Goal: Communication & Community: Participate in discussion

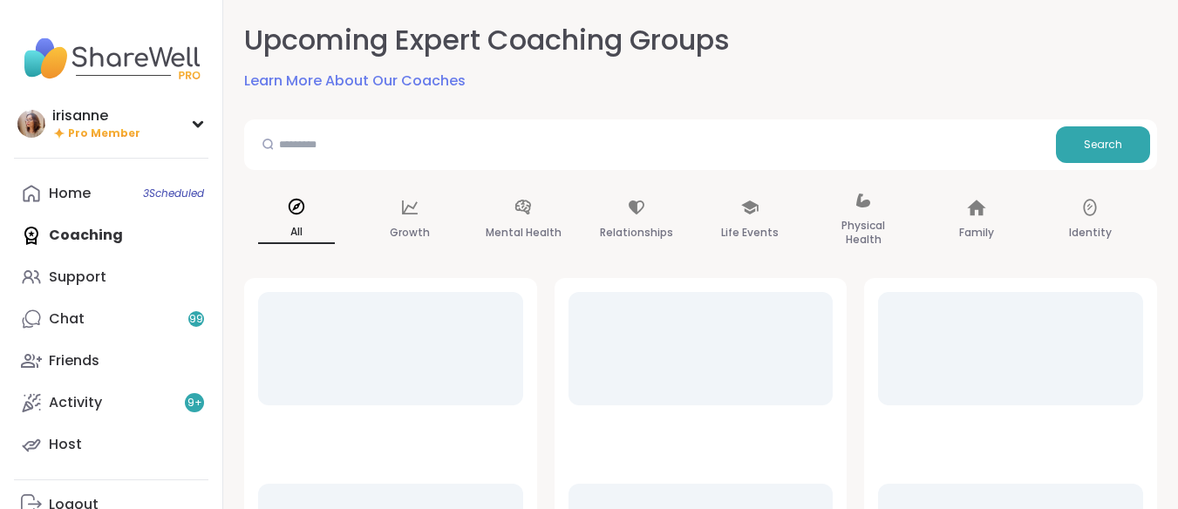
click at [118, 275] on link "Support" at bounding box center [111, 277] width 194 height 42
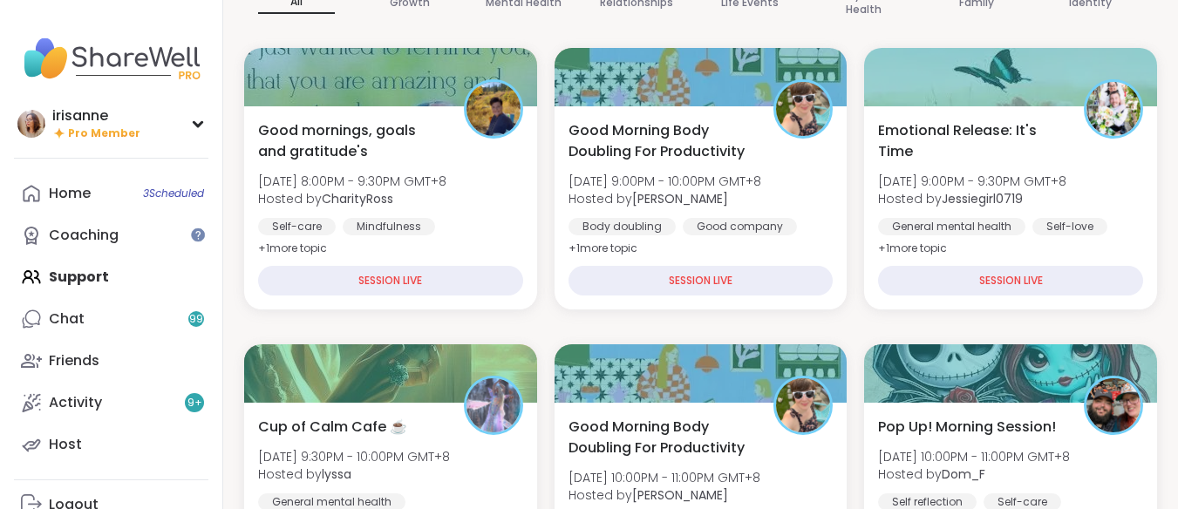
scroll to position [349, 0]
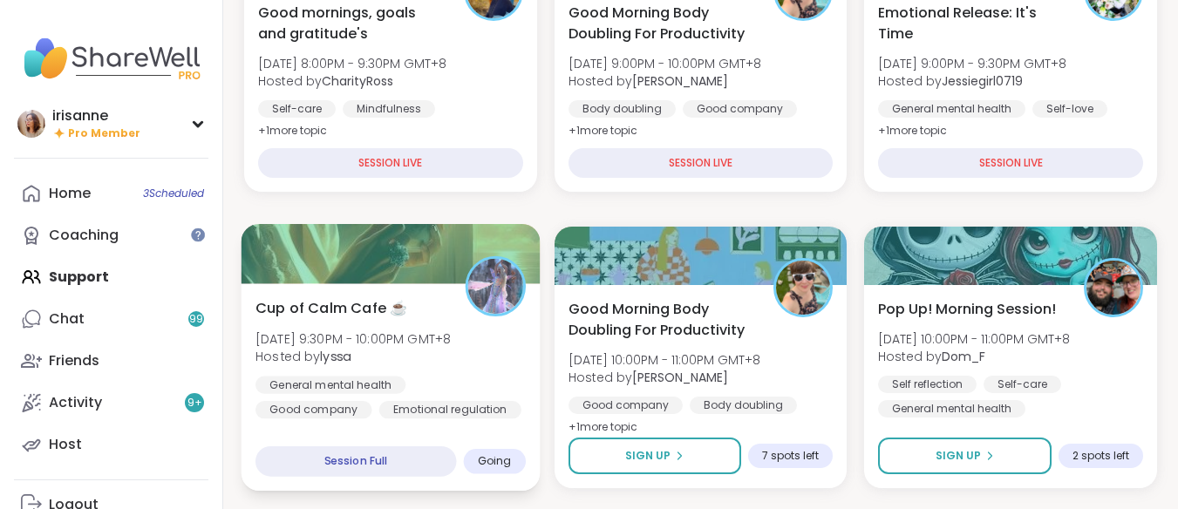
click at [483, 405] on div "General mental health Good company Emotional regulation" at bounding box center [390, 397] width 270 height 43
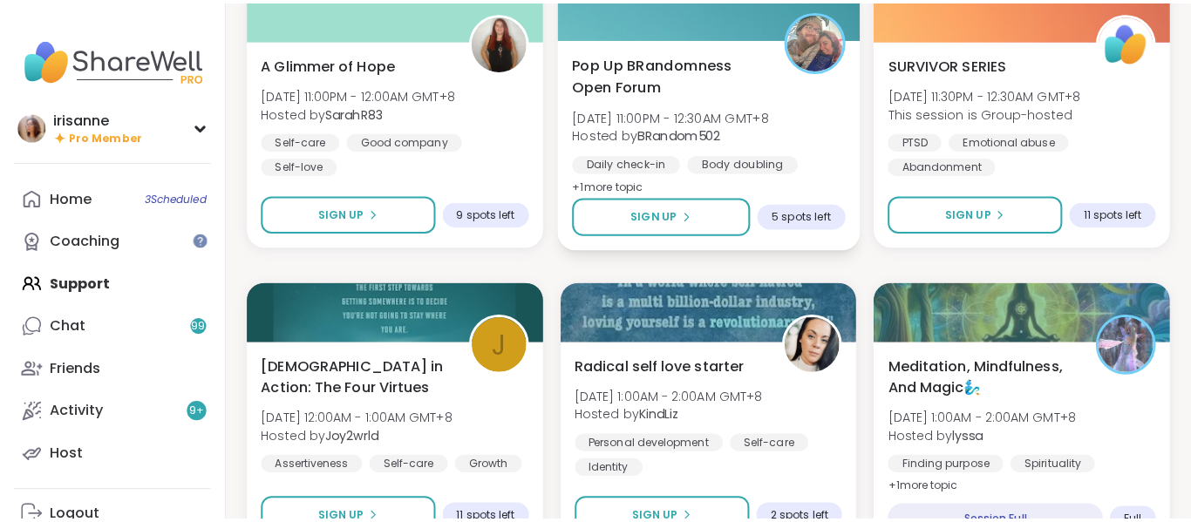
scroll to position [1221, 0]
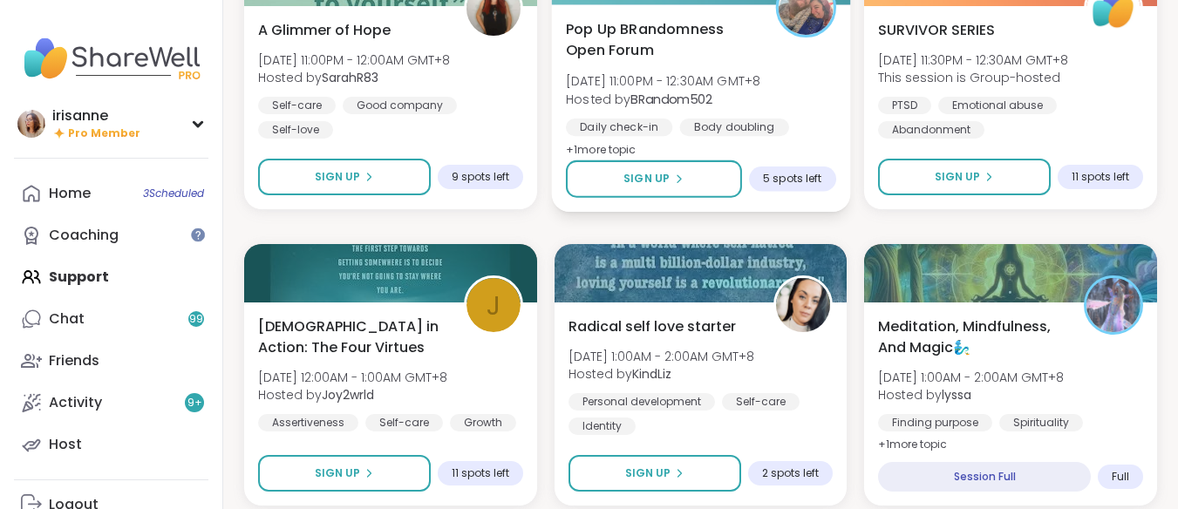
click at [796, 67] on div "Pop Up BRandomness Open Forum Wed, Sep 10 | 11:00PM - 12:30AM GMT+8 Hosted by B…" at bounding box center [701, 89] width 270 height 142
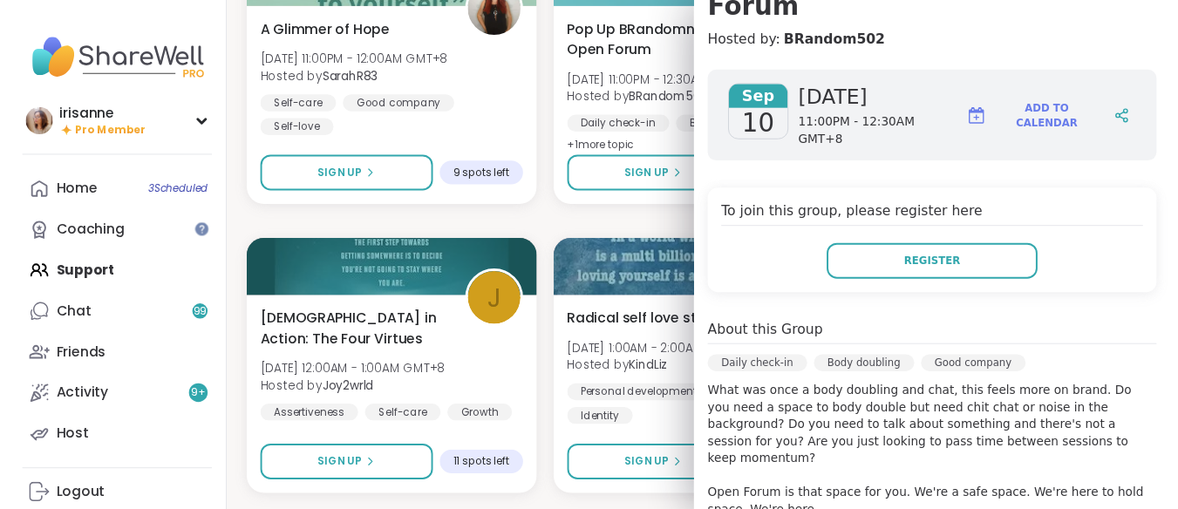
scroll to position [523, 0]
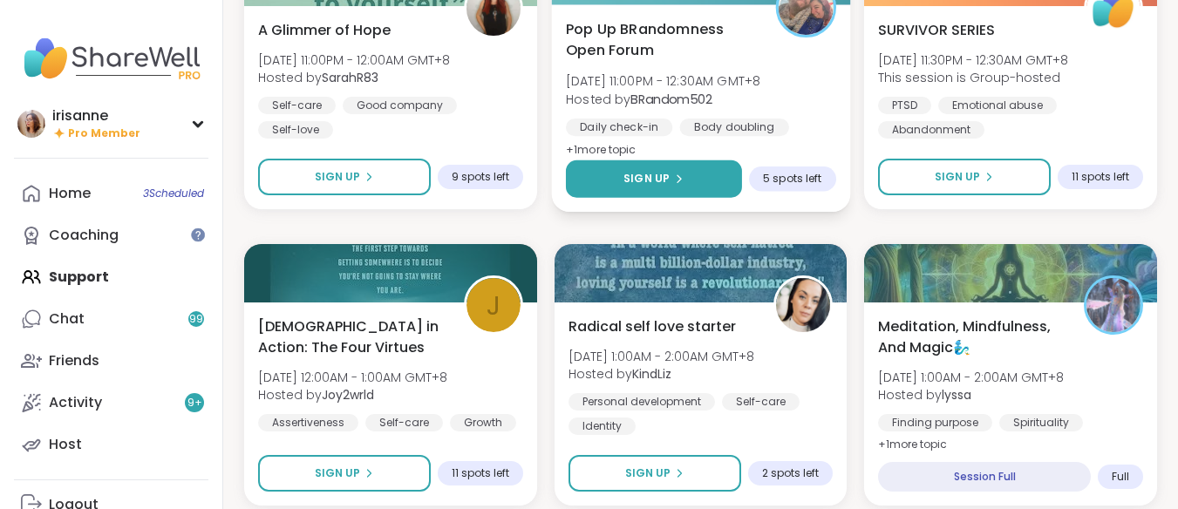
click at [690, 169] on button "Sign Up" at bounding box center [654, 178] width 176 height 37
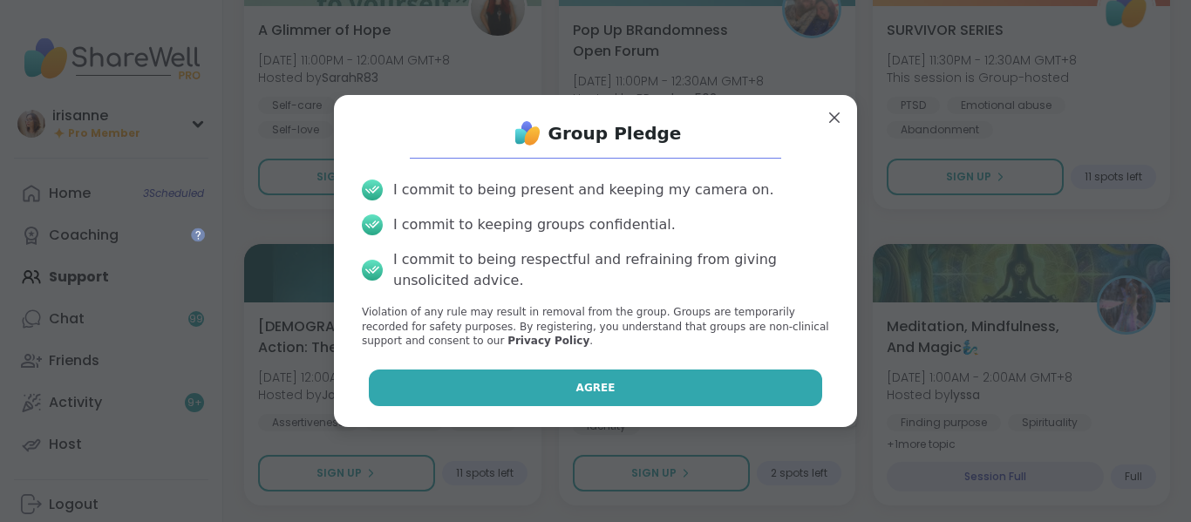
click at [576, 383] on span "Agree" at bounding box center [595, 388] width 39 height 16
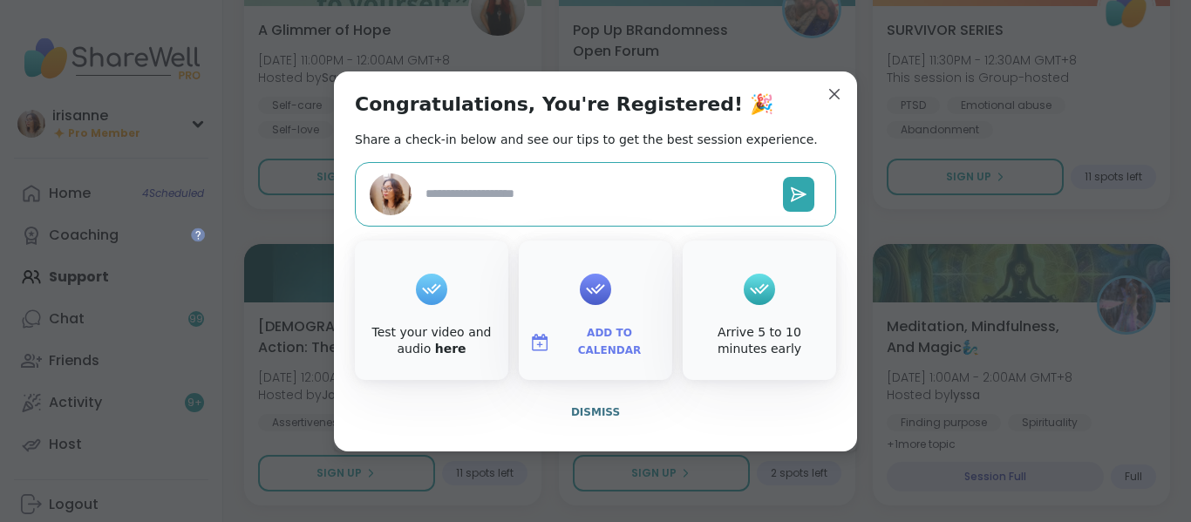
type textarea "*"
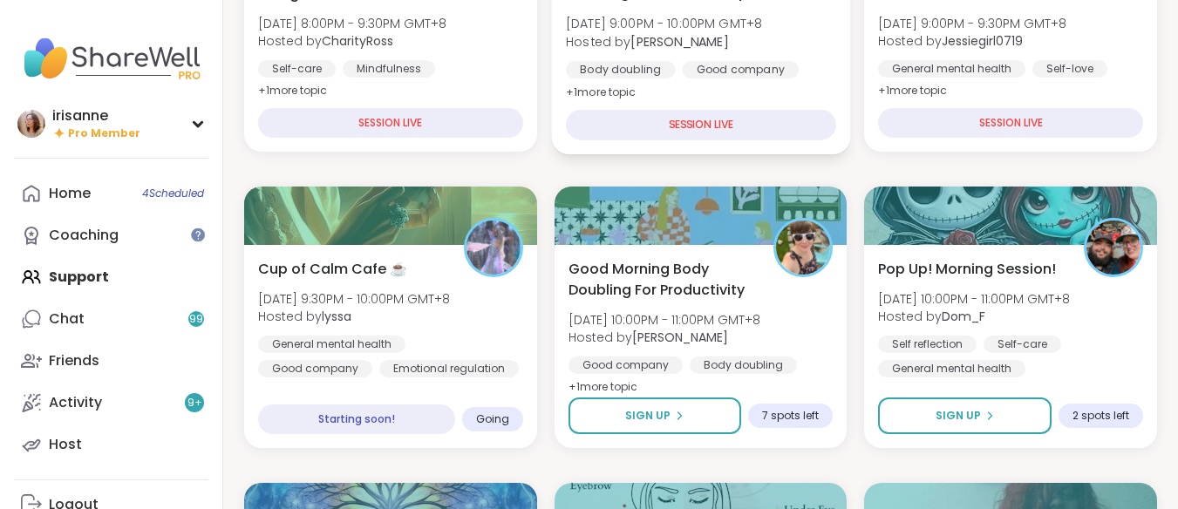
scroll to position [436, 0]
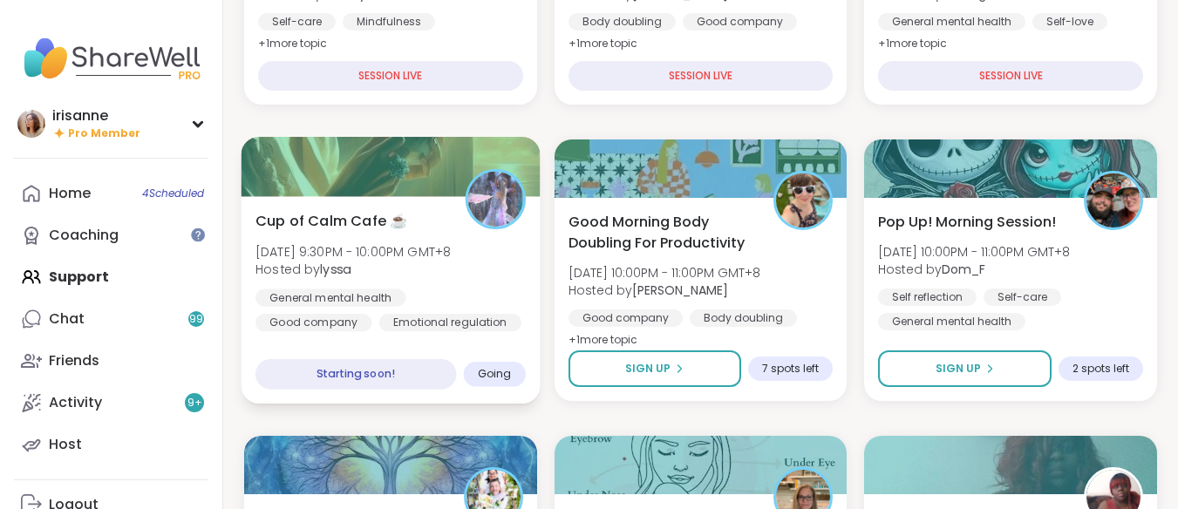
click at [326, 245] on span "Wed, Sep 10 | 9:30PM - 10:00PM GMT+8" at bounding box center [352, 250] width 195 height 17
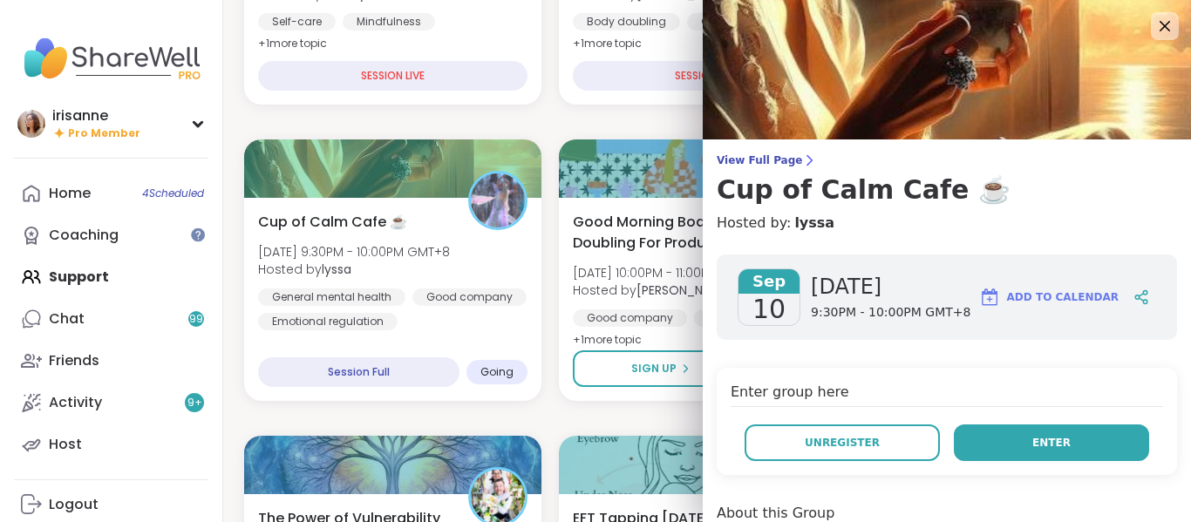
click at [988, 433] on button "Enter" at bounding box center [1051, 443] width 195 height 37
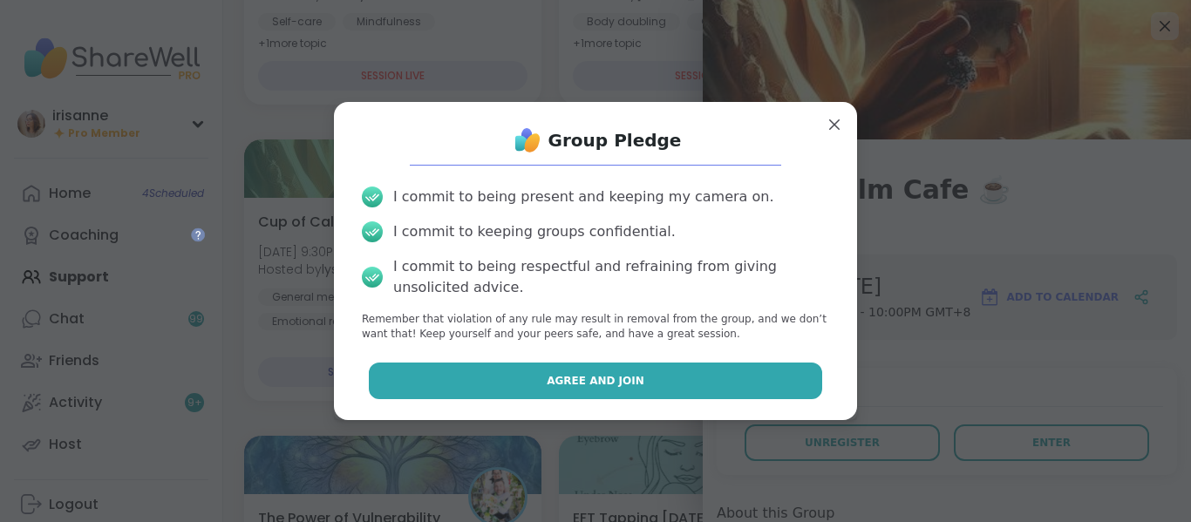
click at [614, 384] on span "Agree and Join" at bounding box center [596, 381] width 98 height 16
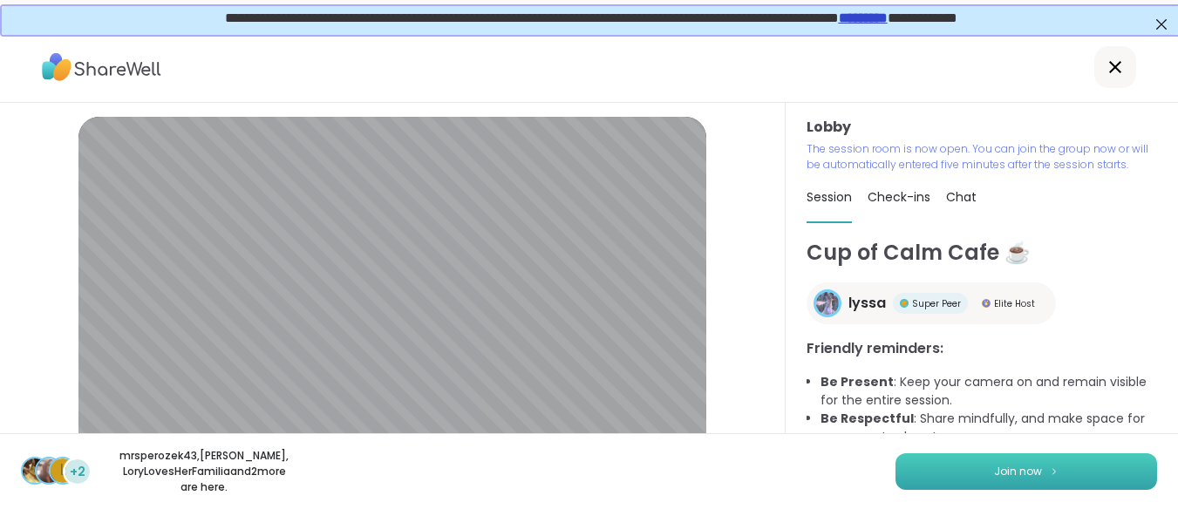
click at [1021, 483] on button "Join now" at bounding box center [1026, 471] width 262 height 37
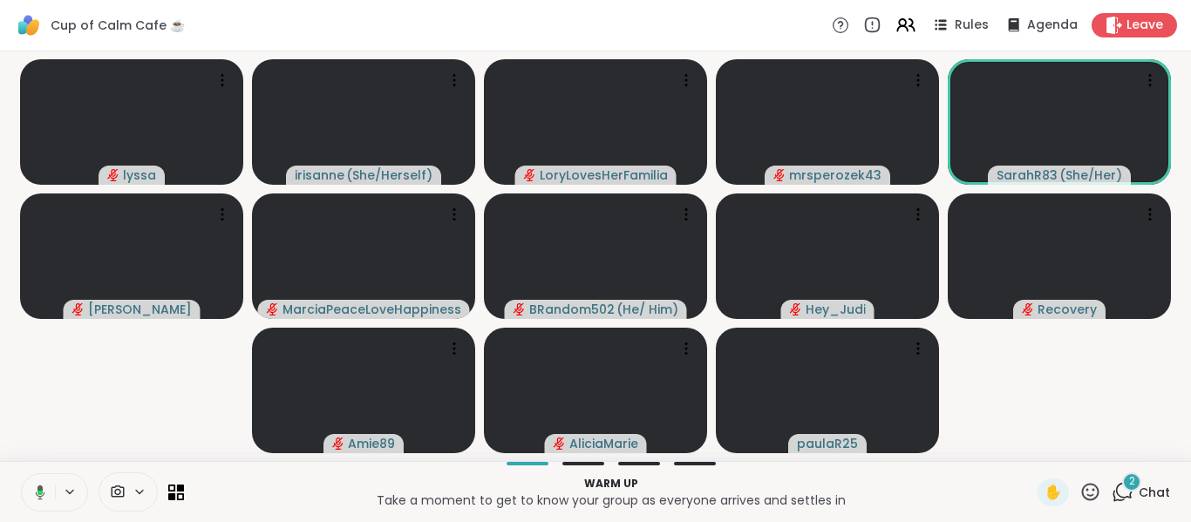
click at [44, 505] on button at bounding box center [37, 492] width 36 height 37
click at [44, 505] on button at bounding box center [38, 492] width 33 height 37
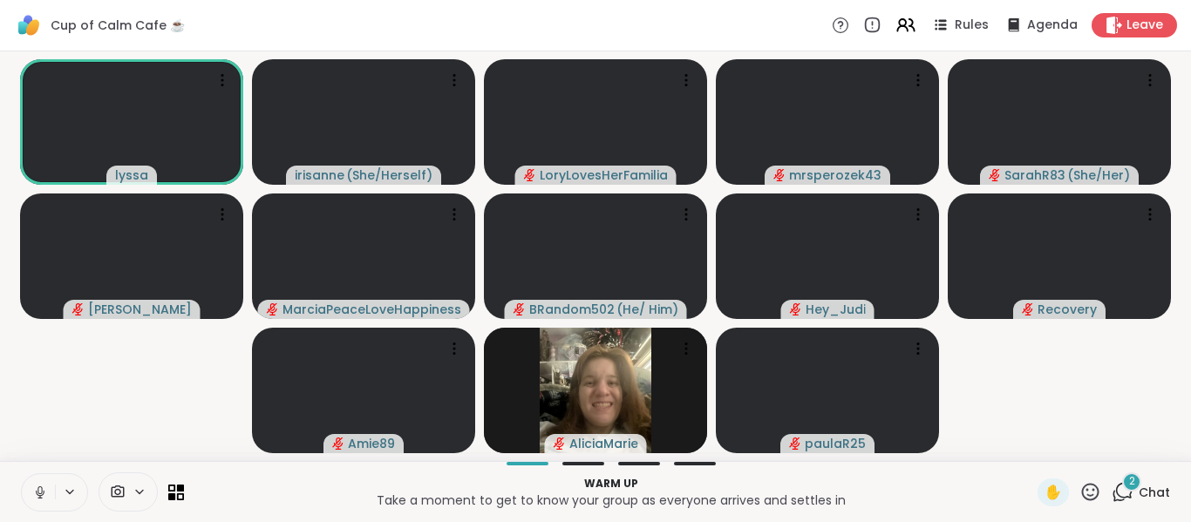
click at [123, 395] on video-player-container "lyssa irisanne ( She/Herself ) LoryLovesHerFamilia mrsperozek43 SarahR83 ( She/…" at bounding box center [595, 256] width 1170 height 396
click at [1112, 496] on icon at bounding box center [1123, 492] width 22 height 22
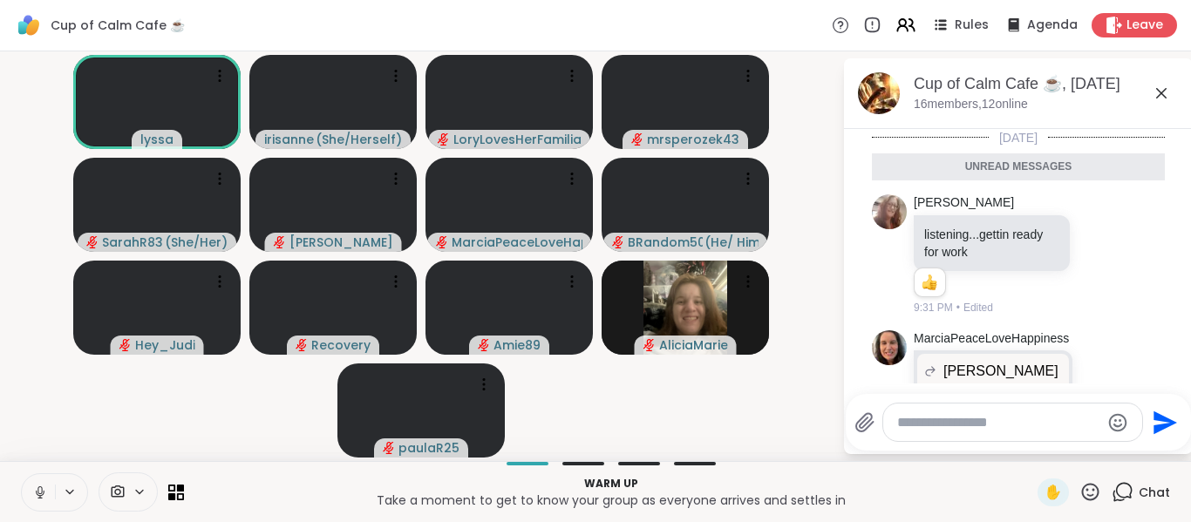
scroll to position [130, 0]
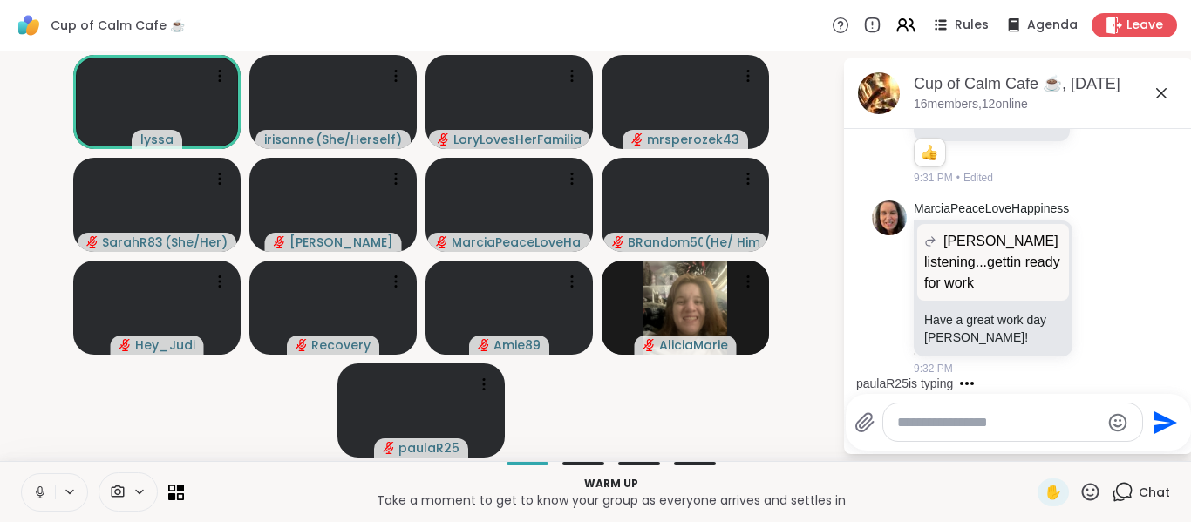
click at [37, 496] on icon at bounding box center [40, 493] width 16 height 16
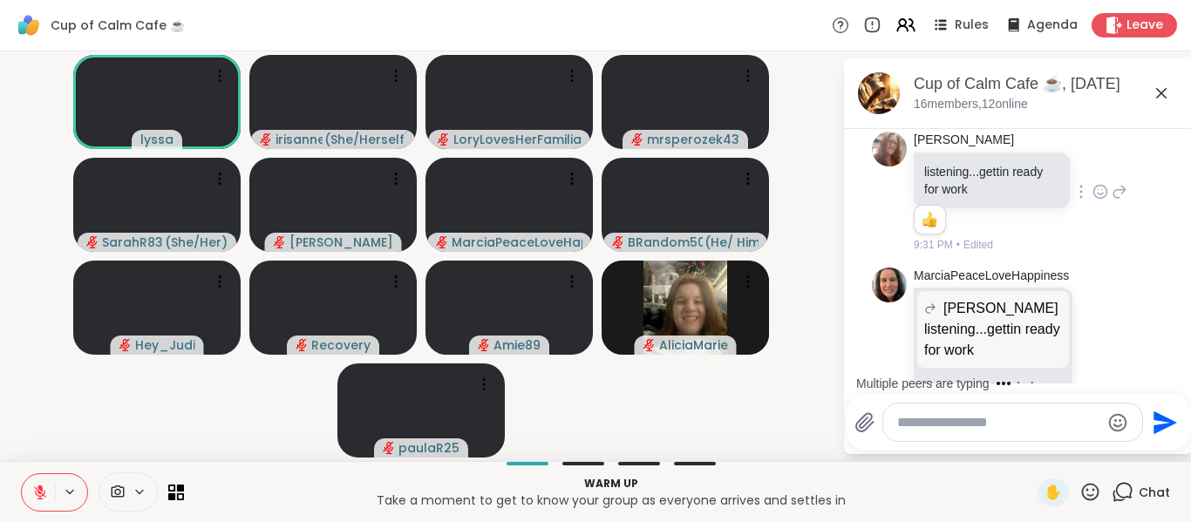
scroll to position [0, 0]
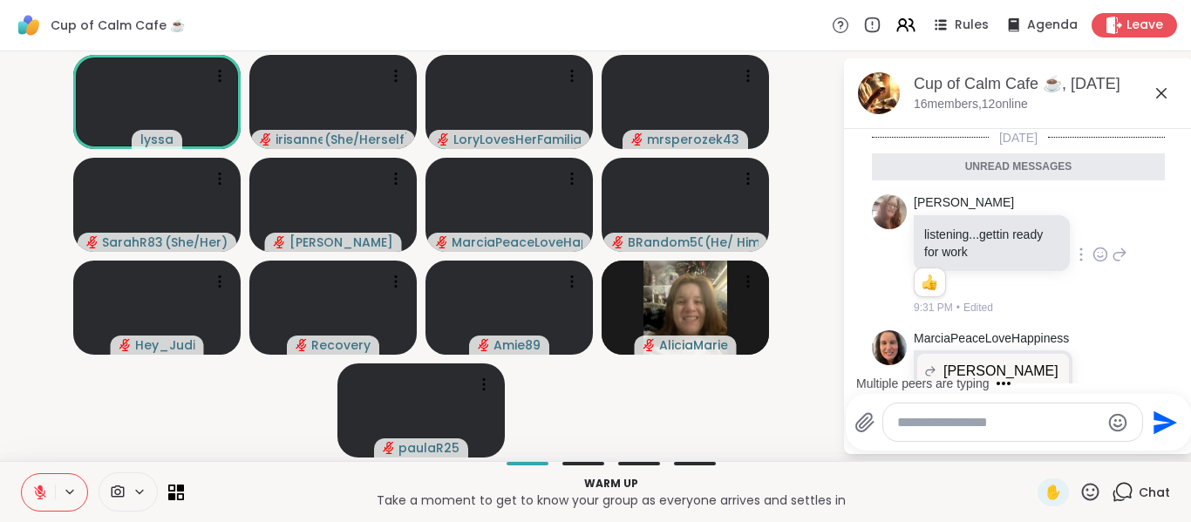
click at [1112, 260] on icon at bounding box center [1120, 254] width 16 height 21
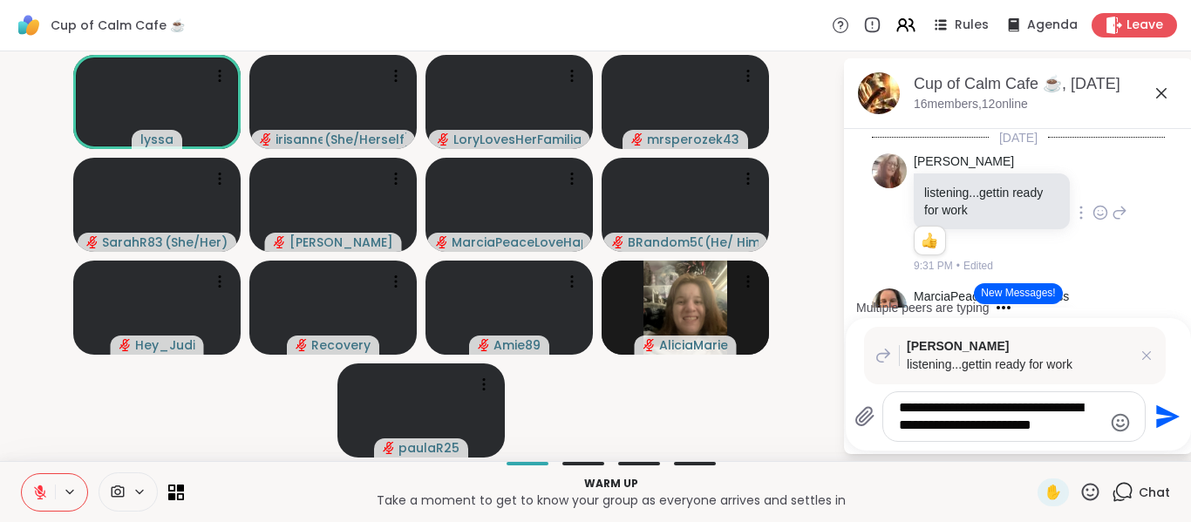
type textarea "**********"
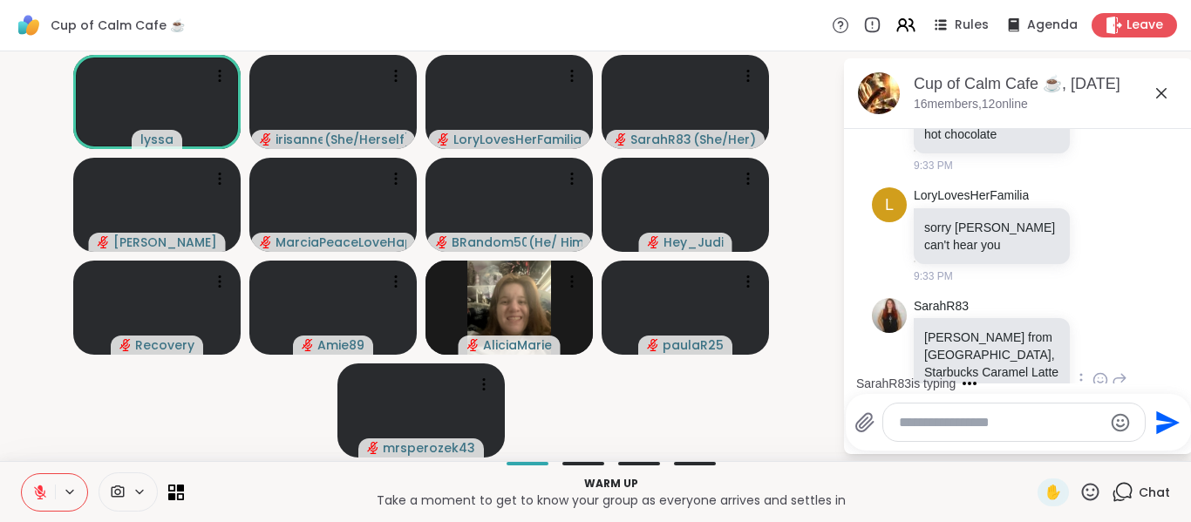
scroll to position [1249, 0]
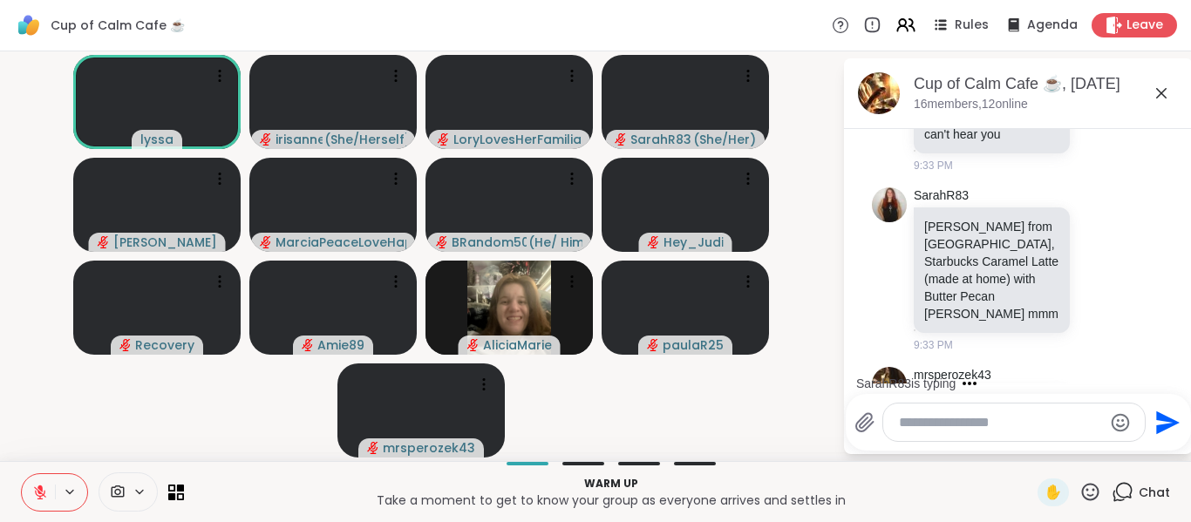
click at [1153, 94] on icon at bounding box center [1161, 93] width 21 height 21
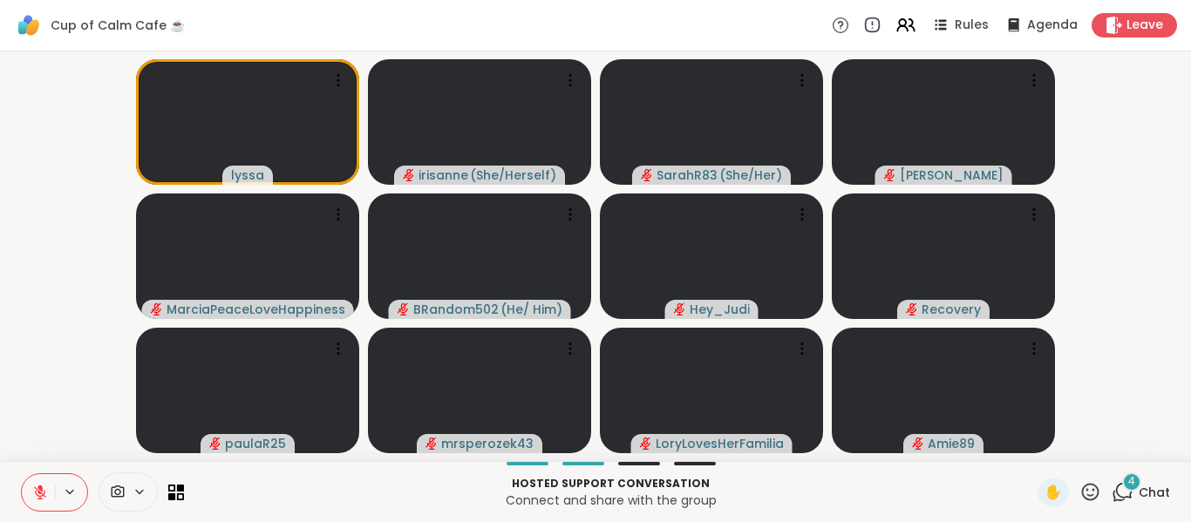
click at [0, 265] on div "lyssa irisanne ( She/Herself ) SarahR83 ( She/Her ) dodi MarciaPeaceLoveHappine…" at bounding box center [595, 256] width 1191 height 410
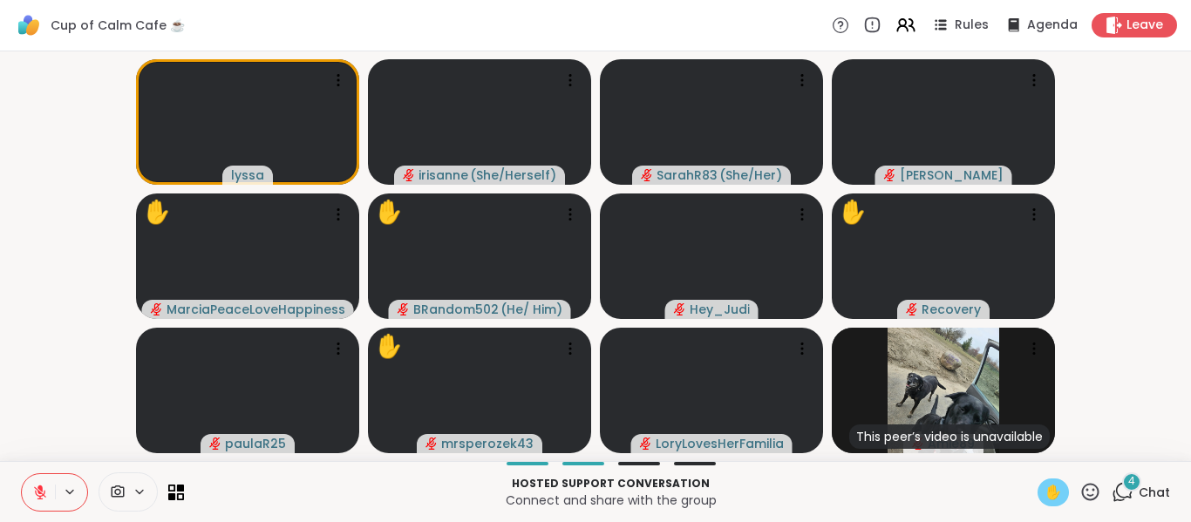
click at [1038, 493] on div "✋" at bounding box center [1053, 493] width 31 height 28
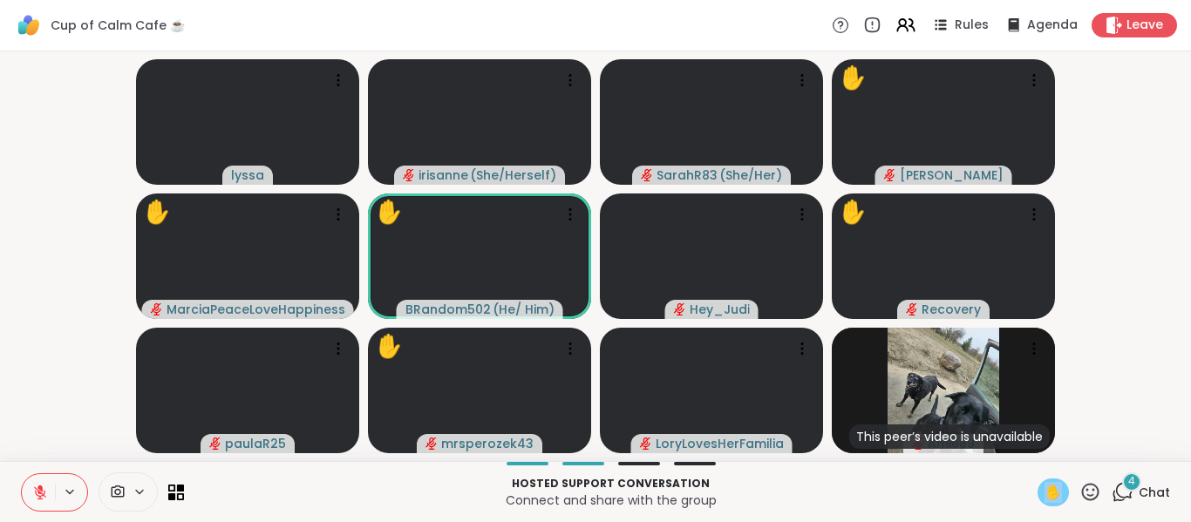
click at [1038, 493] on div "✋" at bounding box center [1053, 493] width 31 height 28
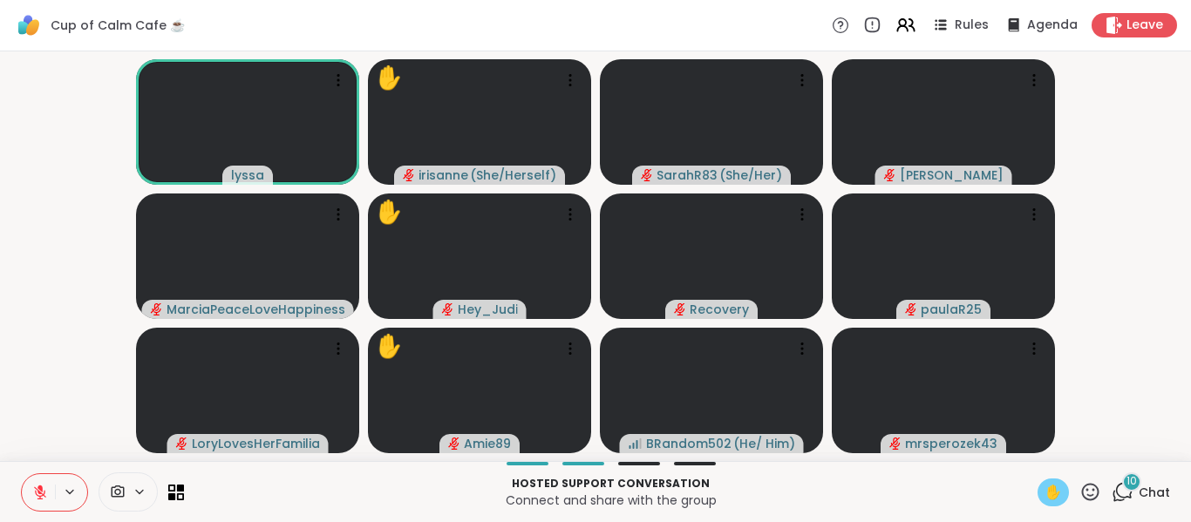
click at [29, 481] on button at bounding box center [38, 492] width 33 height 37
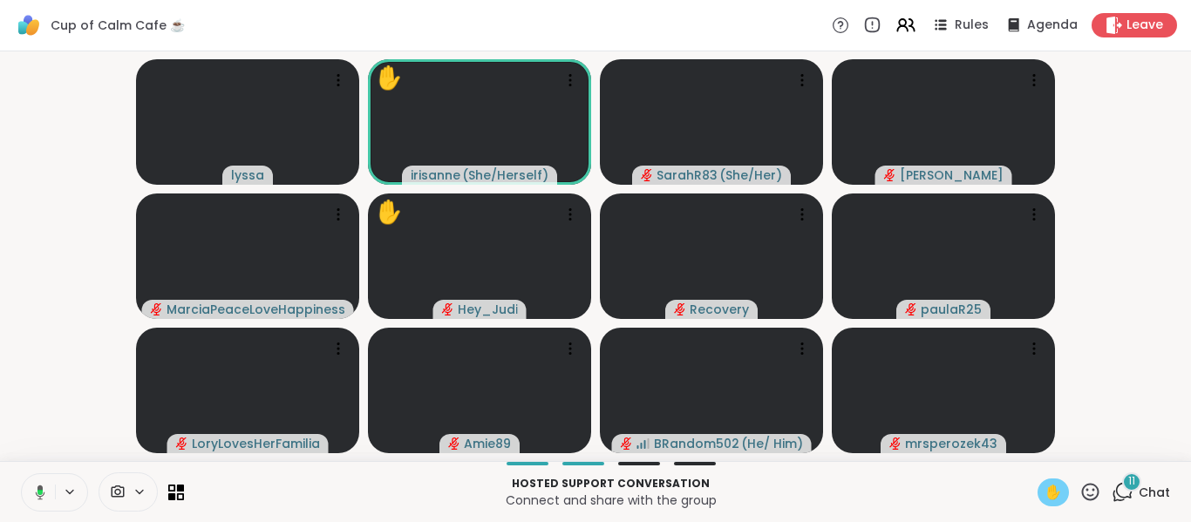
click at [44, 508] on div at bounding box center [54, 492] width 67 height 38
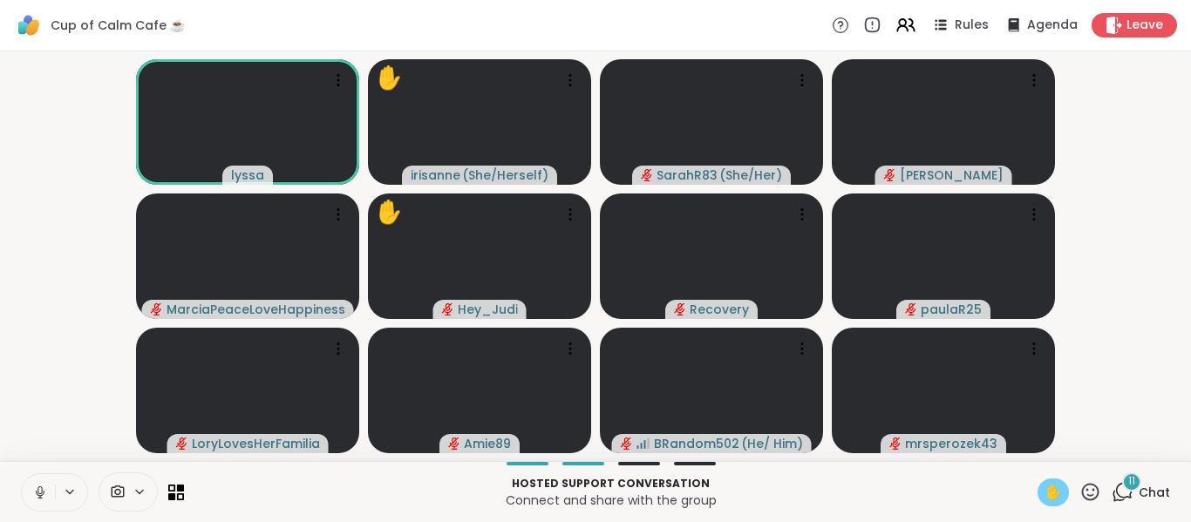
click at [44, 493] on icon at bounding box center [40, 493] width 16 height 16
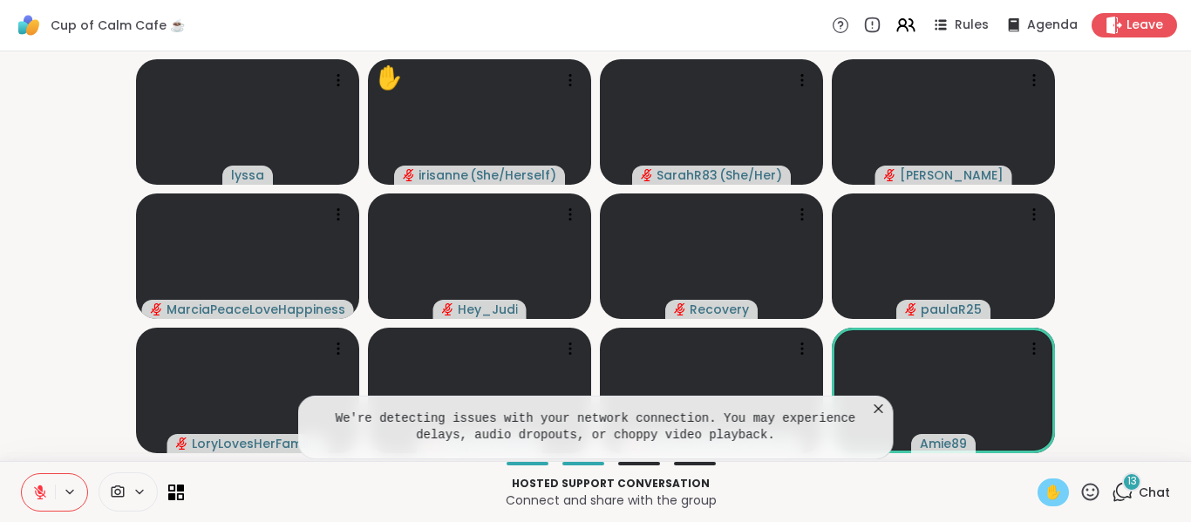
click at [877, 408] on icon at bounding box center [878, 409] width 9 height 9
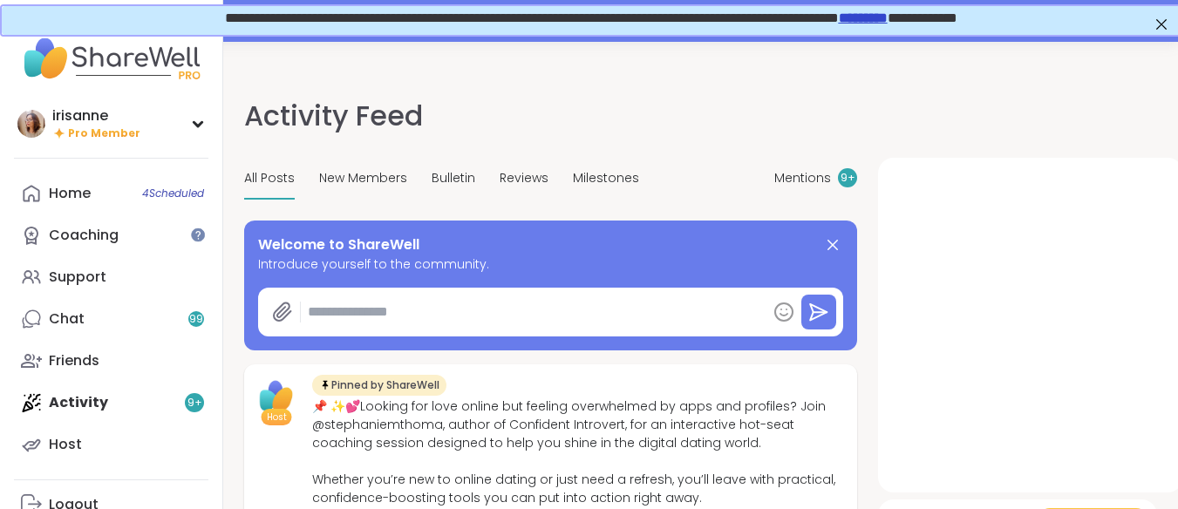
click at [523, 35] on iframe at bounding box center [590, 20] width 1181 height 32
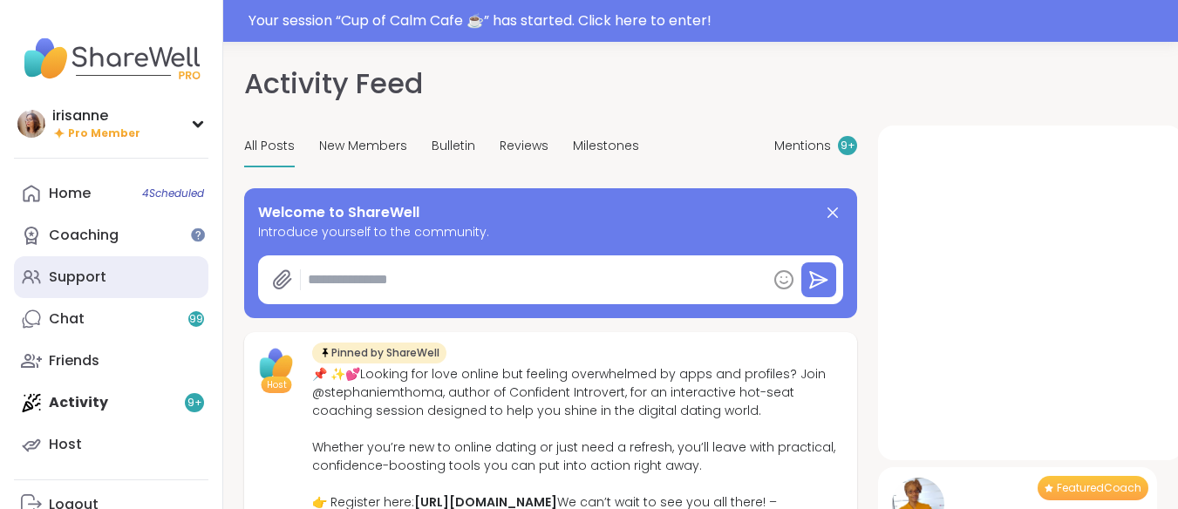
click at [140, 266] on link "Support" at bounding box center [111, 277] width 194 height 42
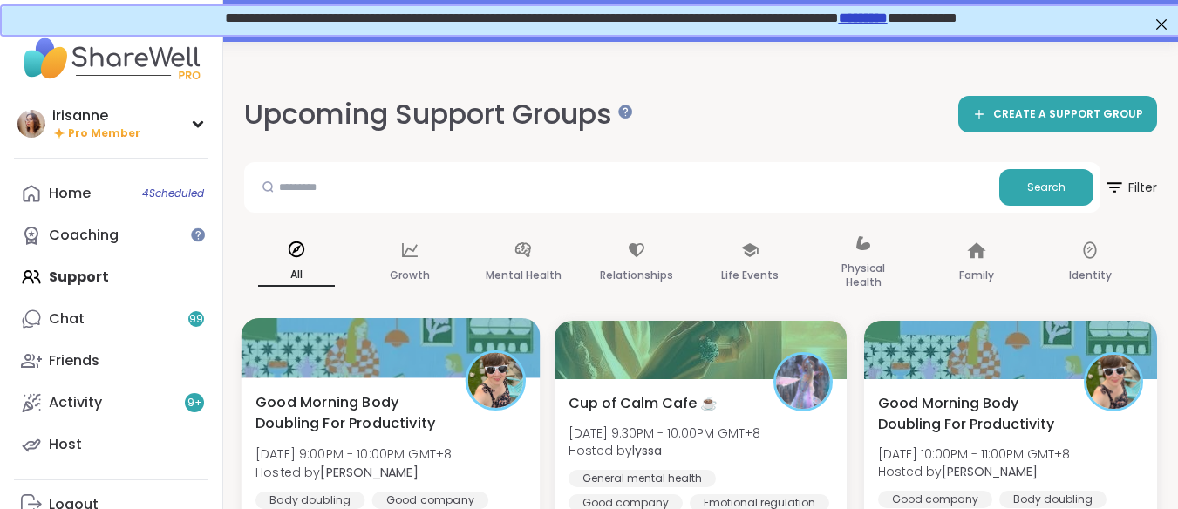
scroll to position [244, 0]
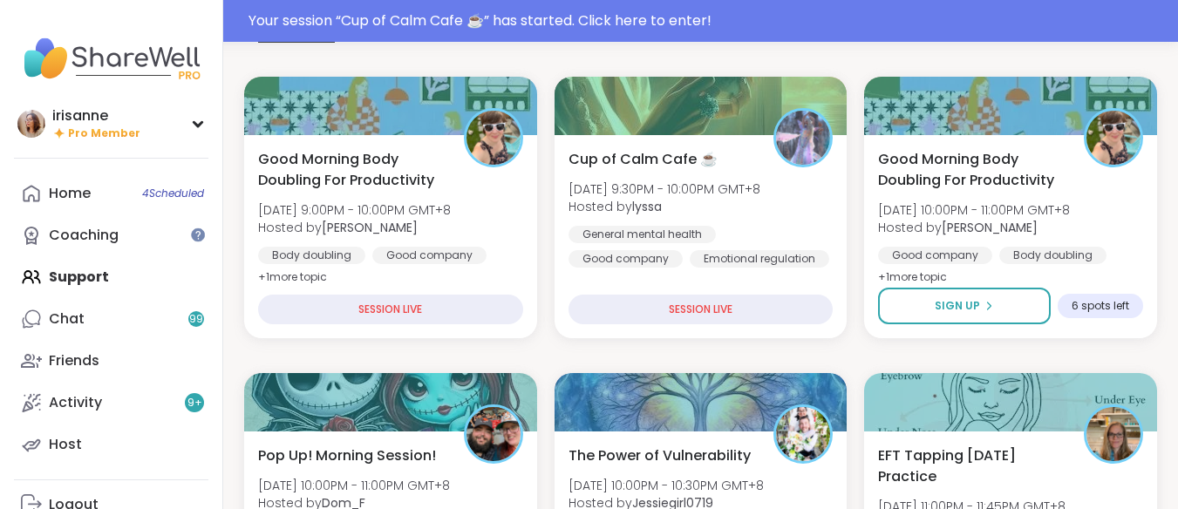
drag, startPoint x: 405, startPoint y: 369, endPoint x: 349, endPoint y: 367, distance: 55.8
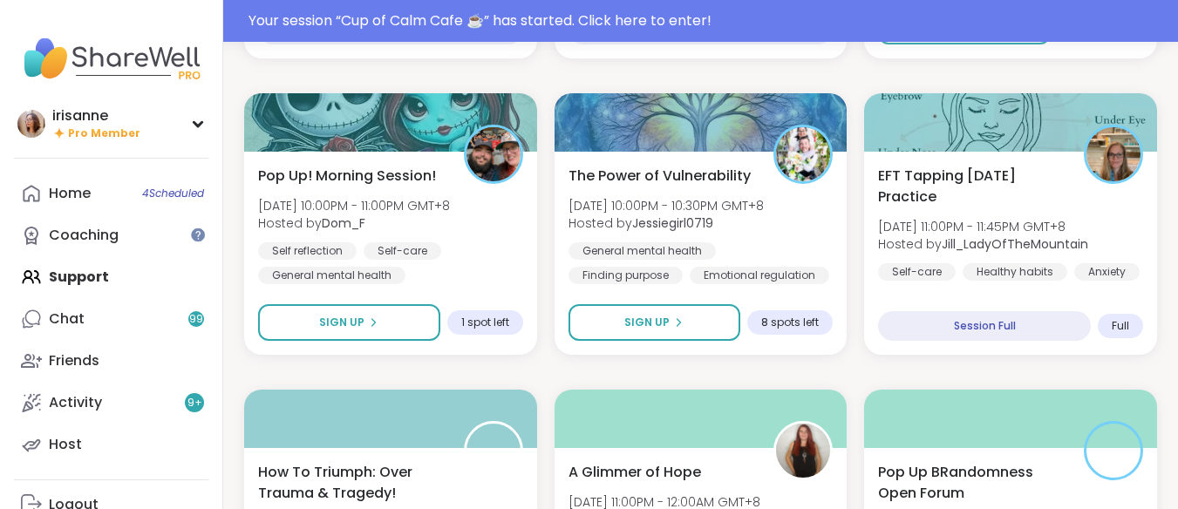
scroll to position [525, 0]
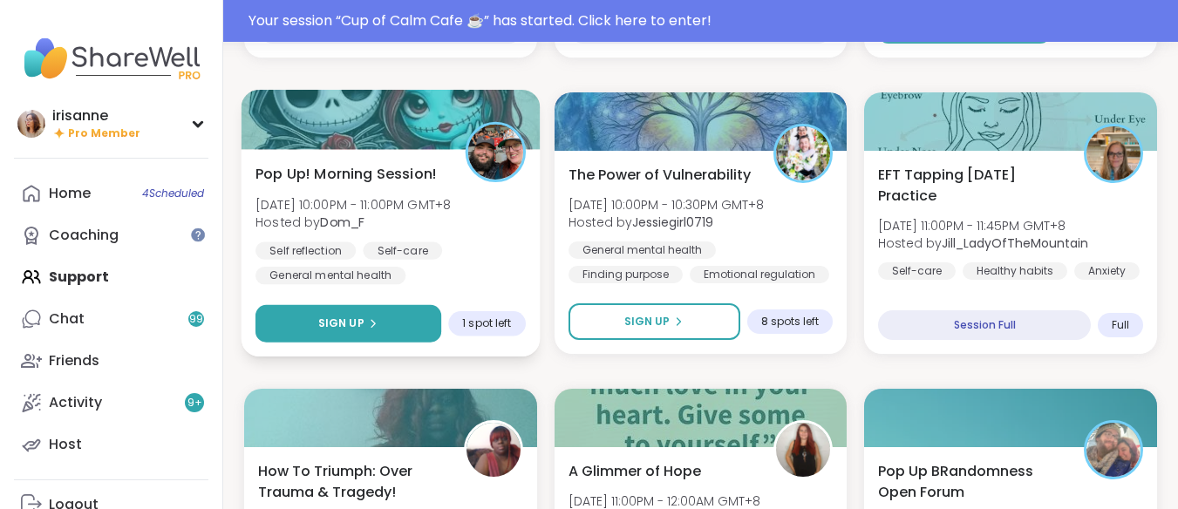
click at [384, 322] on button "Sign Up" at bounding box center [348, 323] width 186 height 37
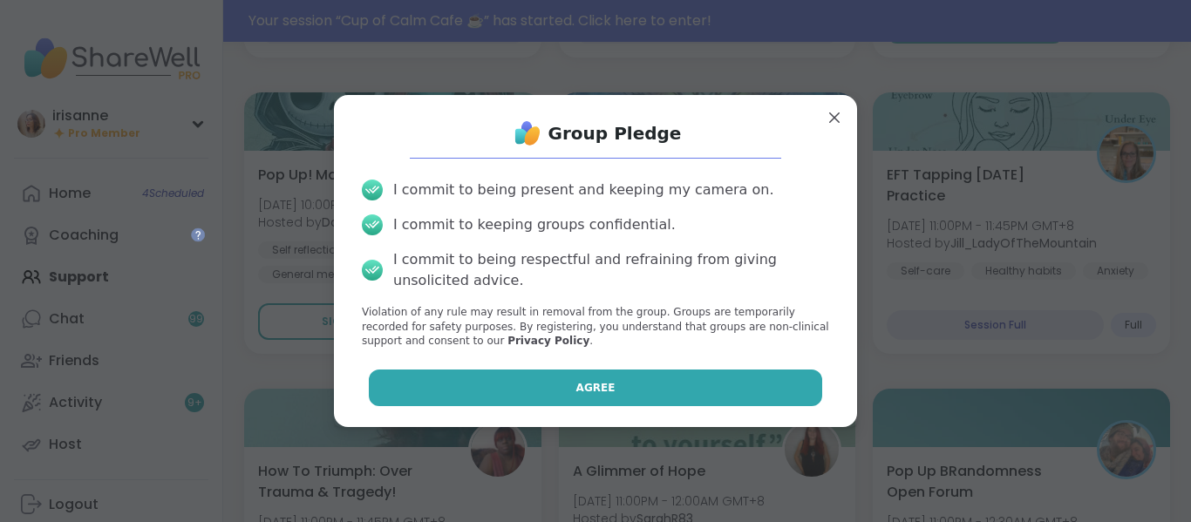
click at [622, 382] on button "Agree" at bounding box center [596, 388] width 454 height 37
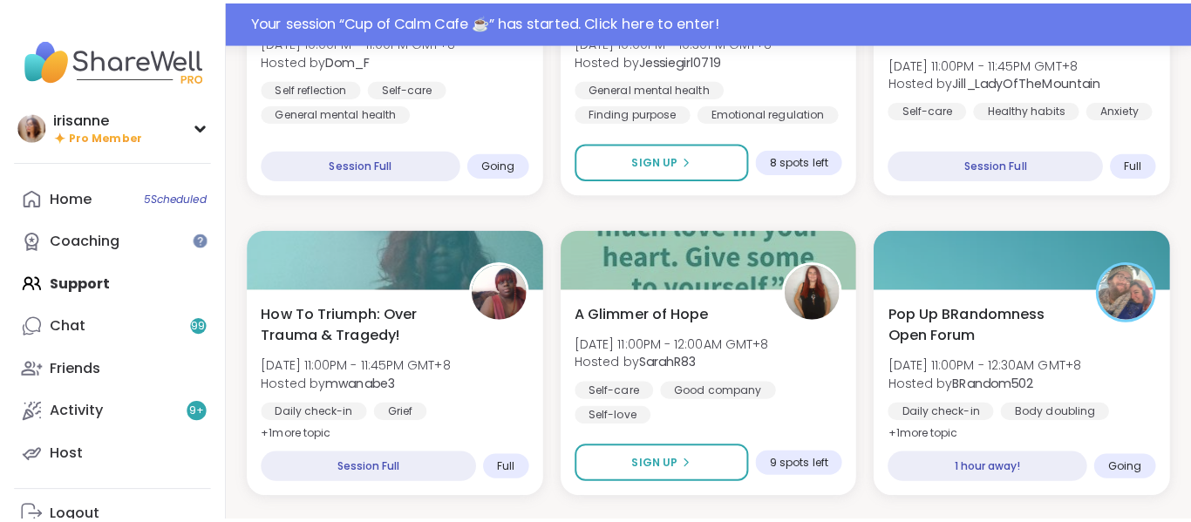
scroll to position [589, 3]
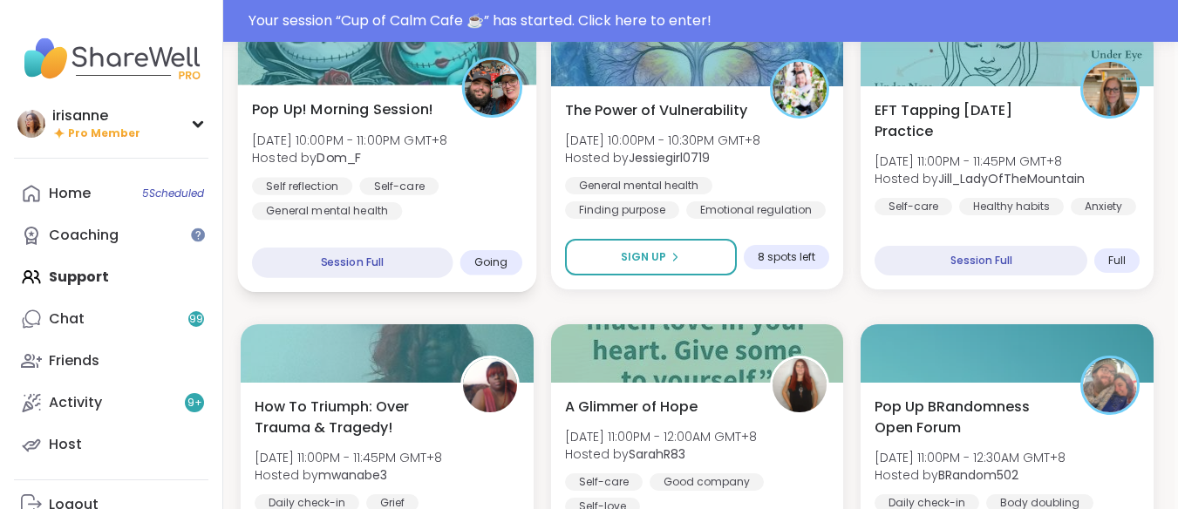
click at [465, 221] on div "Pop Up! Morning Session! Wed, Sep 10 | 10:00PM - 11:00PM GMT+8 Hosted by Dom_F …" at bounding box center [387, 189] width 298 height 208
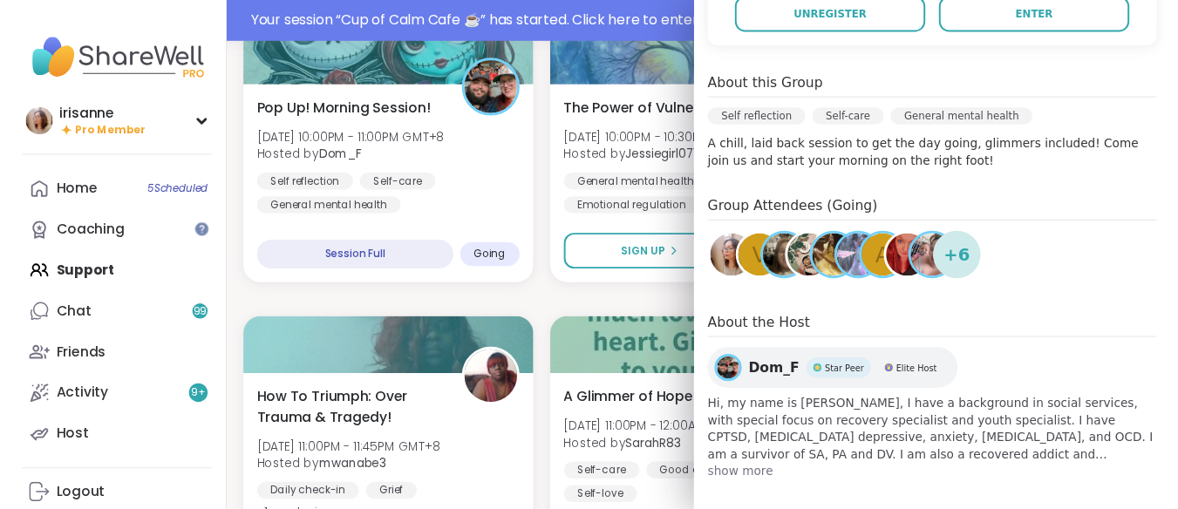
scroll to position [438, 0]
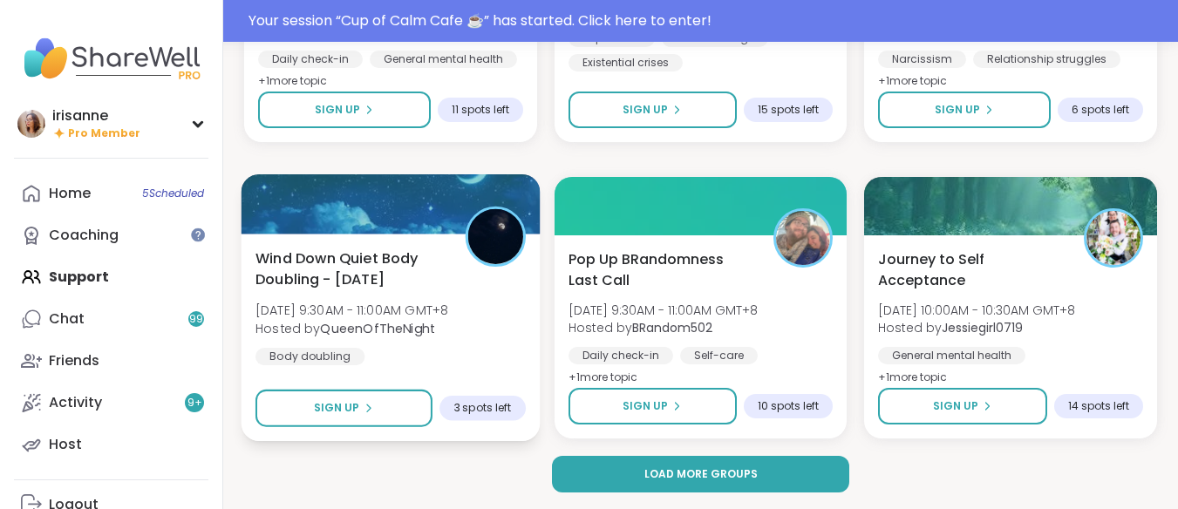
scroll to position [3406, 0]
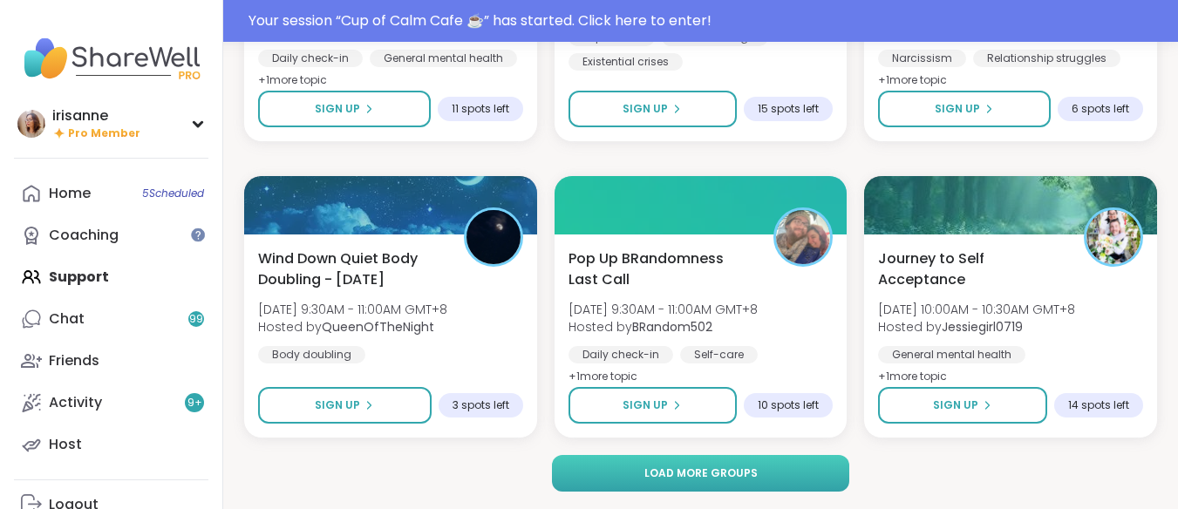
click at [614, 480] on button "Load more groups" at bounding box center [700, 473] width 297 height 37
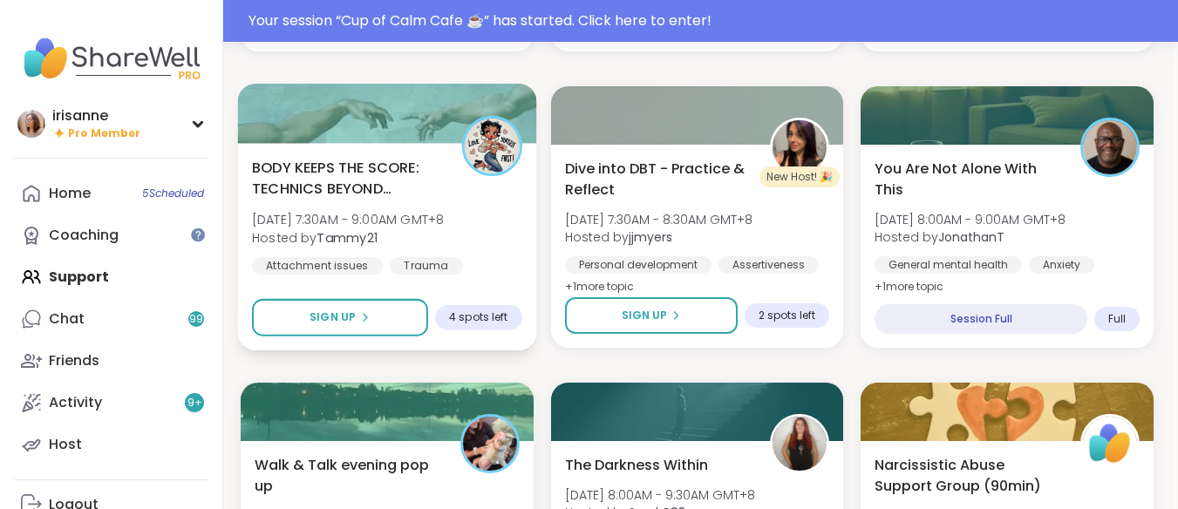
scroll to position [2903, 3]
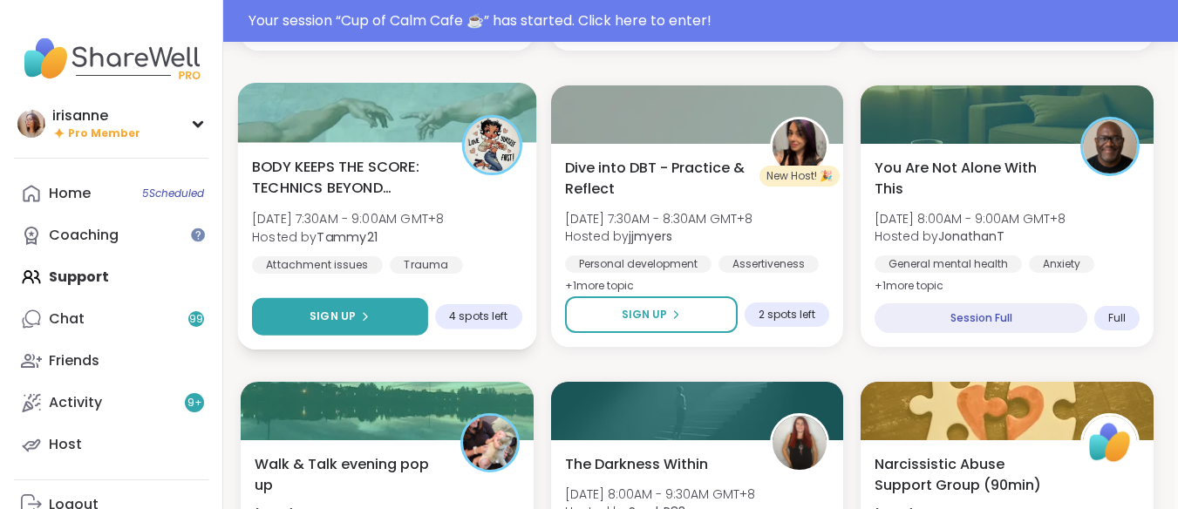
click at [378, 305] on button "Sign Up" at bounding box center [340, 316] width 176 height 37
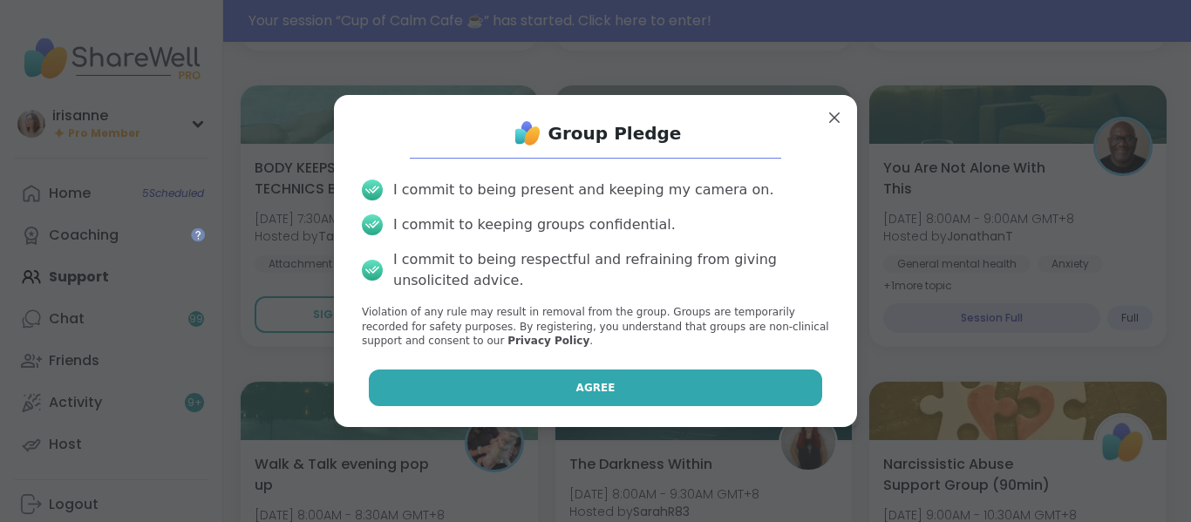
click at [581, 391] on span "Agree" at bounding box center [595, 388] width 39 height 16
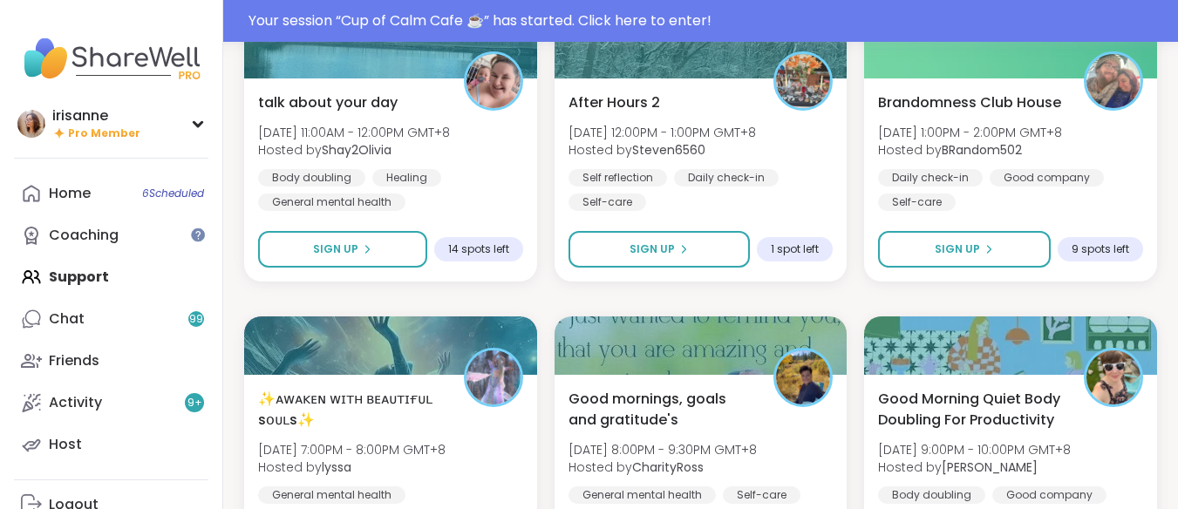
scroll to position [4155, 0]
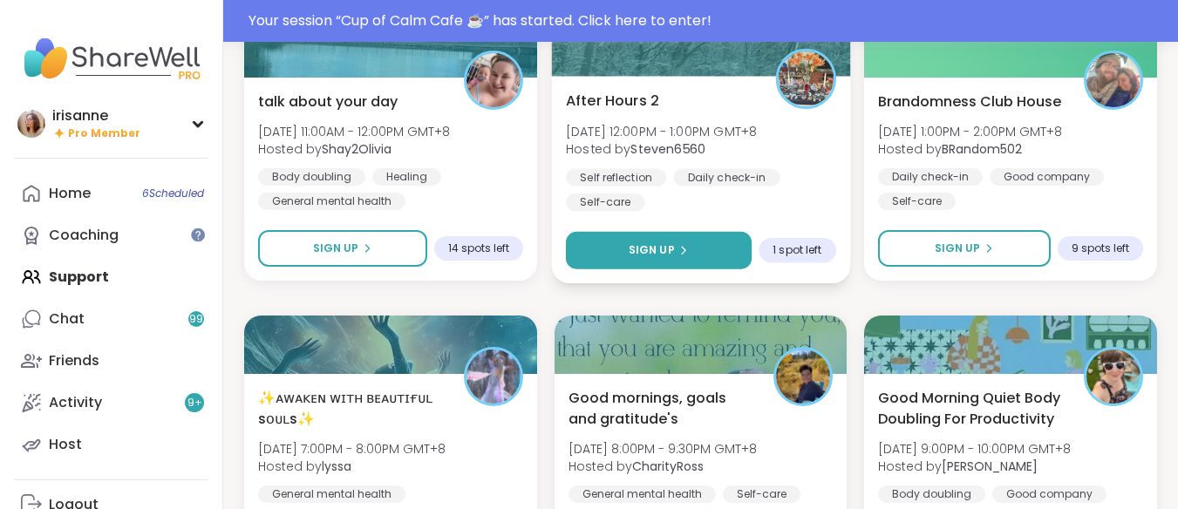
click at [735, 254] on button "Sign Up" at bounding box center [659, 250] width 186 height 37
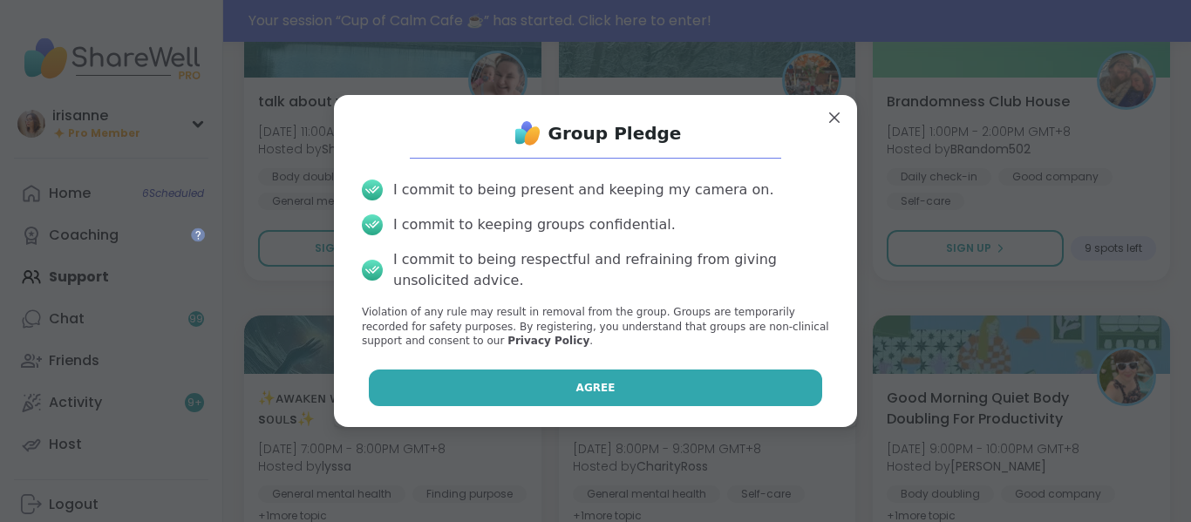
click at [708, 382] on button "Agree" at bounding box center [596, 388] width 454 height 37
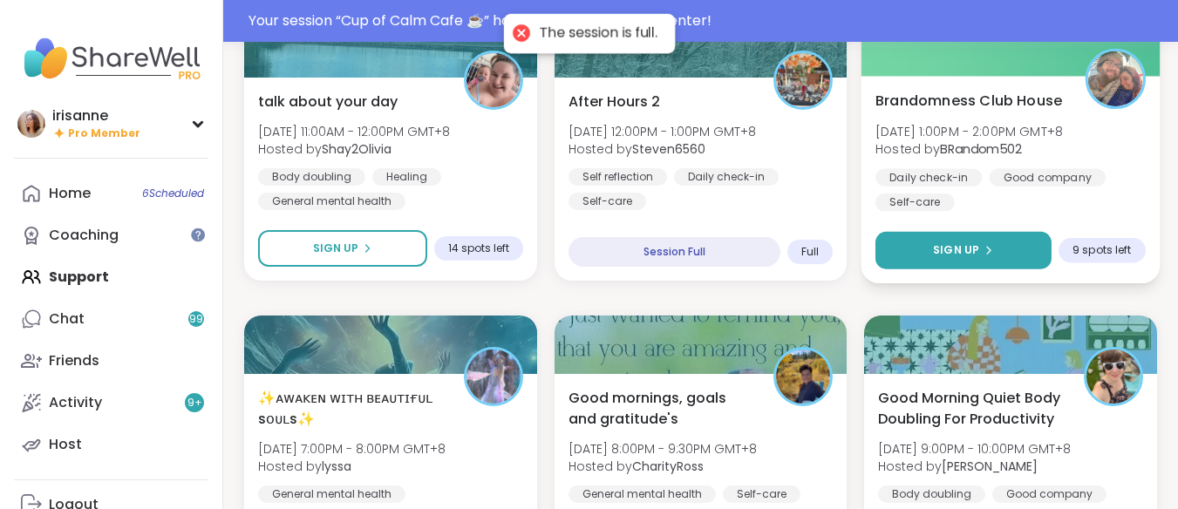
click at [997, 255] on button "Sign Up" at bounding box center [963, 250] width 176 height 37
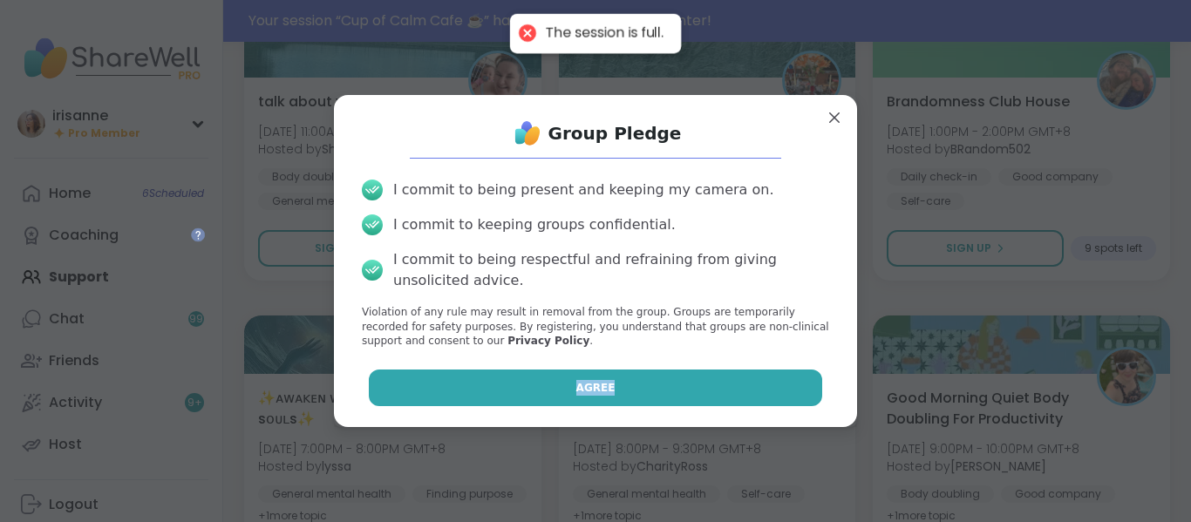
drag, startPoint x: 745, startPoint y: 362, endPoint x: 699, endPoint y: 383, distance: 50.7
click at [699, 382] on div "Group Pledge I commit to being present and keeping my camera on. I commit to ke…" at bounding box center [595, 261] width 495 height 304
click at [699, 384] on button "Agree" at bounding box center [596, 388] width 454 height 37
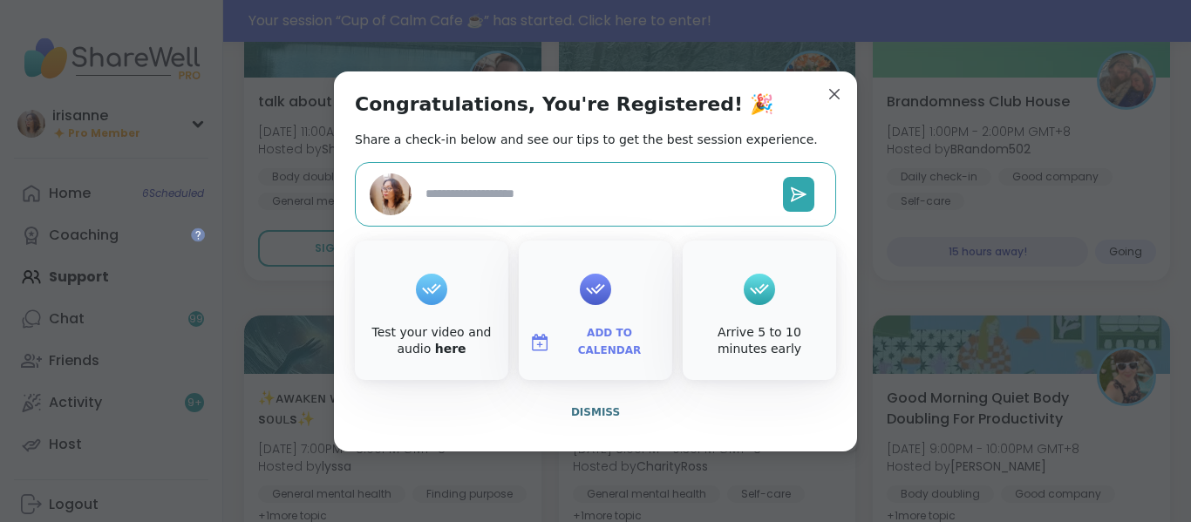
type textarea "*"
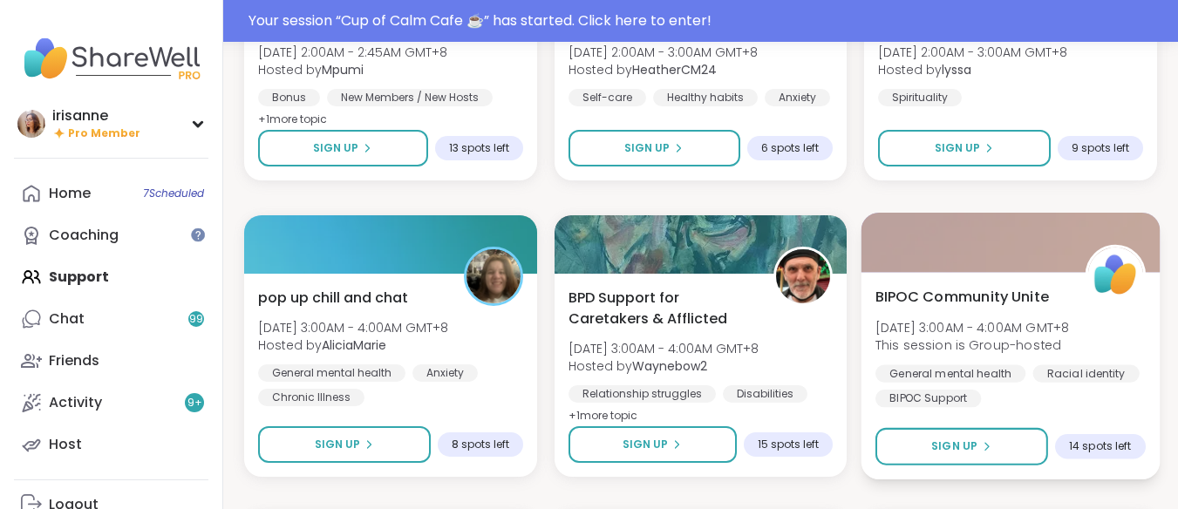
scroll to position [5739, 0]
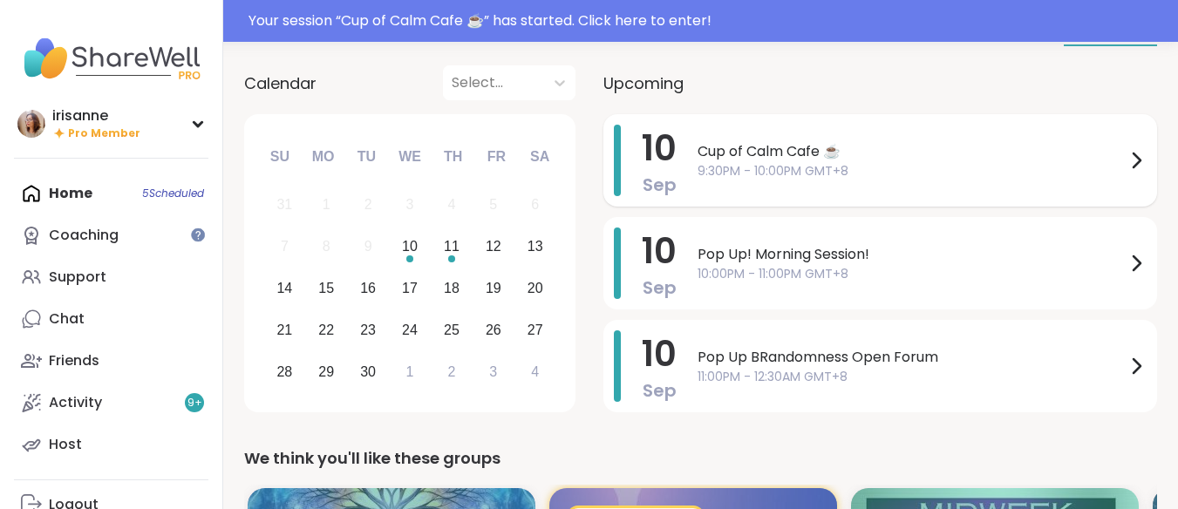
scroll to position [136, 0]
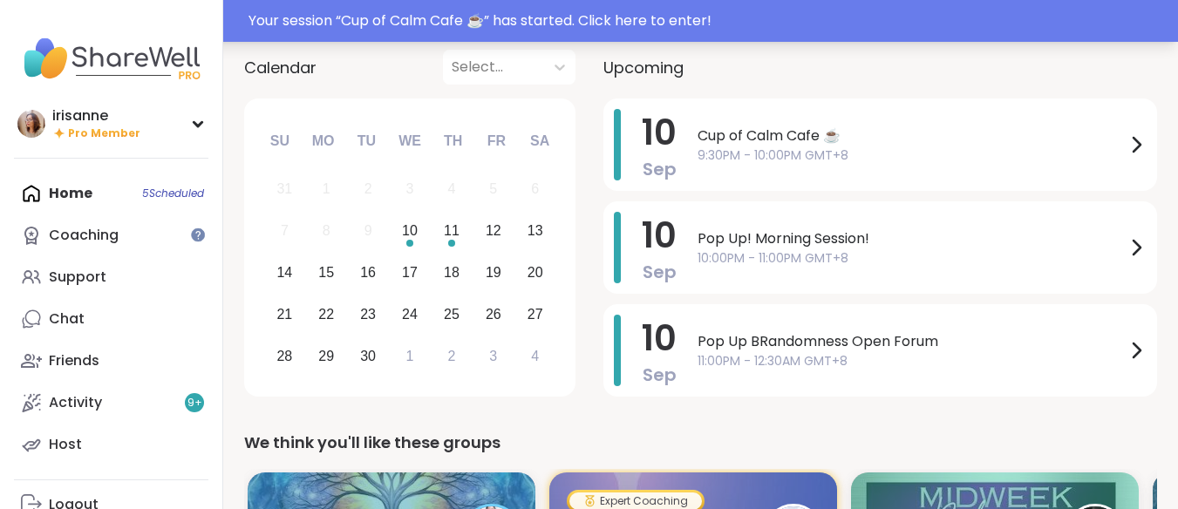
click at [647, 31] on div "Your session “ Cup of Calm Cafe ☕️ ” has started. Click here to enter!" at bounding box center [707, 20] width 919 height 21
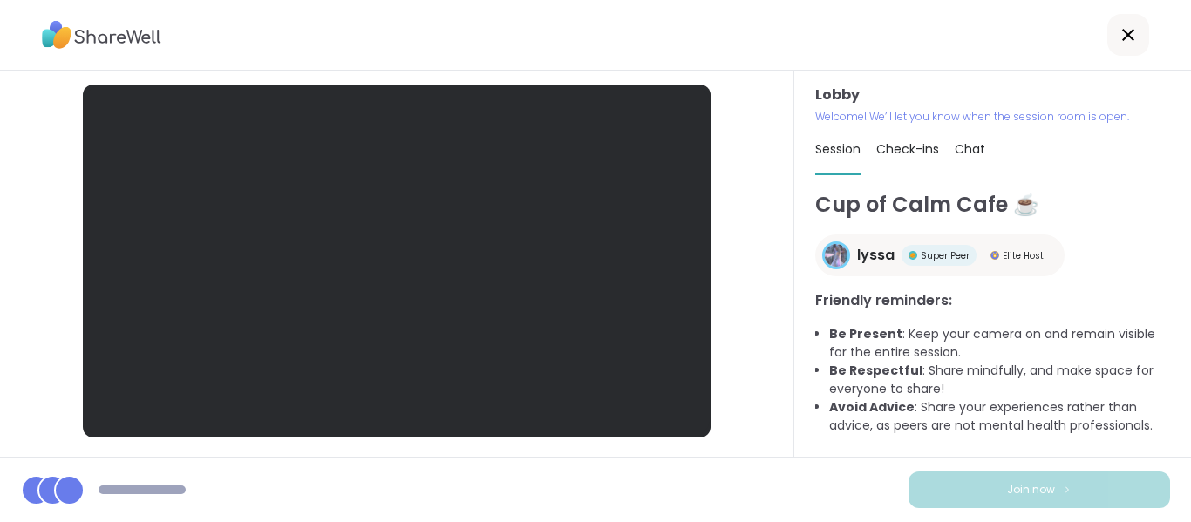
click at [650, 35] on div at bounding box center [595, 35] width 1191 height 71
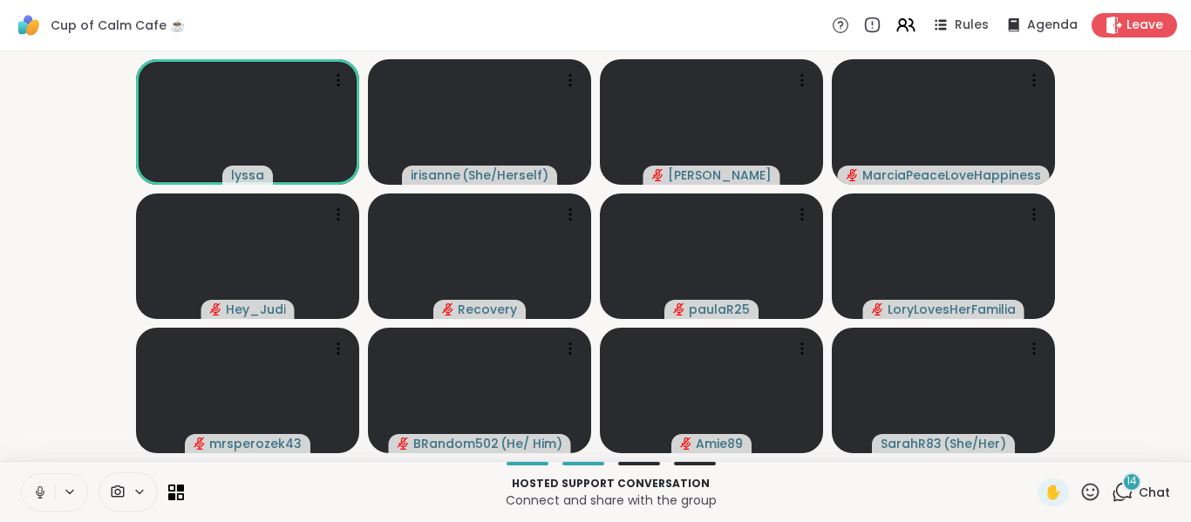
click at [29, 489] on button at bounding box center [38, 492] width 33 height 37
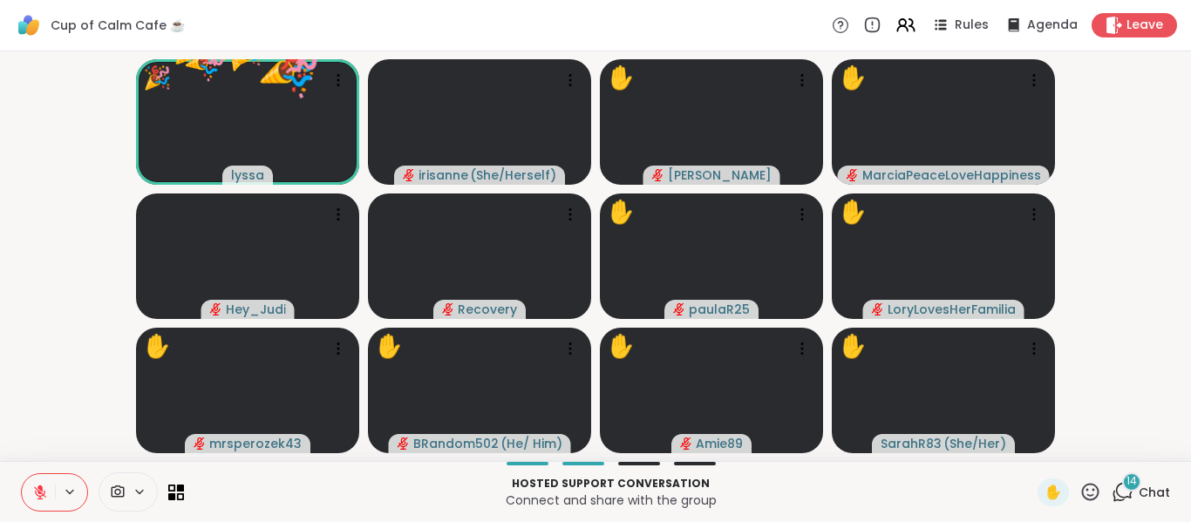
click at [1079, 495] on icon at bounding box center [1090, 492] width 22 height 22
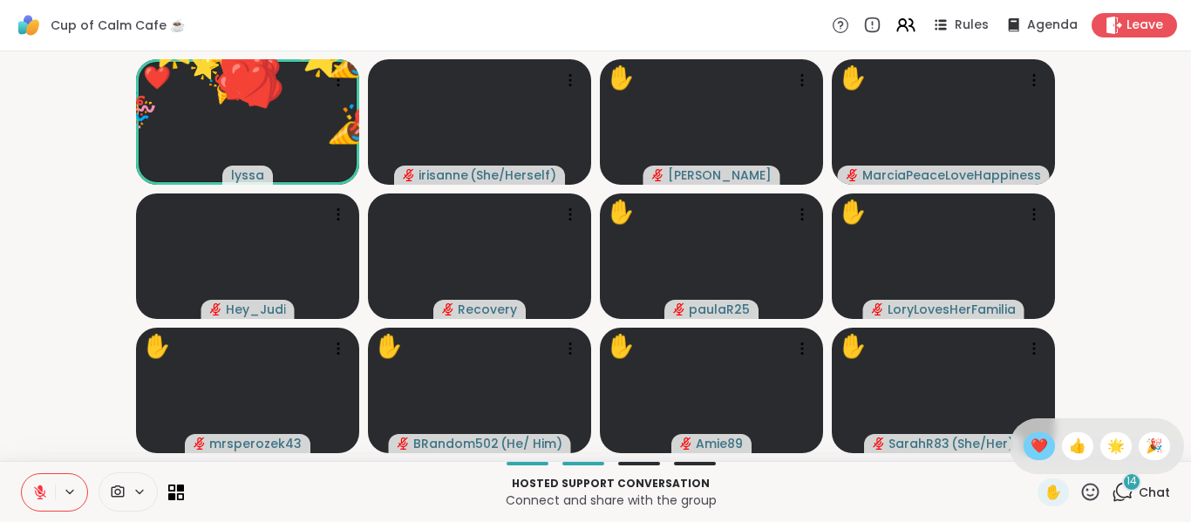
click at [1024, 432] on div "❤️" at bounding box center [1039, 446] width 31 height 28
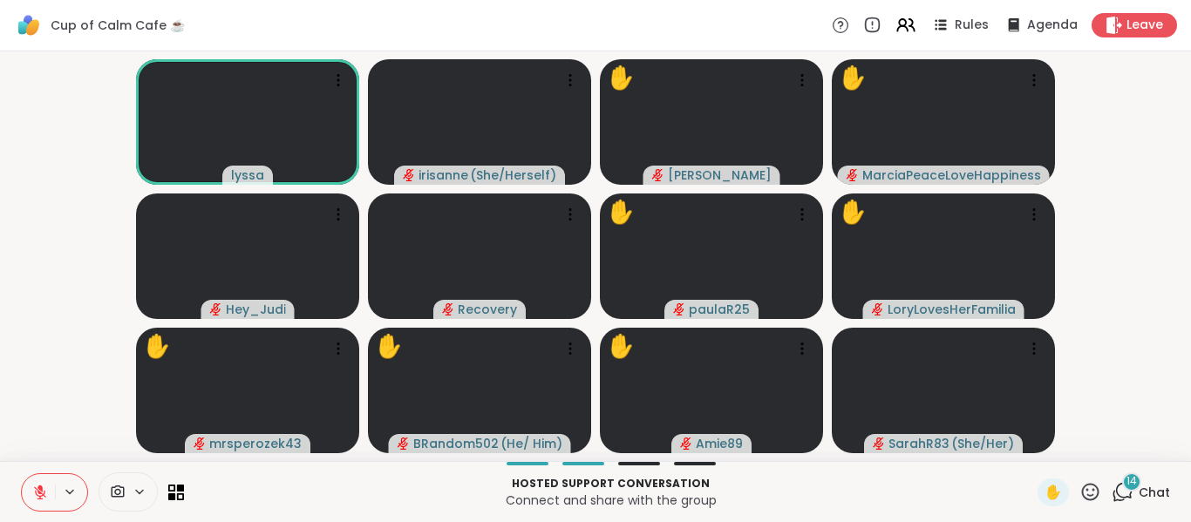
click at [37, 483] on button at bounding box center [38, 492] width 33 height 37
click at [45, 508] on button at bounding box center [38, 492] width 33 height 37
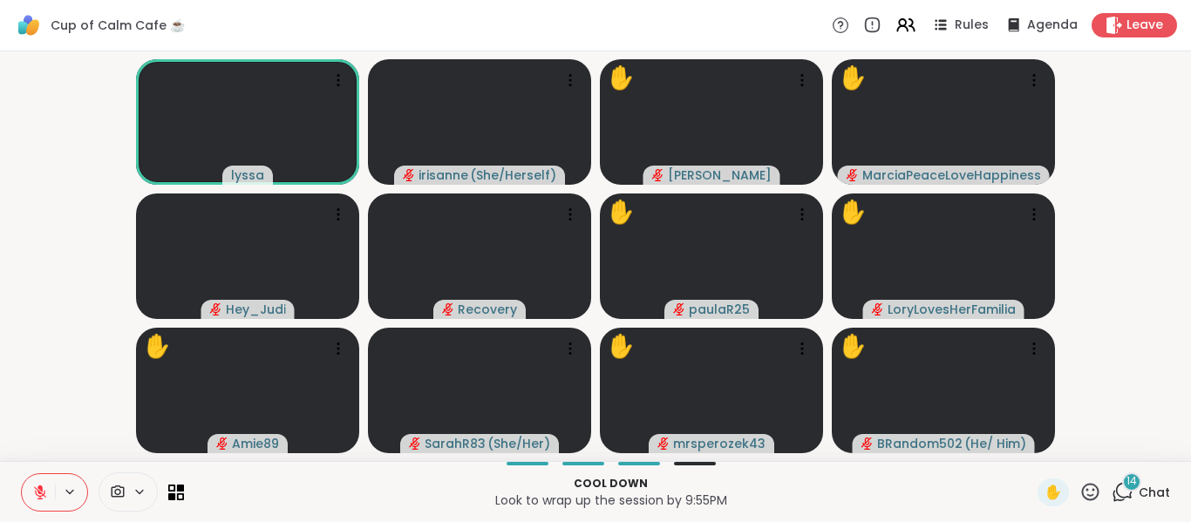
click at [1081, 490] on icon at bounding box center [1090, 492] width 22 height 22
click at [1146, 455] on span "🎉" at bounding box center [1154, 446] width 17 height 21
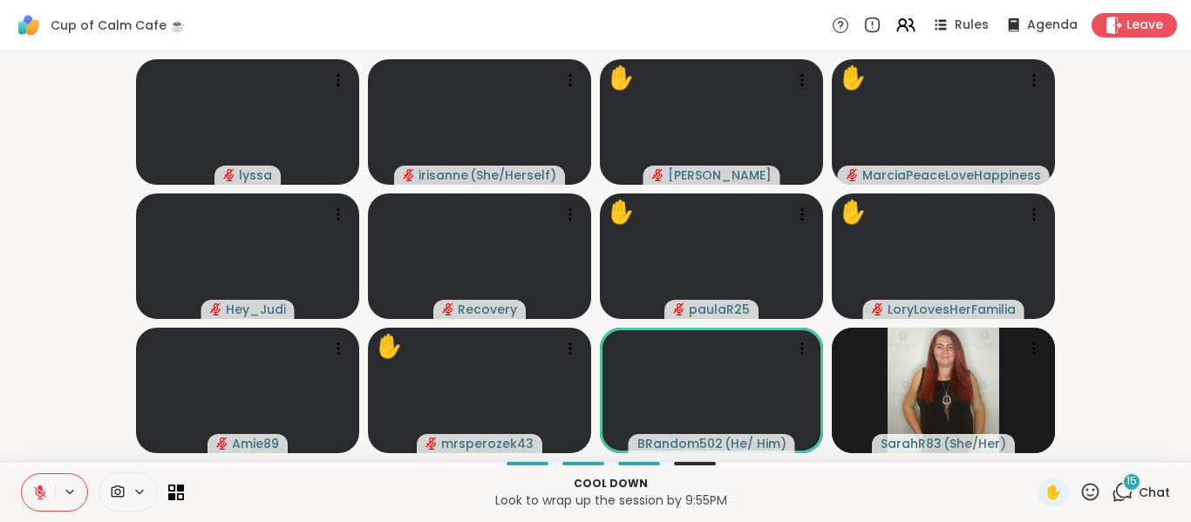
click at [1082, 495] on icon at bounding box center [1090, 491] width 17 height 17
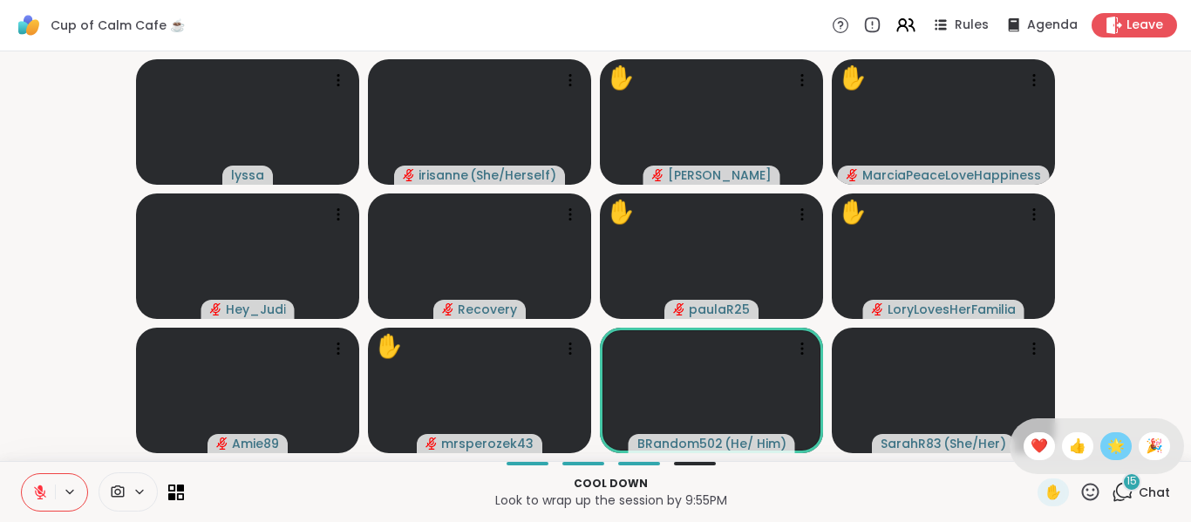
click at [1107, 456] on span "🌟" at bounding box center [1115, 446] width 17 height 21
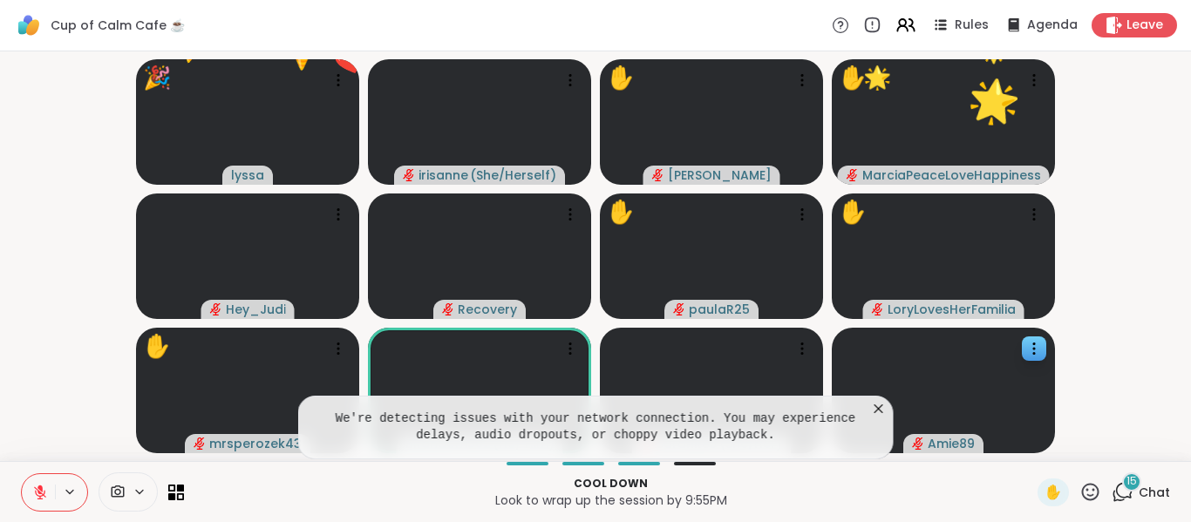
click at [885, 416] on icon at bounding box center [878, 408] width 17 height 17
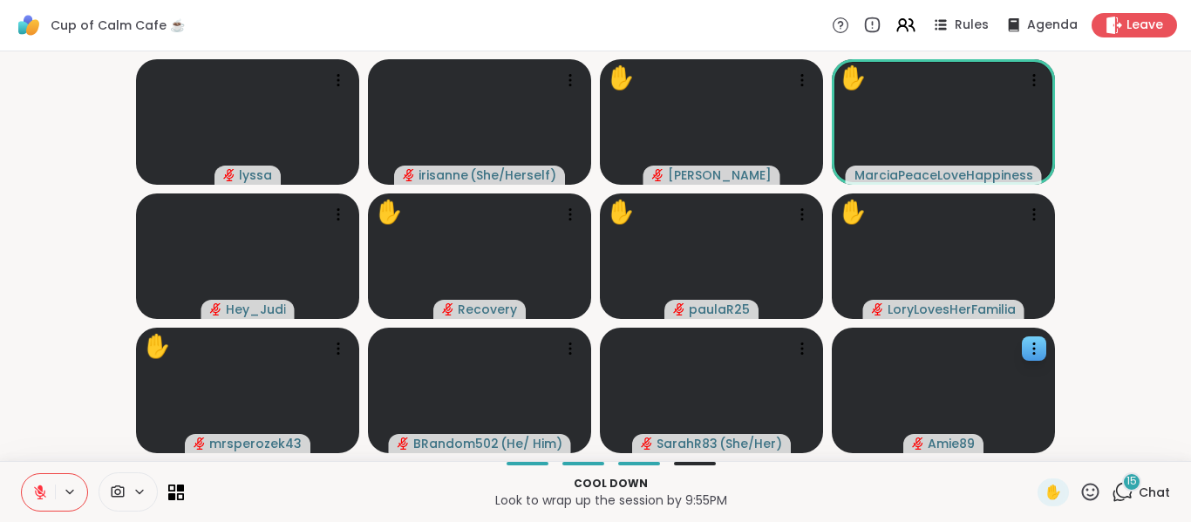
click at [1075, 503] on div "✋" at bounding box center [1070, 493] width 64 height 28
click at [1082, 496] on icon at bounding box center [1090, 491] width 17 height 17
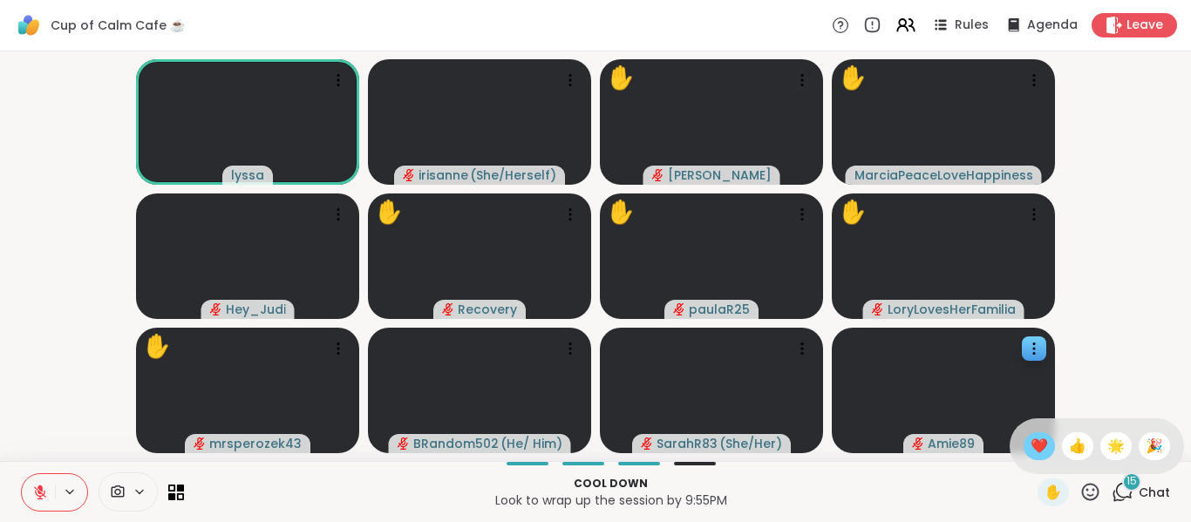
click at [1032, 447] on div "❤️" at bounding box center [1039, 446] width 31 height 28
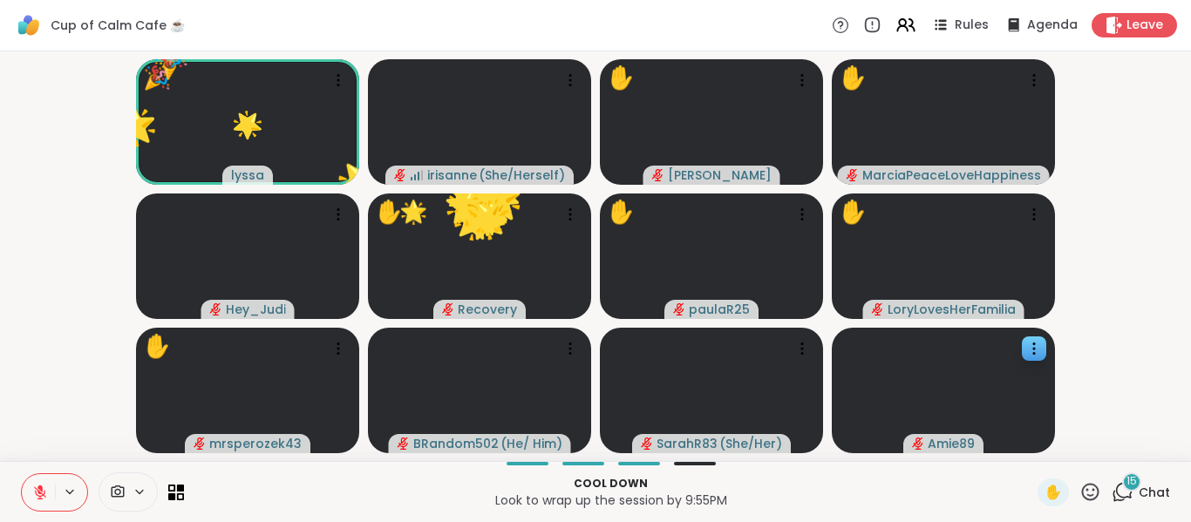
click at [1086, 484] on icon at bounding box center [1090, 492] width 22 height 22
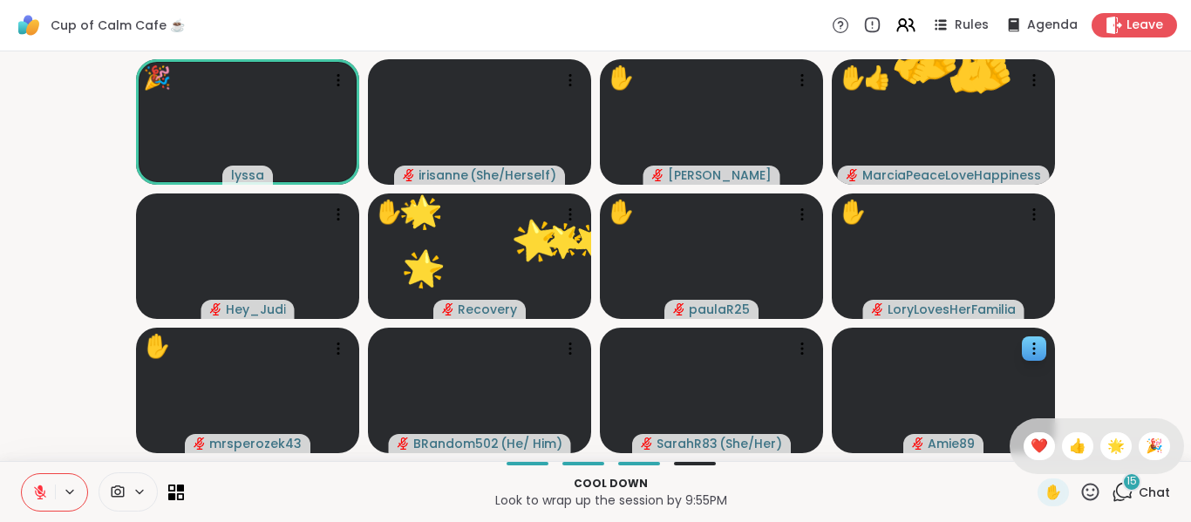
drag, startPoint x: 1017, startPoint y: 443, endPoint x: 1026, endPoint y: 446, distance: 9.9
click at [1031, 444] on span "❤️" at bounding box center [1039, 446] width 17 height 21
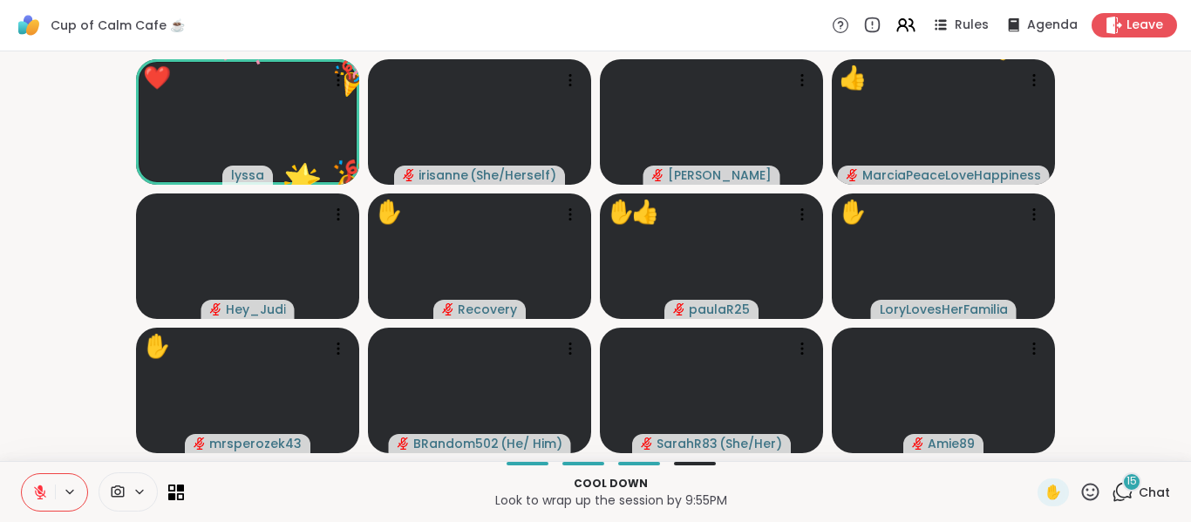
click at [1086, 485] on icon at bounding box center [1090, 492] width 22 height 22
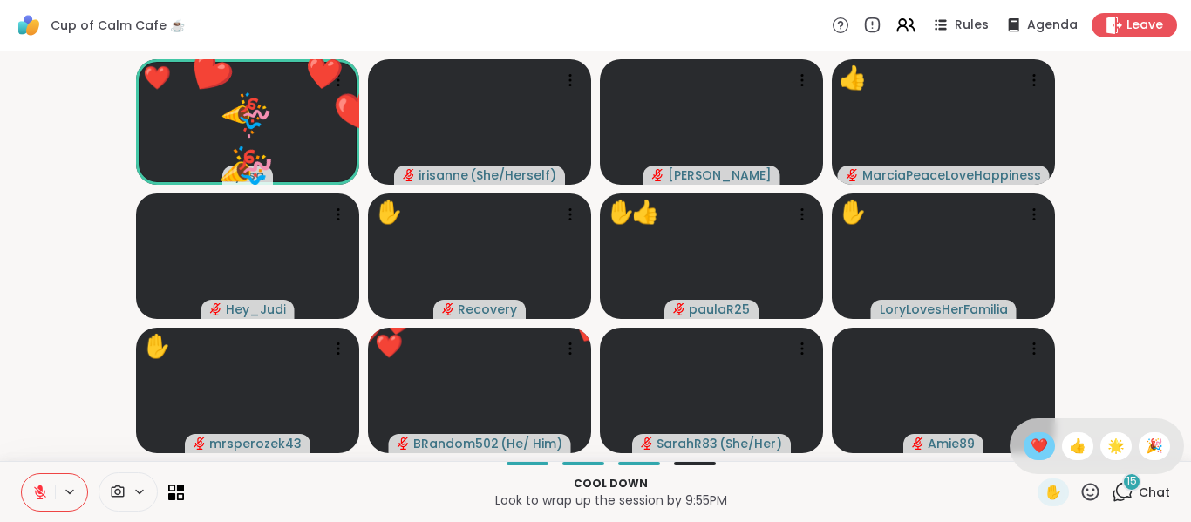
click at [1031, 444] on span "❤️" at bounding box center [1039, 446] width 17 height 21
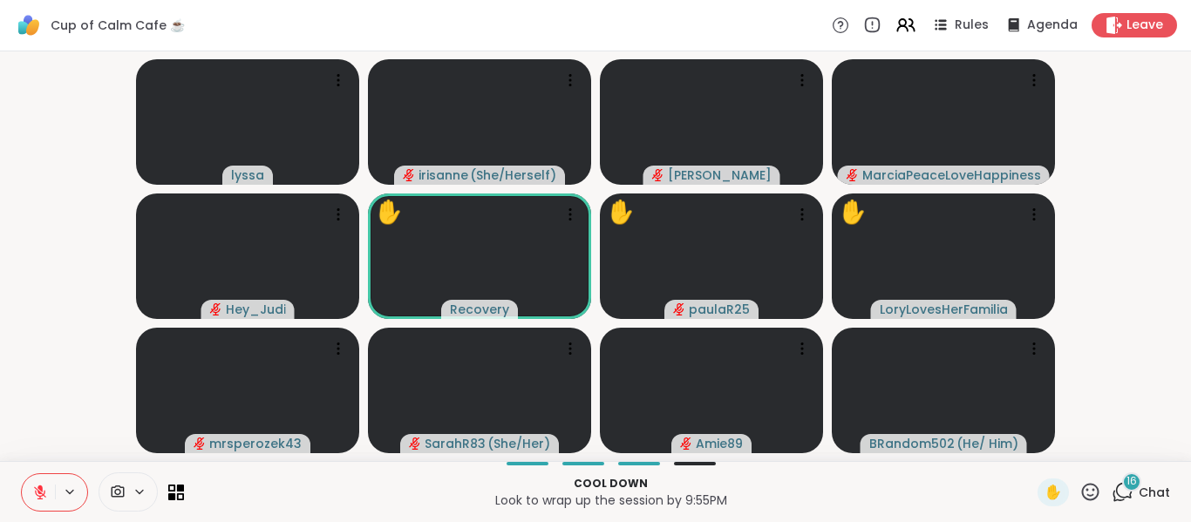
click at [1082, 494] on icon at bounding box center [1090, 491] width 17 height 17
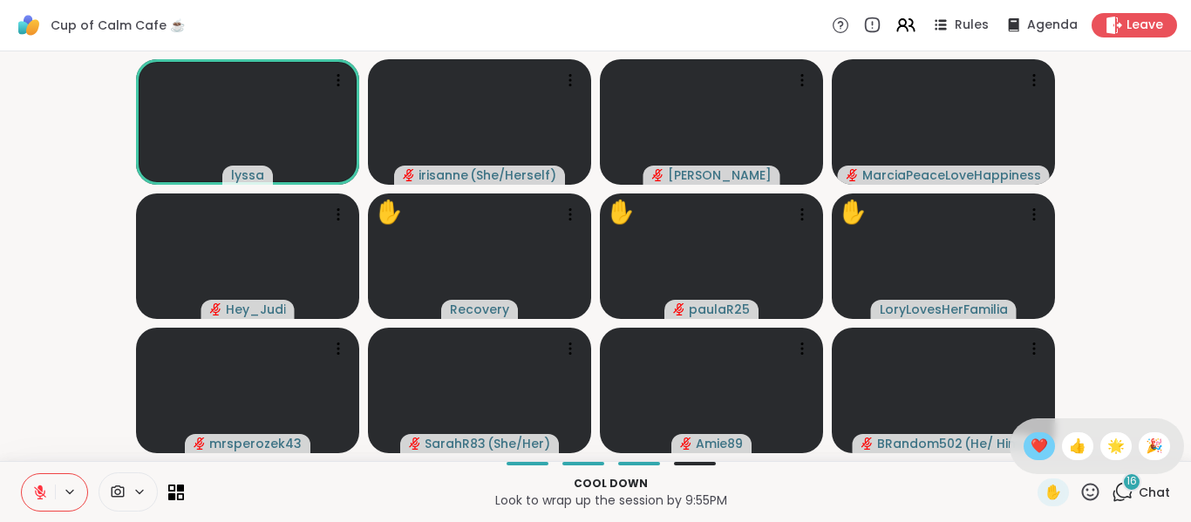
click at [1031, 441] on span "❤️" at bounding box center [1039, 446] width 17 height 21
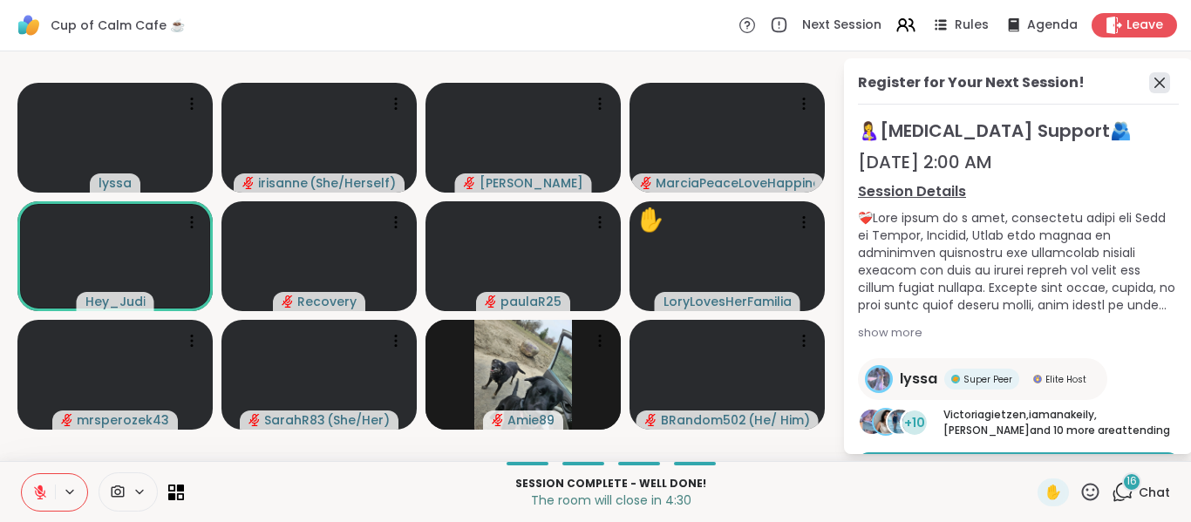
click at [1149, 77] on icon at bounding box center [1159, 82] width 21 height 21
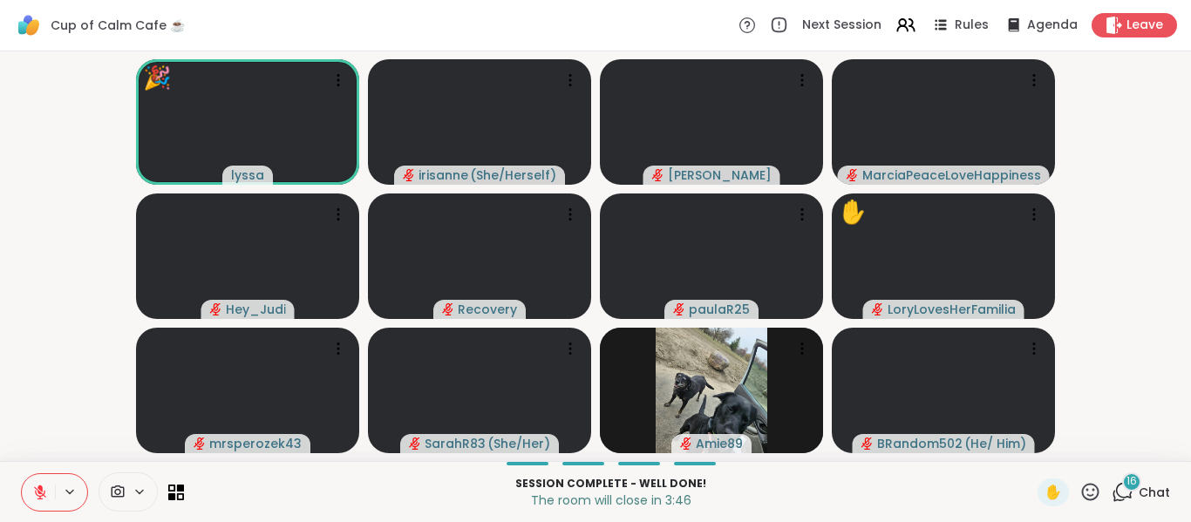
click at [1079, 482] on icon at bounding box center [1090, 492] width 22 height 22
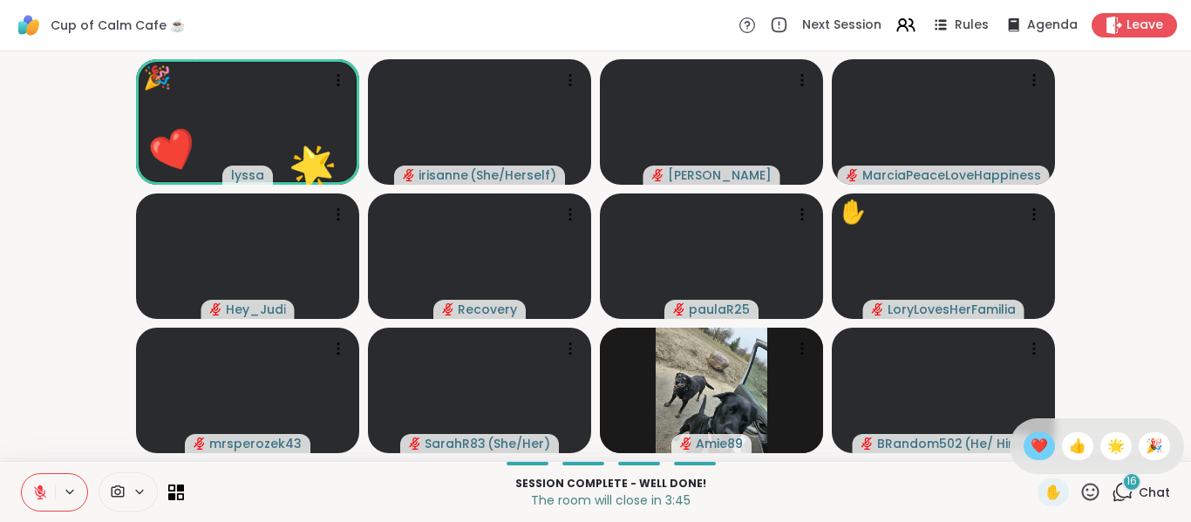
click at [1031, 451] on span "❤️" at bounding box center [1039, 446] width 17 height 21
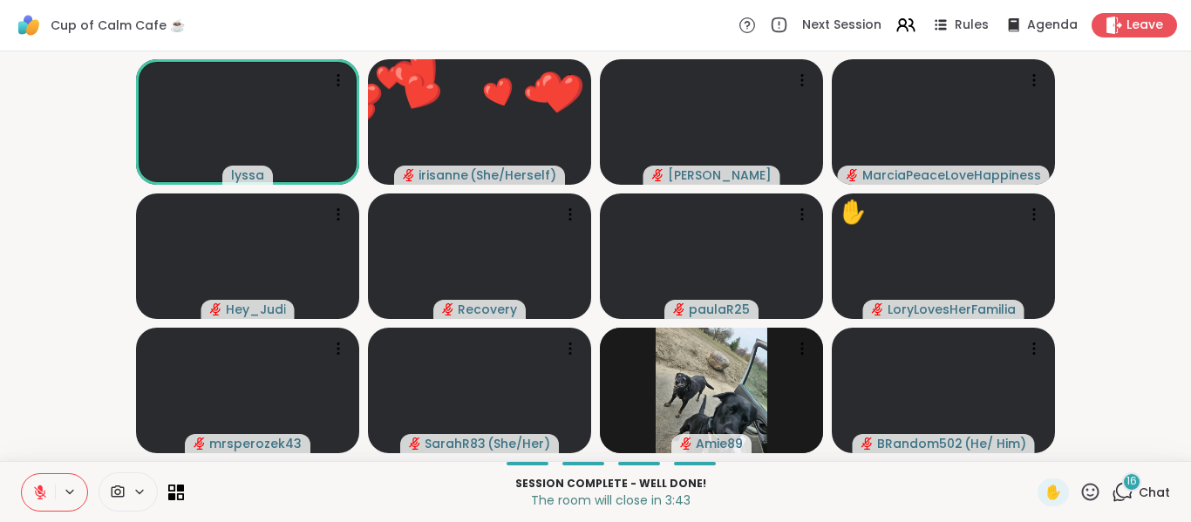
click at [1134, 239] on video-player-container "lyssa ❤️ 🌟 🌟 🌟 🎉 🎉 🎉 🎉 🎉 🎉 🎉 🎉 ❤️ irisanne ( She/Herself ) ❤️ ❤️ ❤️ ❤️ ❤️ ❤️ ❤️…" at bounding box center [595, 256] width 1170 height 396
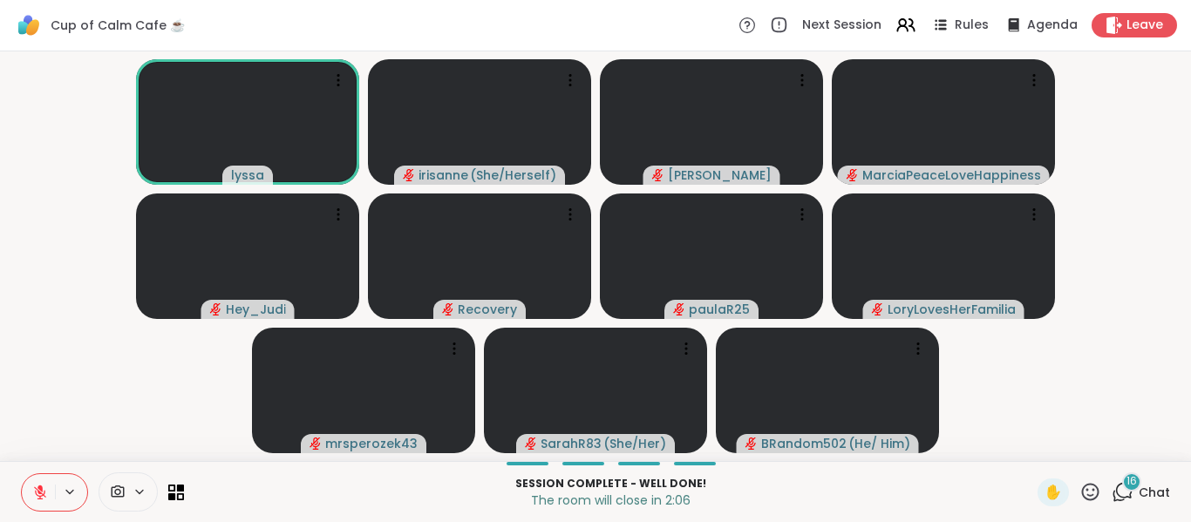
click at [1116, 492] on icon at bounding box center [1124, 491] width 17 height 16
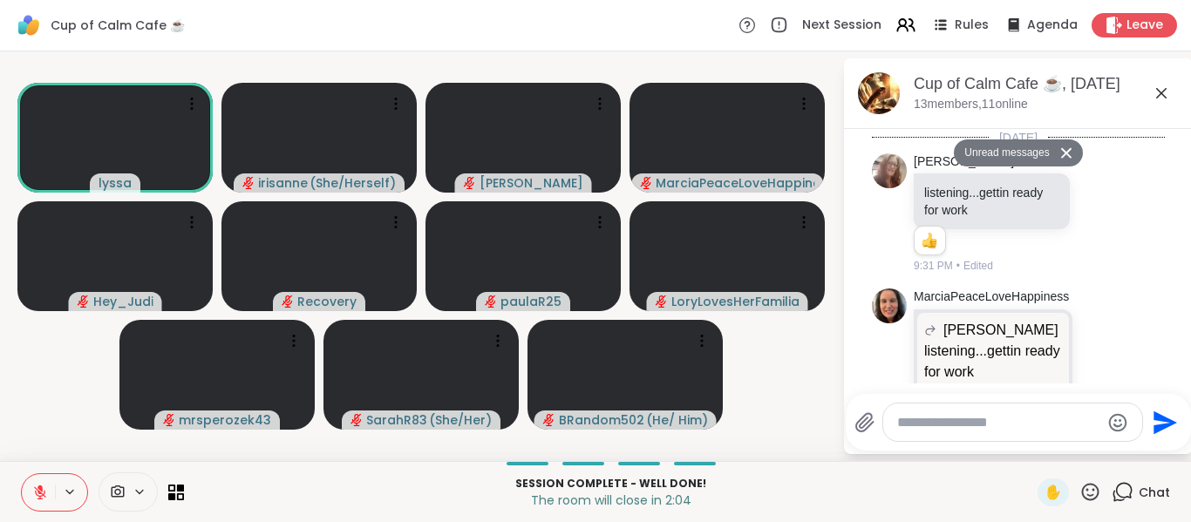
scroll to position [3528, 0]
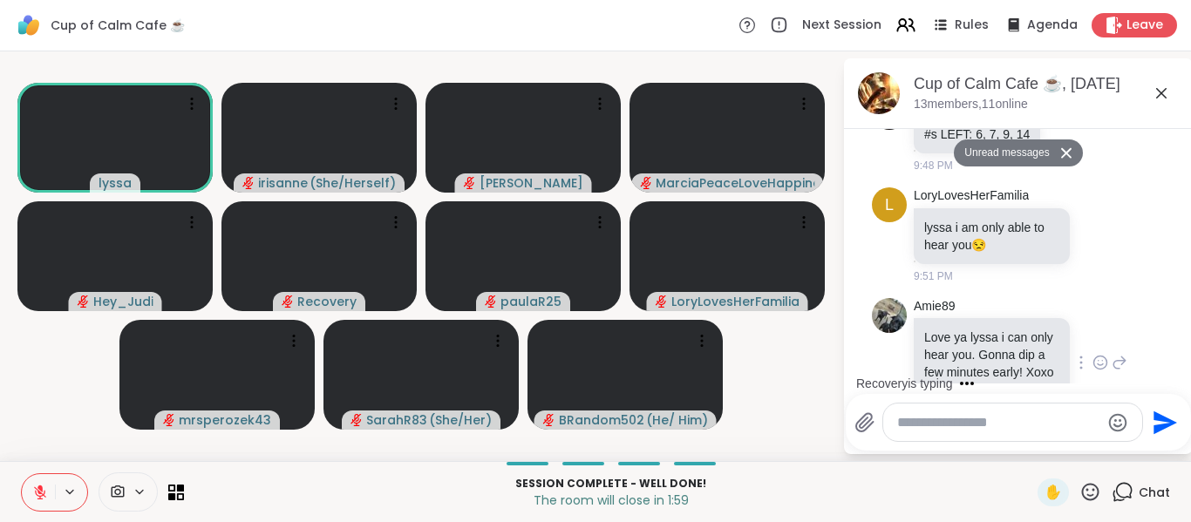
click at [1098, 364] on icon at bounding box center [1100, 365] width 5 height 2
click at [1045, 317] on li at bounding box center [1062, 334] width 35 height 35
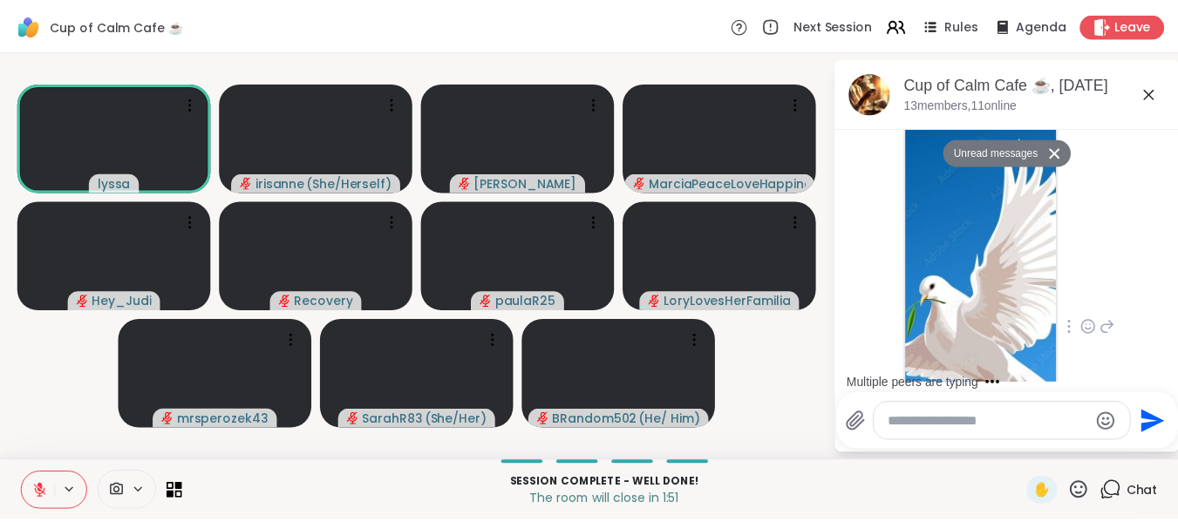
scroll to position [2362, 0]
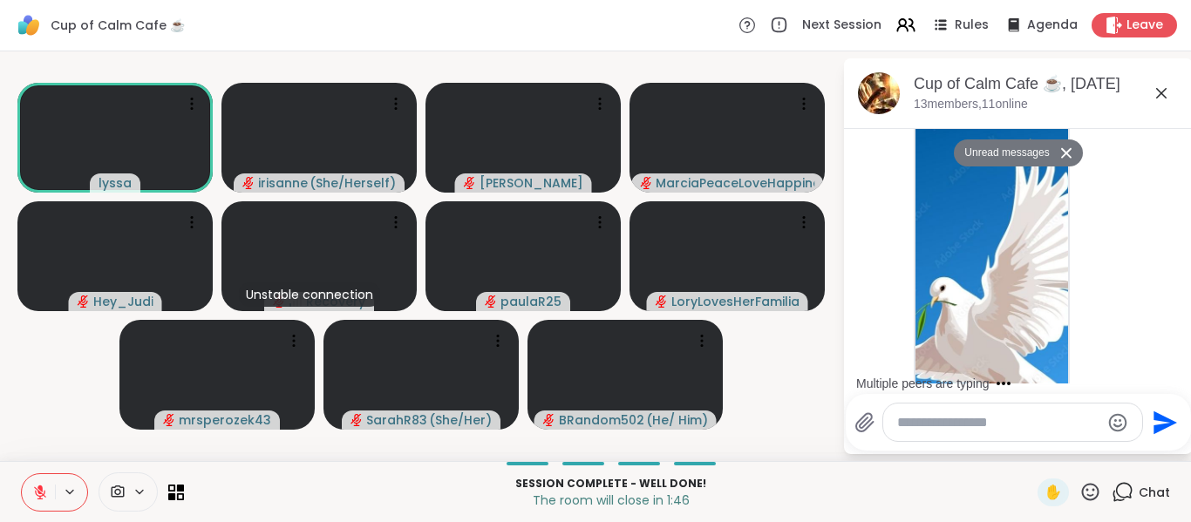
click at [29, 488] on button at bounding box center [38, 492] width 33 height 37
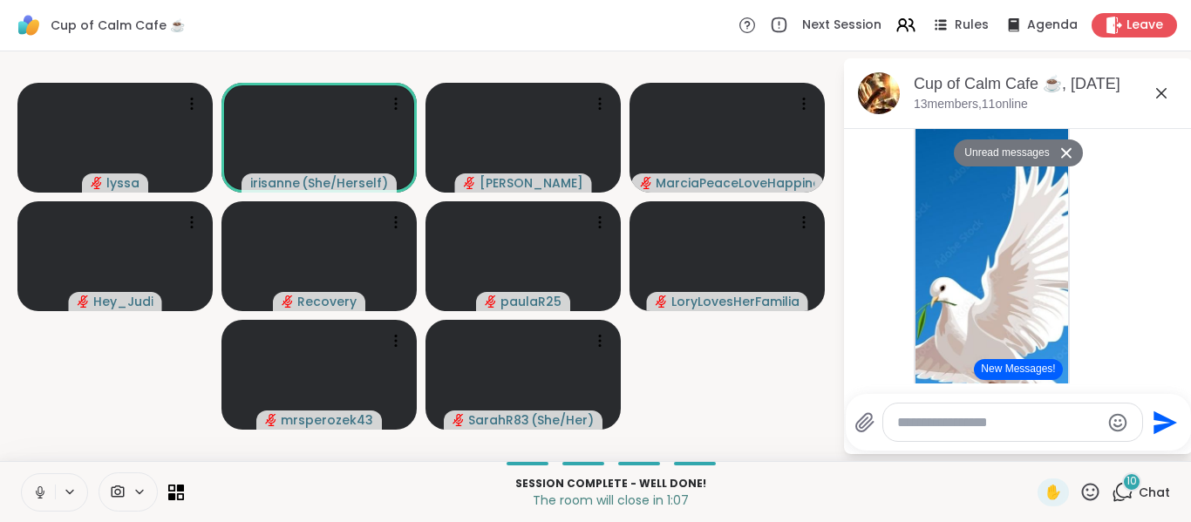
click at [111, 368] on video-player-container "lyssa irisanne ( She/Herself ) dodi MarciaPeaceLoveHappiness Hey_Judi Recovery …" at bounding box center [420, 256] width 821 height 396
click at [1159, 95] on icon at bounding box center [1161, 93] width 10 height 10
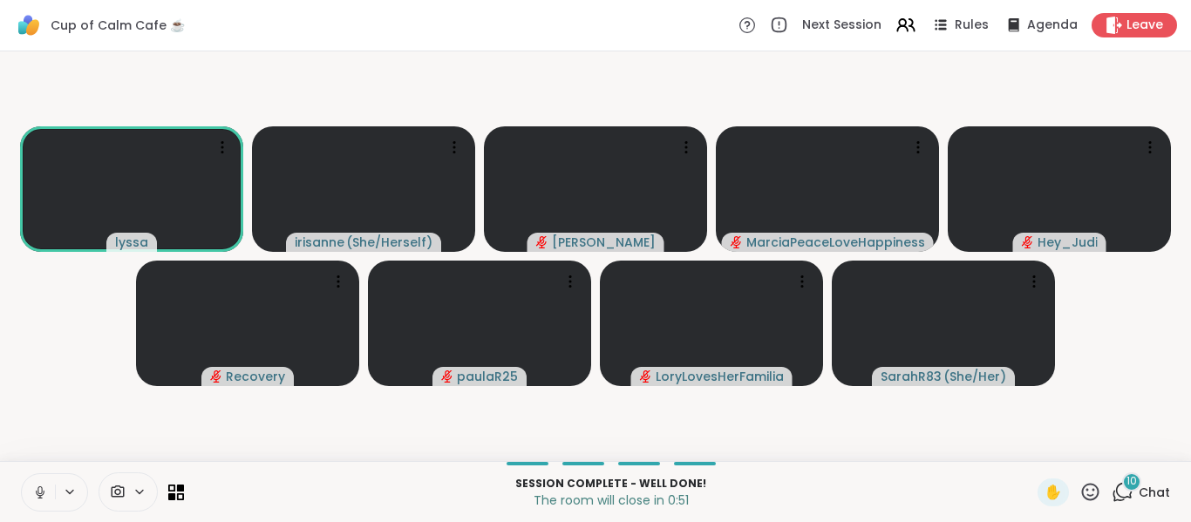
click at [0, 349] on div "lyssa irisanne ( She/Herself ) dodi MarciaPeaceLoveHappiness Hey_Judi Recovery …" at bounding box center [595, 256] width 1191 height 410
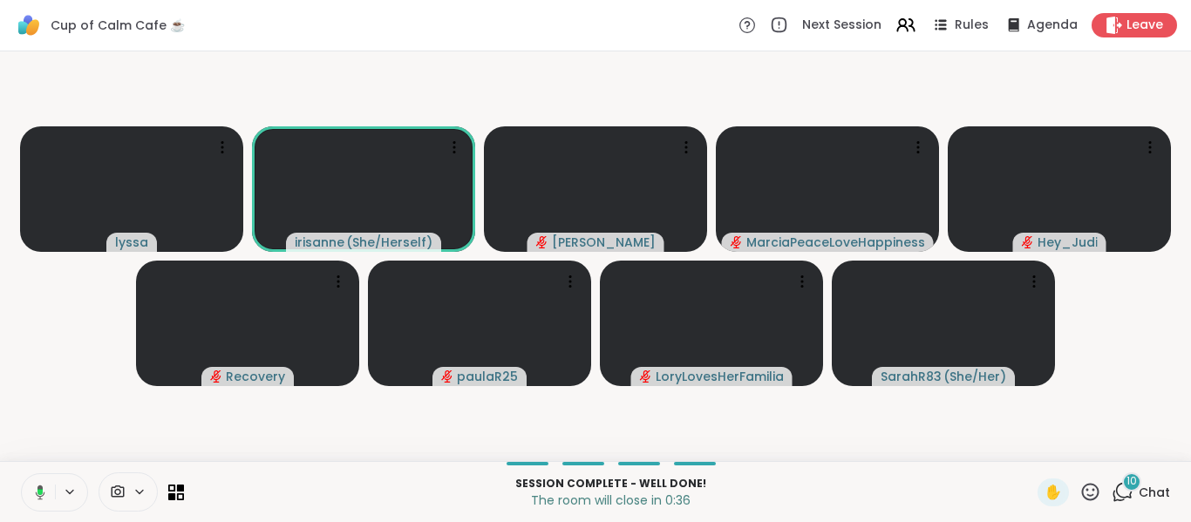
click at [40, 387] on video-player-container "lyssa irisanne ( She/Herself ) dodi MarciaPeaceLoveHappiness Hey_Judi Recovery …" at bounding box center [595, 256] width 1170 height 396
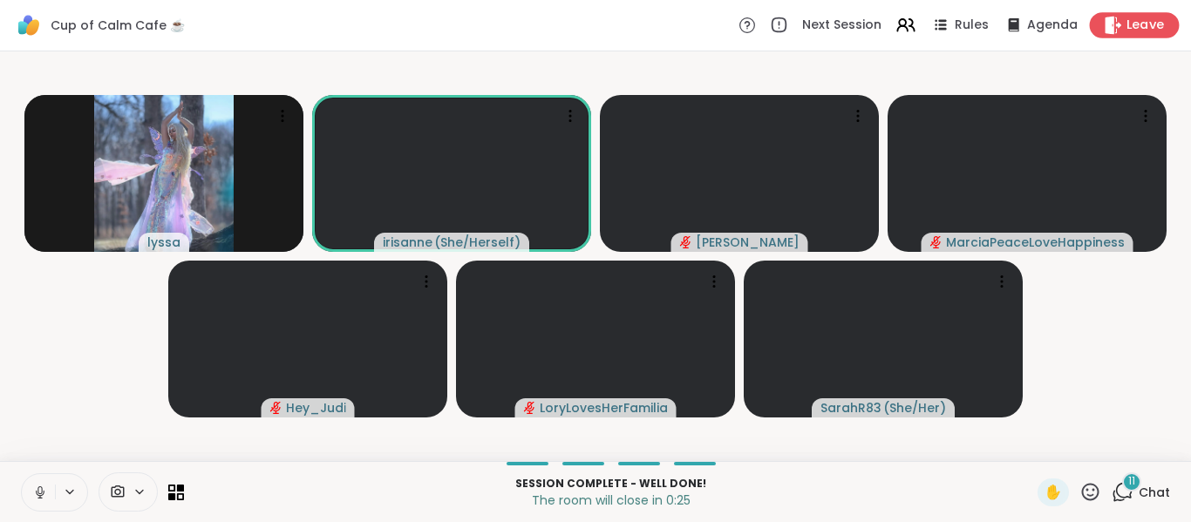
click at [1121, 35] on div "Leave" at bounding box center [1135, 24] width 90 height 25
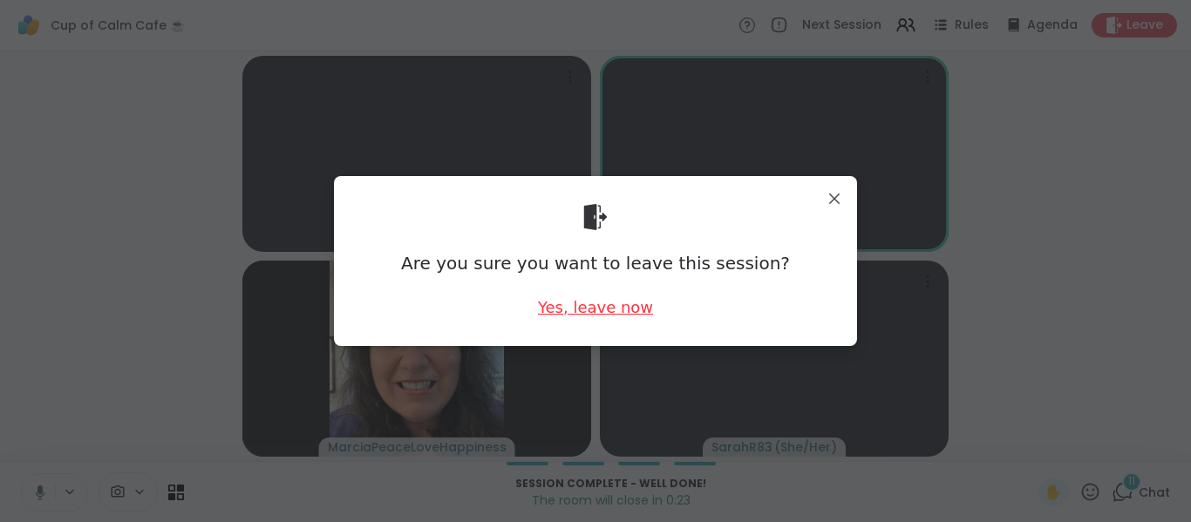
click at [617, 311] on div "Yes, leave now" at bounding box center [595, 307] width 115 height 22
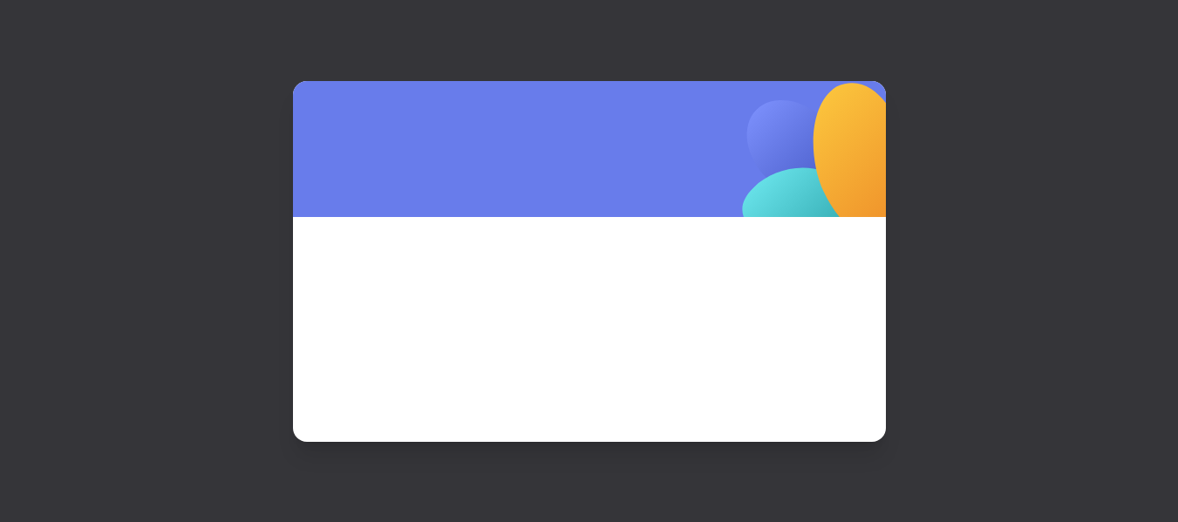
click at [1017, 333] on div at bounding box center [589, 261] width 1178 height 522
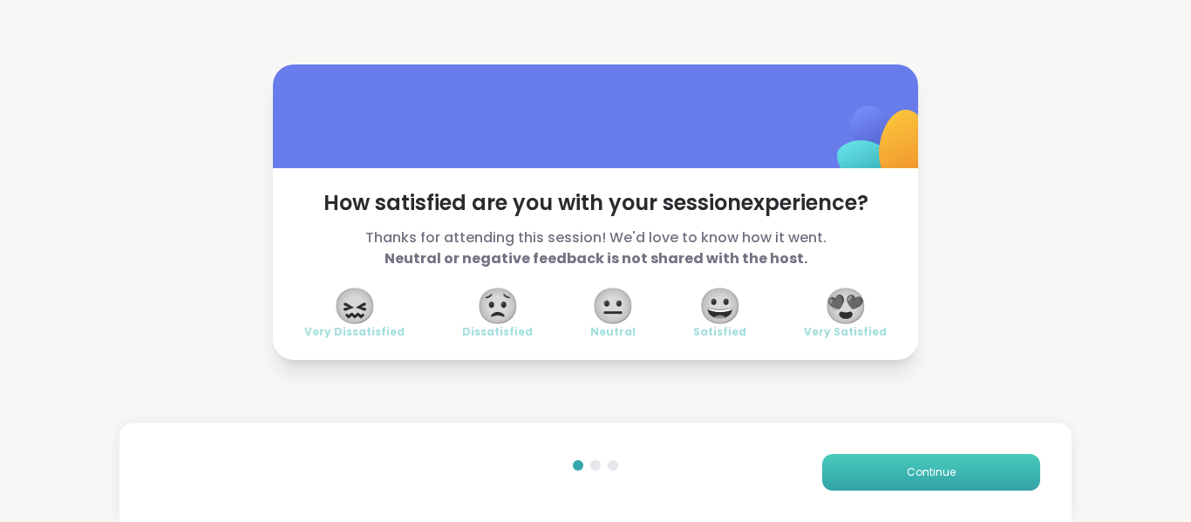
click at [895, 465] on button "Continue" at bounding box center [931, 472] width 218 height 37
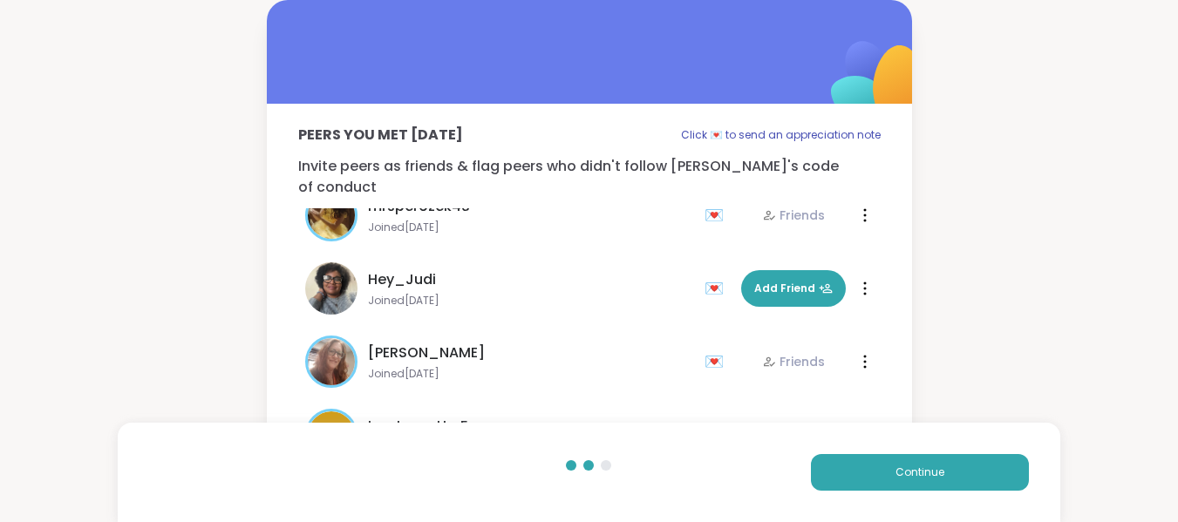
scroll to position [565, 0]
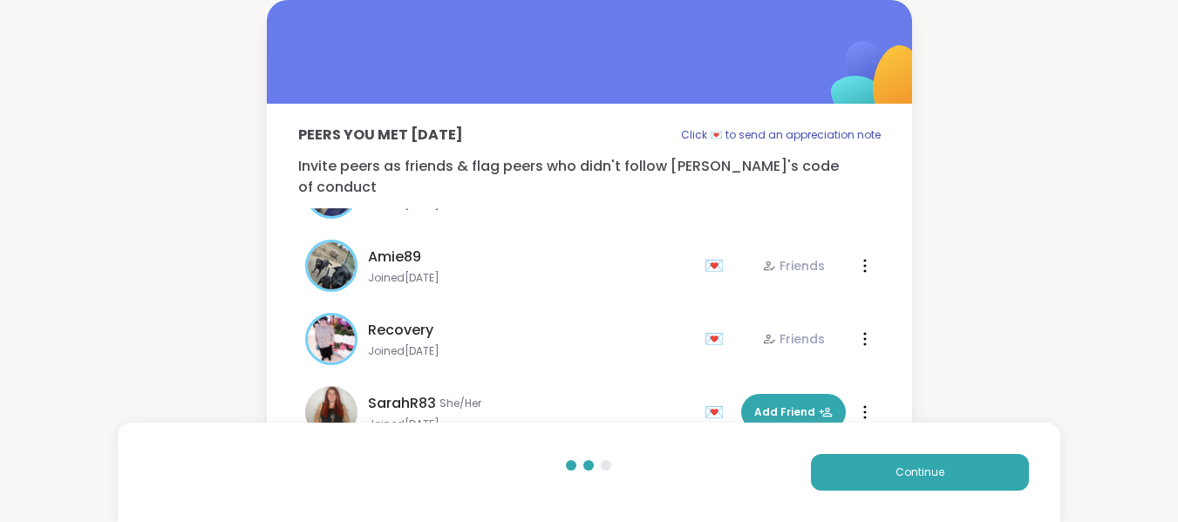
click at [838, 448] on div "Continue" at bounding box center [589, 472] width 943 height 99
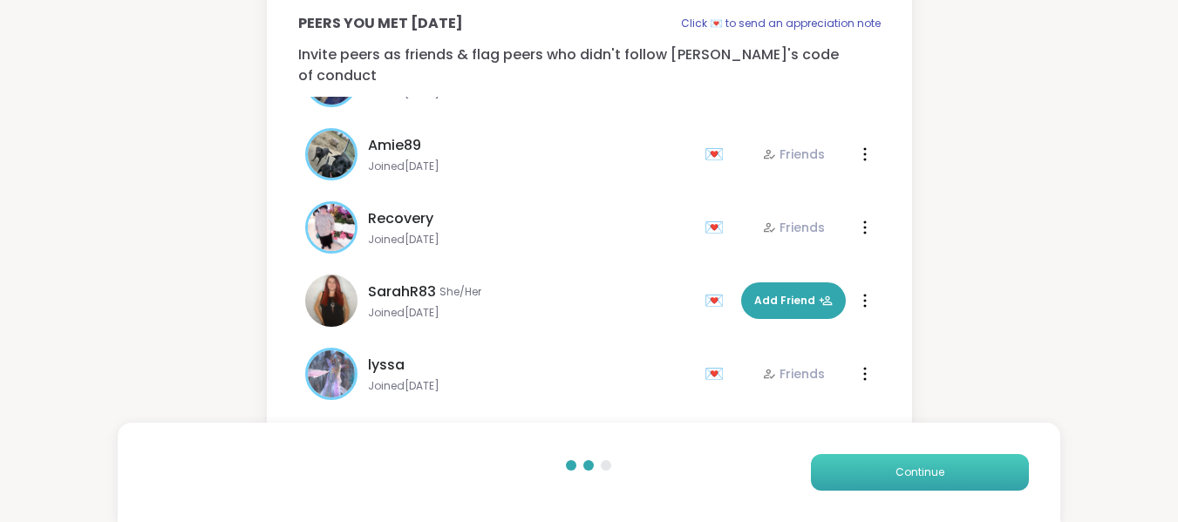
click at [953, 456] on button "Continue" at bounding box center [920, 472] width 218 height 37
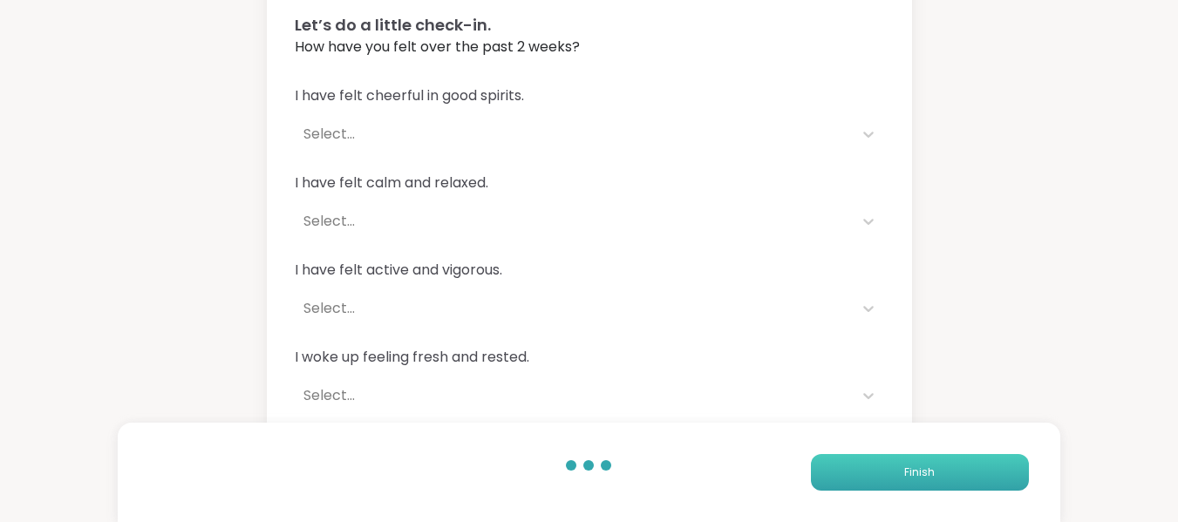
click at [953, 456] on button "Finish" at bounding box center [920, 472] width 218 height 37
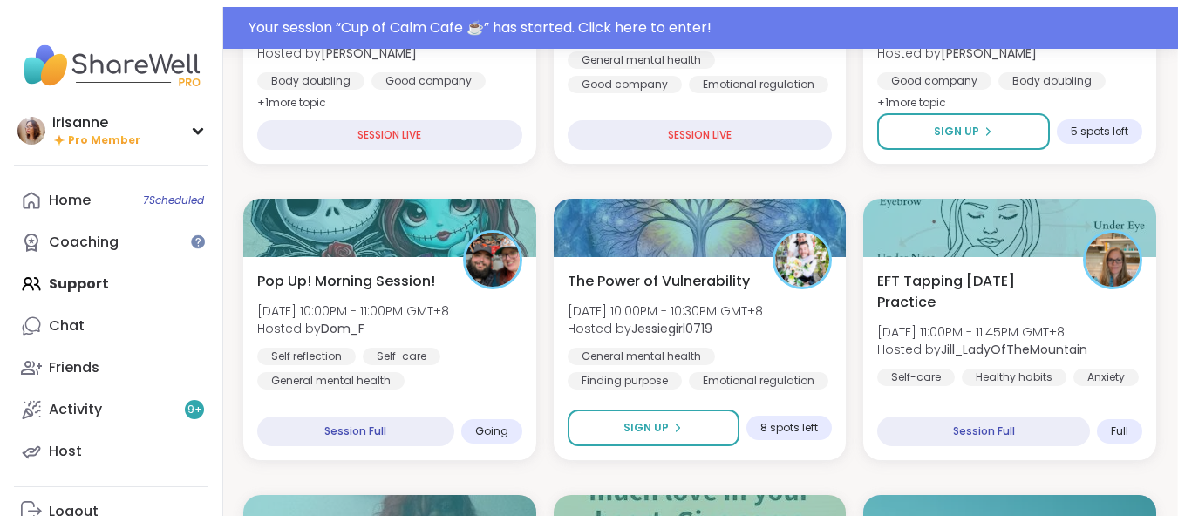
scroll to position [425, 1]
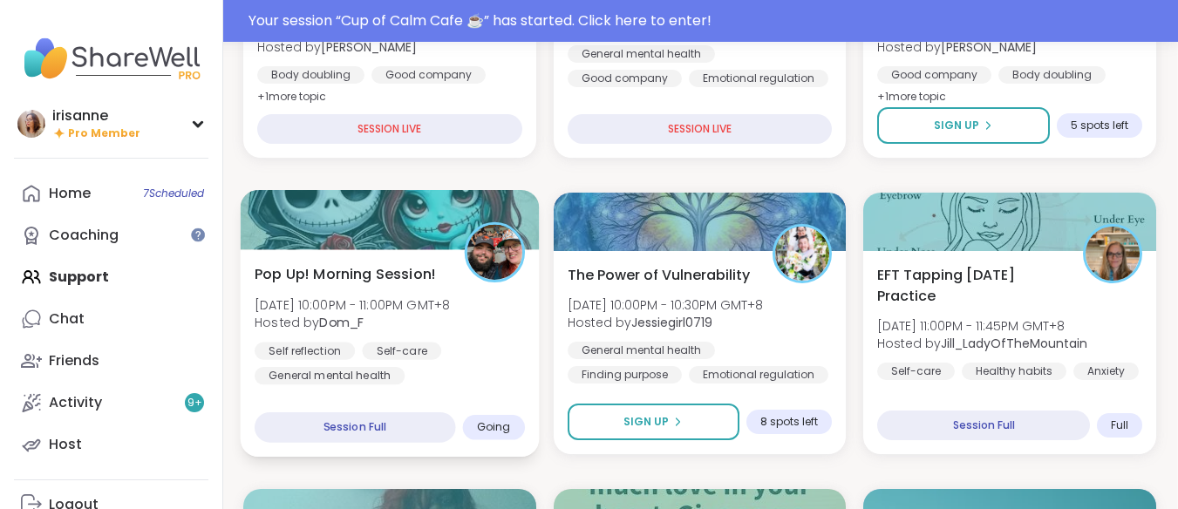
click at [456, 230] on div at bounding box center [390, 219] width 298 height 59
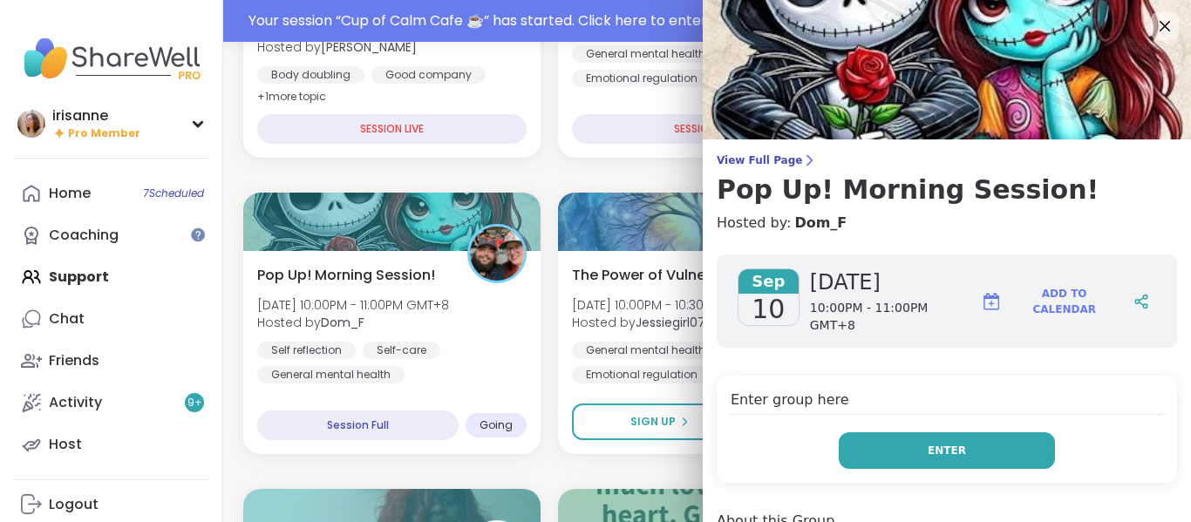
click at [848, 438] on button "Enter" at bounding box center [947, 450] width 216 height 37
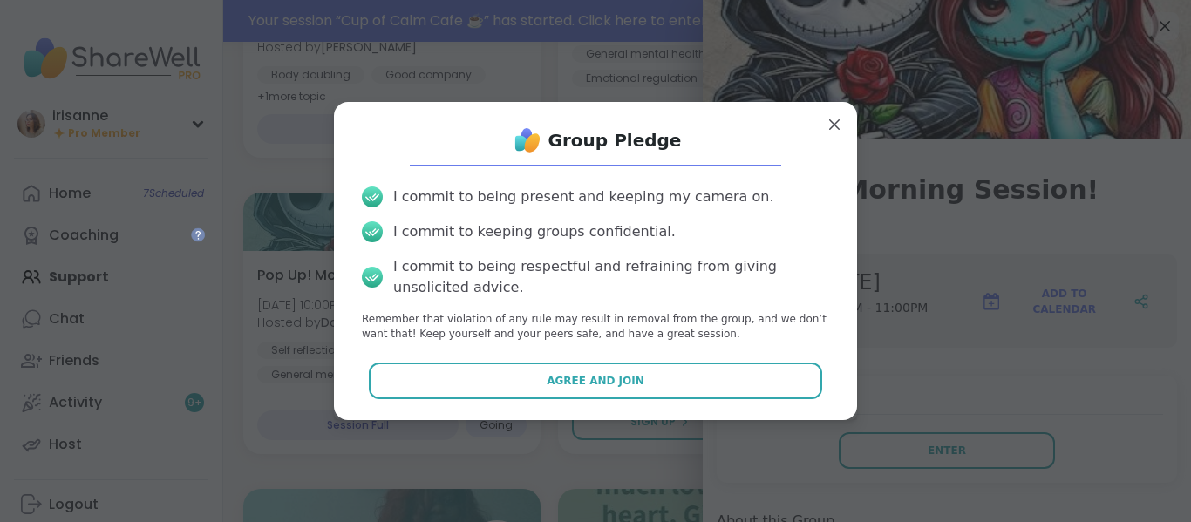
click at [760, 376] on button "Agree and Join" at bounding box center [596, 381] width 454 height 37
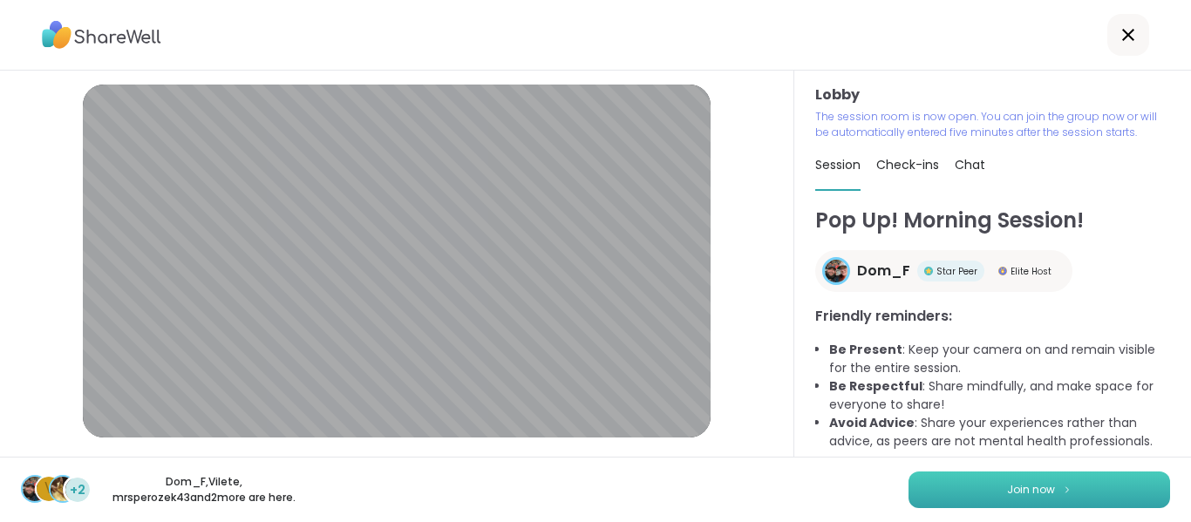
click at [1061, 487] on button "Join now" at bounding box center [1040, 490] width 262 height 37
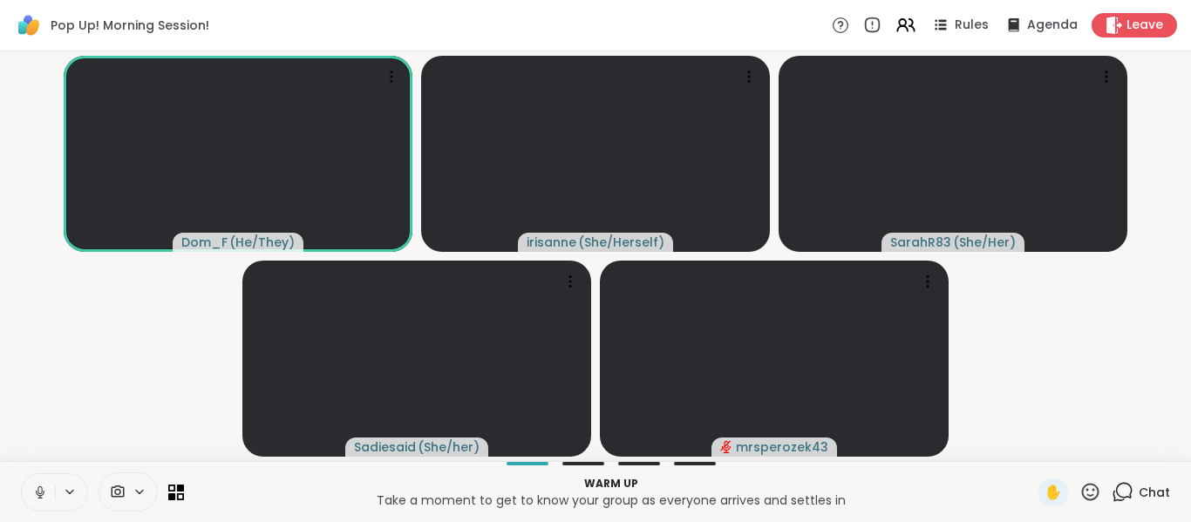
click at [33, 487] on icon at bounding box center [40, 493] width 16 height 16
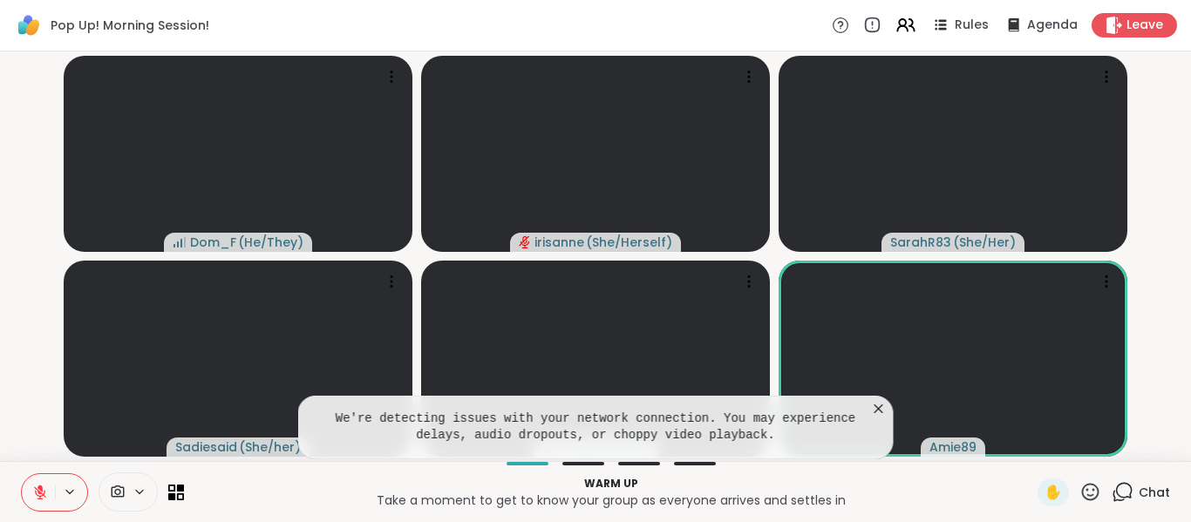
click at [888, 405] on div "We're detecting issues with your network connection. You may experience delays,…" at bounding box center [595, 428] width 595 height 64
click at [879, 412] on icon at bounding box center [878, 408] width 17 height 17
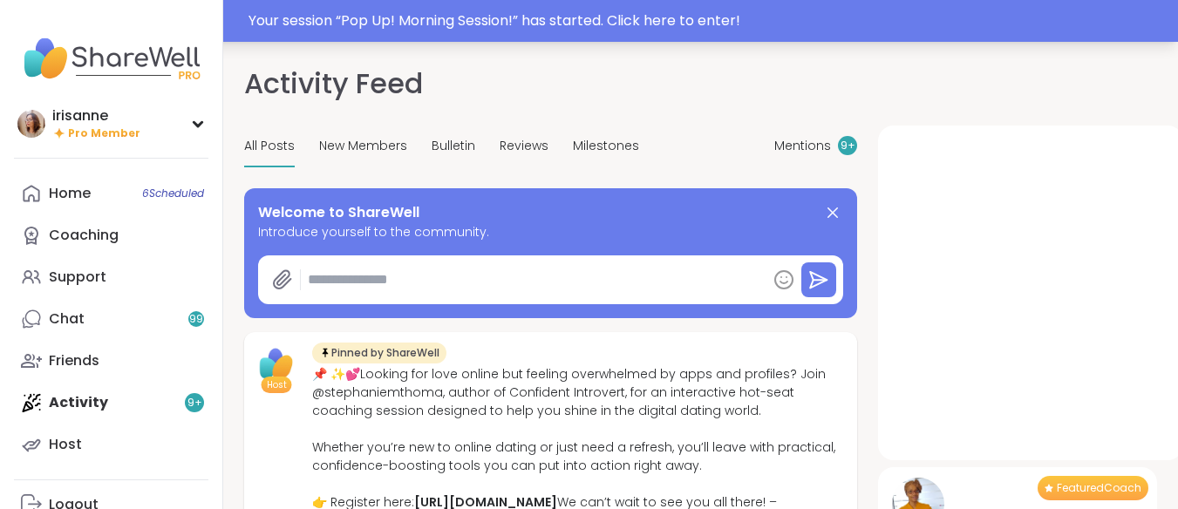
click at [362, 19] on div "Your session “ Pop Up! Morning Session! ” has started. Click here to enter!" at bounding box center [707, 20] width 919 height 21
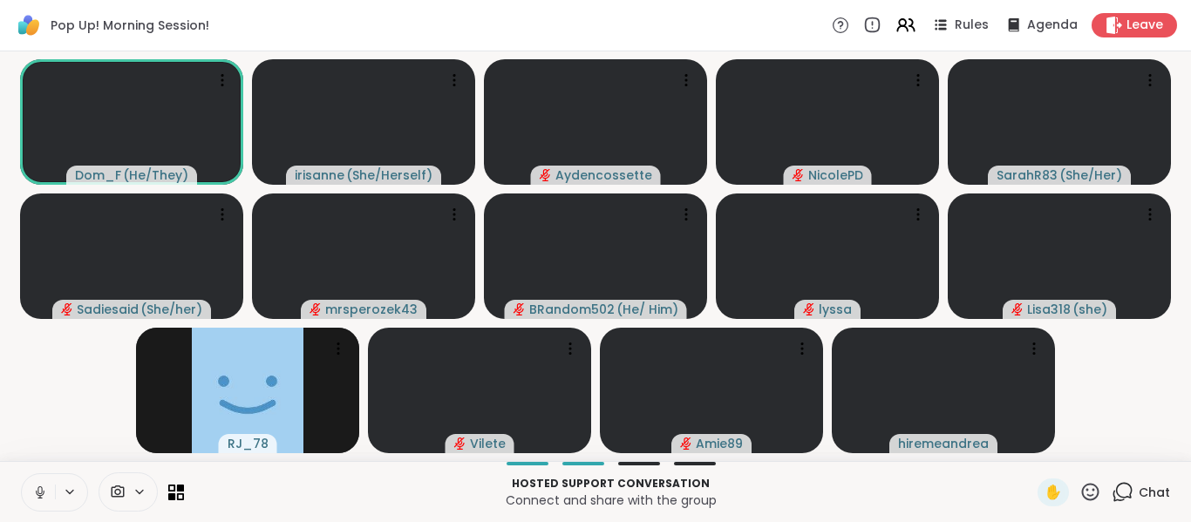
click at [37, 487] on icon at bounding box center [40, 493] width 16 height 16
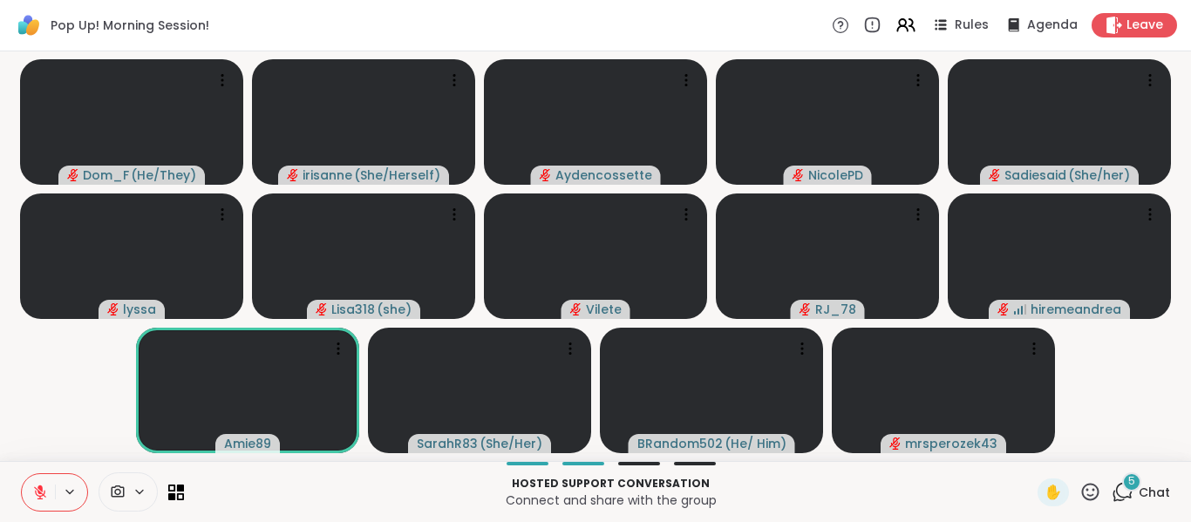
click at [103, 394] on video-player-container "Dom_F ( He/They ) irisanne ( She/Herself ) Aydencossette [PERSON_NAME] ( She/he…" at bounding box center [595, 256] width 1170 height 396
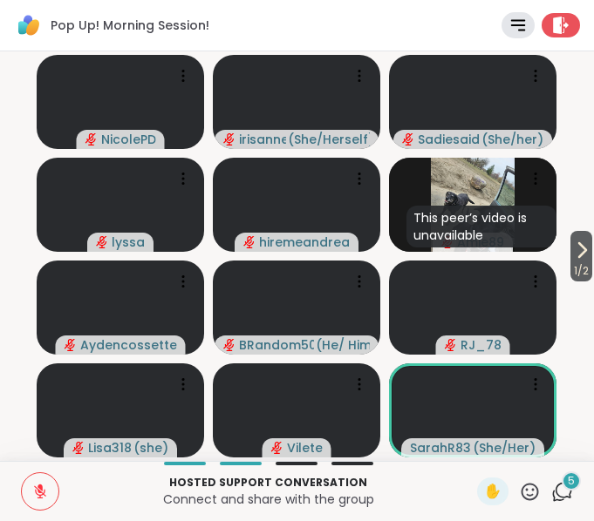
click at [5, 444] on div "1 / 2 [PERSON_NAME] ( She/Herself ) Sadiesaid ( She/her ) lyssa hiremeandrea Th…" at bounding box center [297, 256] width 594 height 410
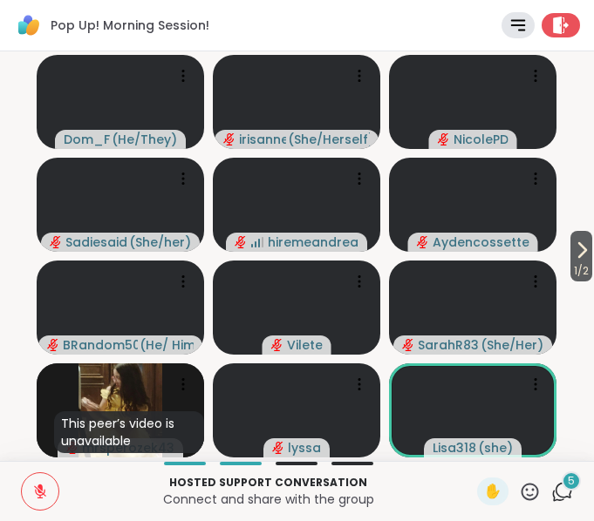
click at [41, 483] on button at bounding box center [40, 491] width 37 height 37
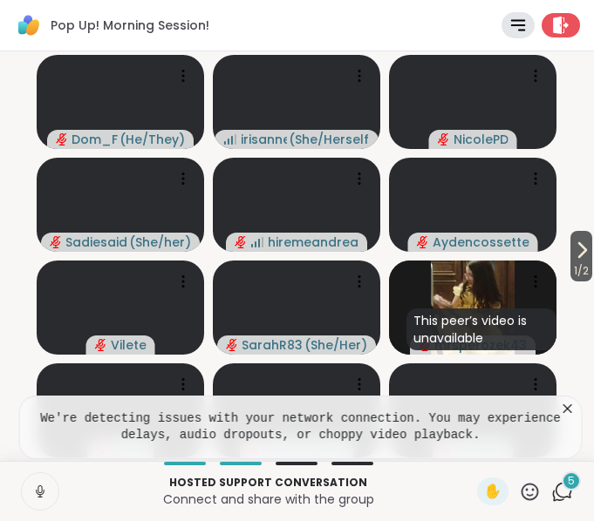
click at [568, 410] on icon at bounding box center [567, 408] width 17 height 17
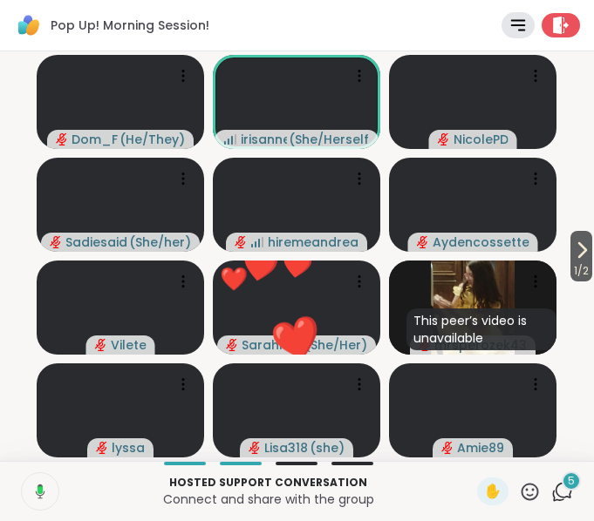
click at [36, 485] on button at bounding box center [38, 491] width 39 height 37
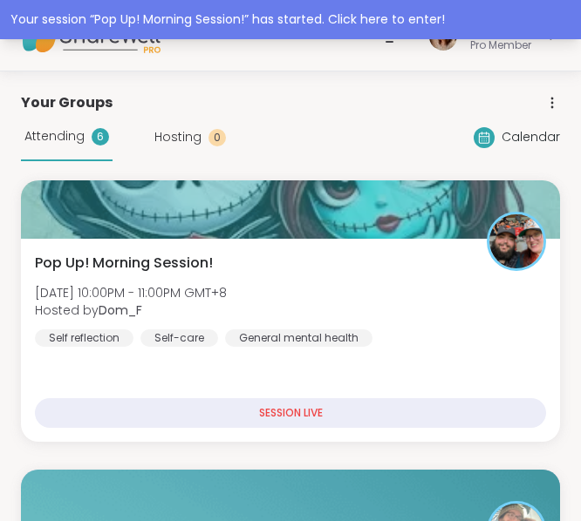
click at [400, 10] on div "Your session “ Pop Up! Morning Session! ” has started. Click here to enter!" at bounding box center [290, 19] width 581 height 39
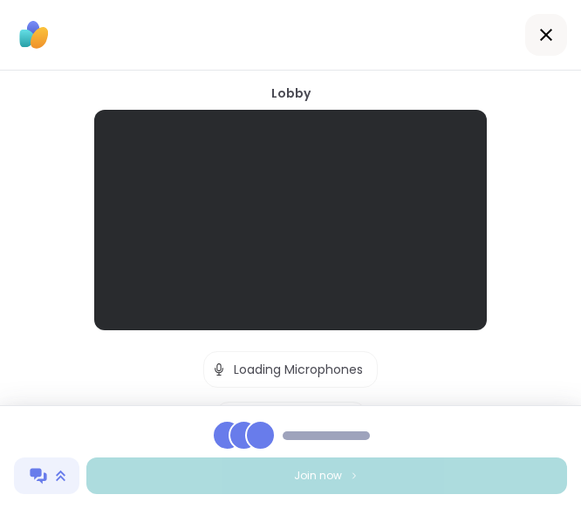
drag, startPoint x: 481, startPoint y: 6, endPoint x: 483, endPoint y: 15, distance: 8.9
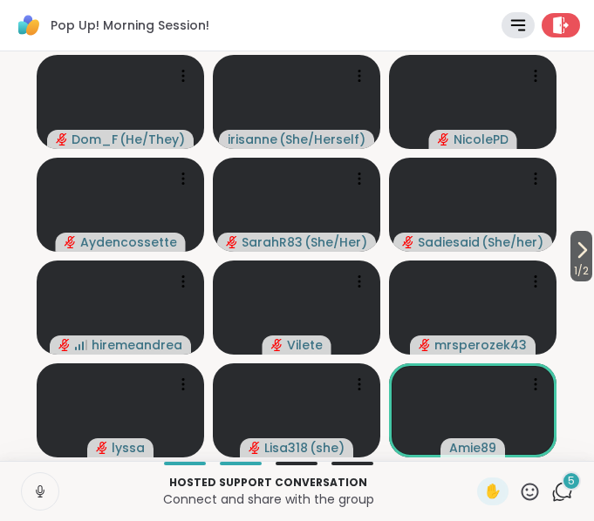
click at [52, 507] on button at bounding box center [40, 491] width 37 height 37
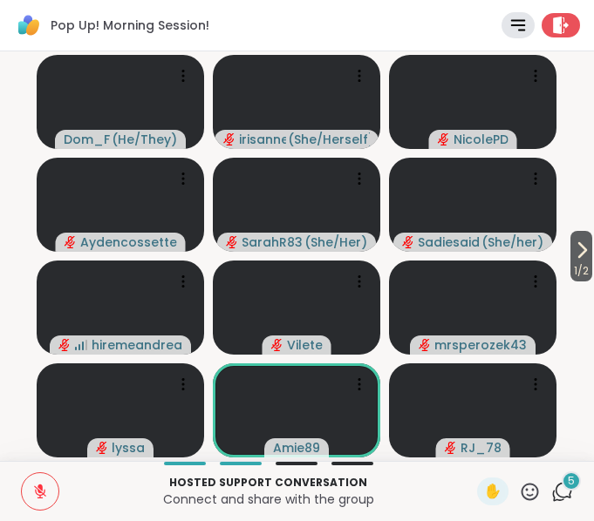
click at [552, 495] on icon at bounding box center [562, 492] width 22 height 22
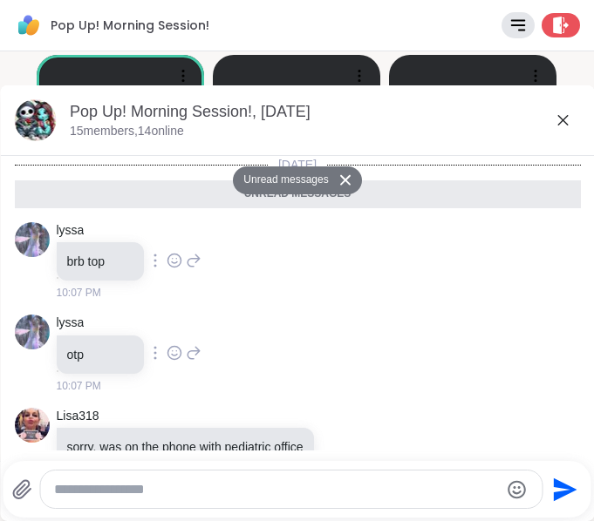
scroll to position [254, 0]
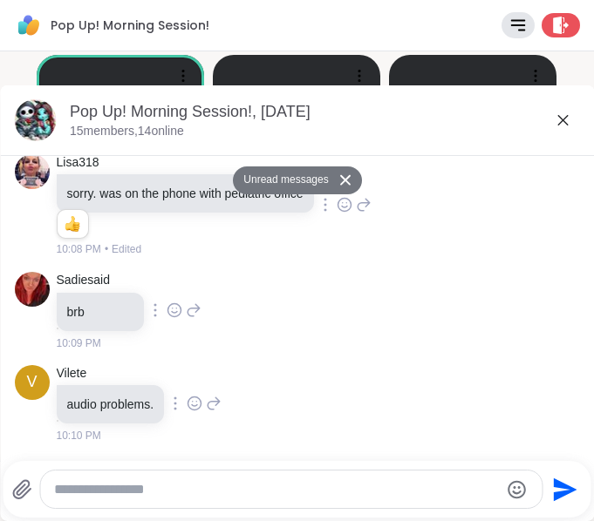
click at [307, 487] on textarea "Type your message" at bounding box center [276, 489] width 445 height 17
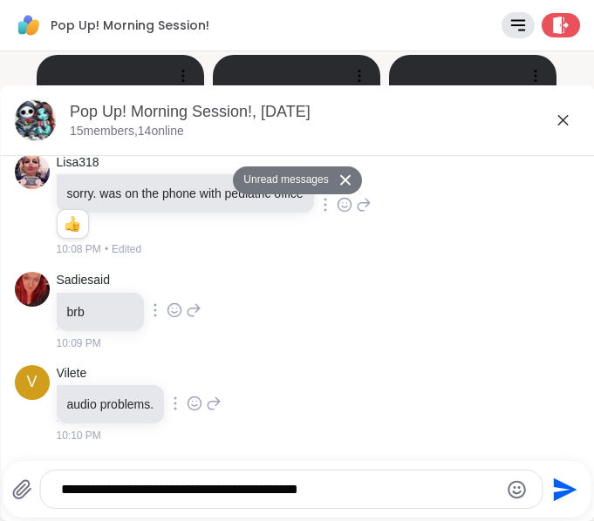
type textarea "**********"
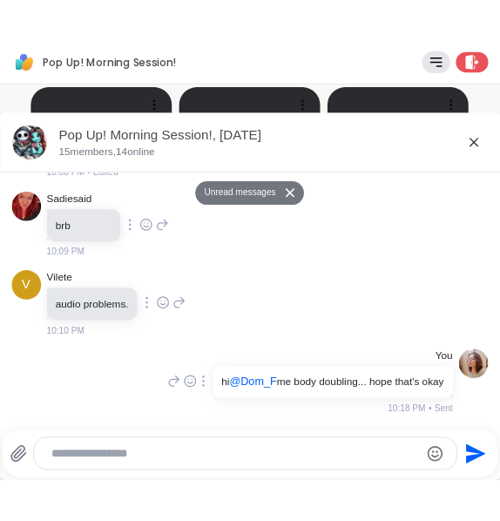
scroll to position [305, 0]
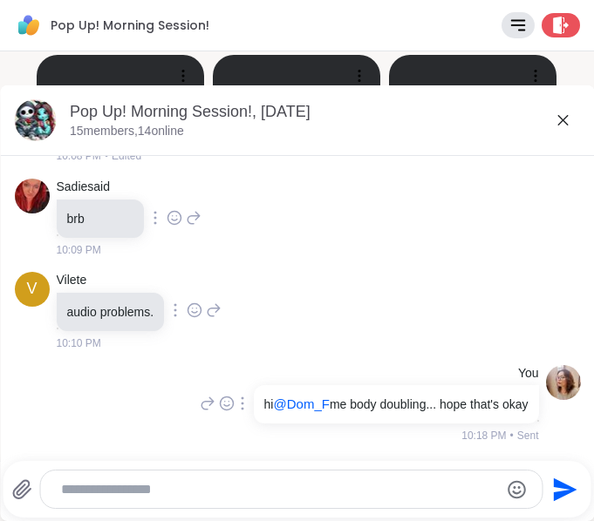
click at [557, 117] on icon at bounding box center [562, 120] width 10 height 10
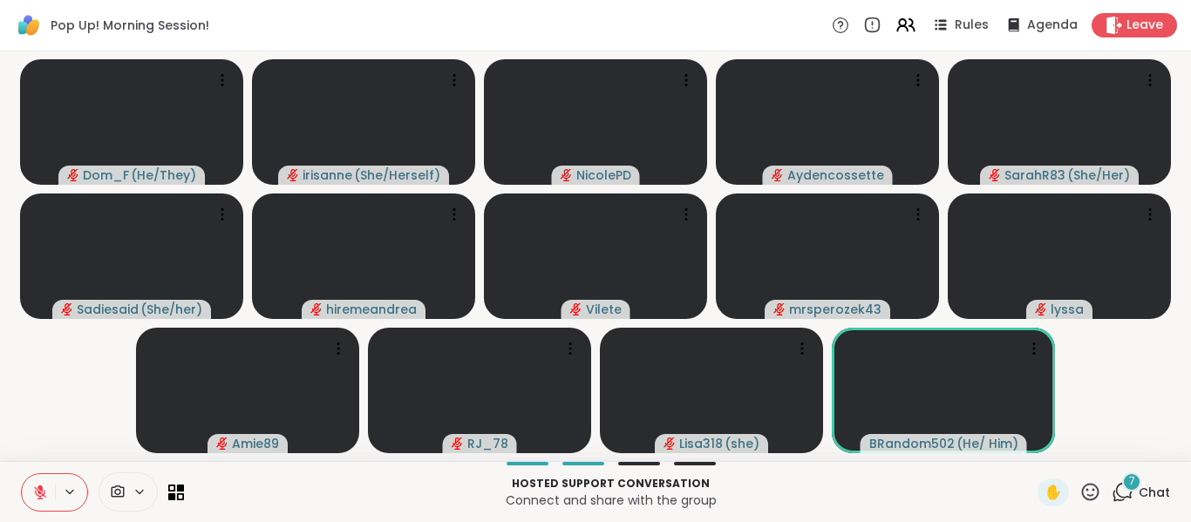
click at [549, 29] on div "Pop Up! Morning Session! Rules Agenda Leave" at bounding box center [595, 25] width 1191 height 51
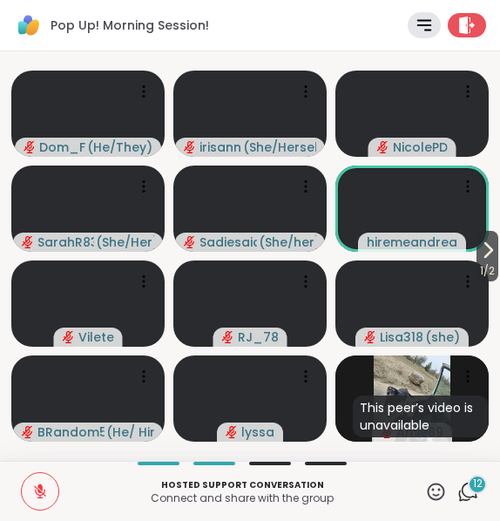
click at [428, 498] on icon at bounding box center [436, 491] width 17 height 17
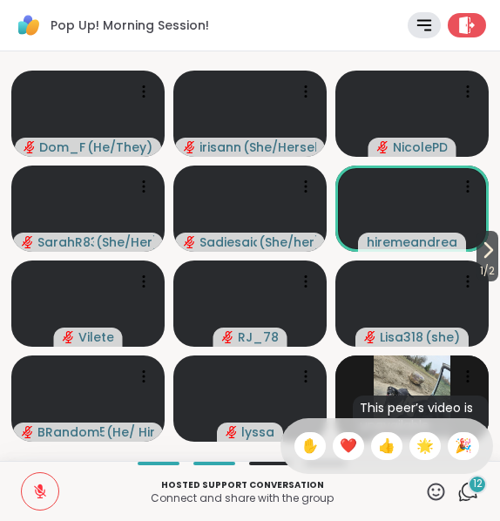
click at [340, 439] on span "❤️" at bounding box center [348, 446] width 17 height 21
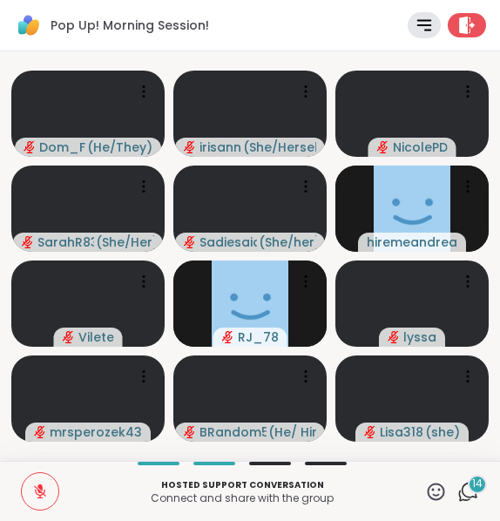
click at [38, 492] on icon at bounding box center [40, 493] width 12 height 12
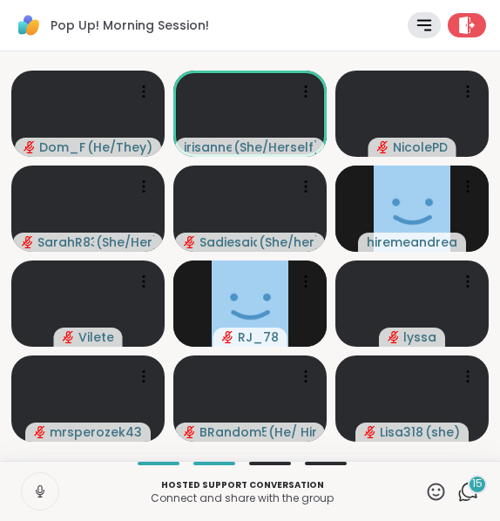
click at [38, 492] on icon at bounding box center [39, 490] width 4 height 8
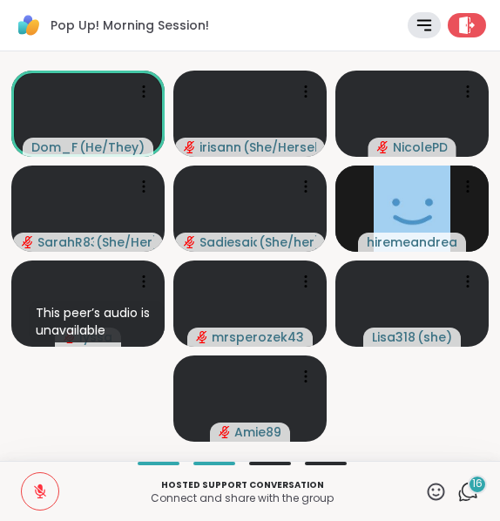
click at [27, 492] on button at bounding box center [40, 491] width 37 height 37
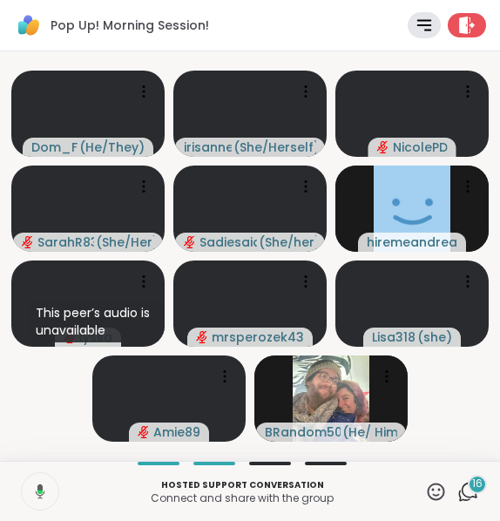
click at [27, 492] on button at bounding box center [38, 491] width 39 height 37
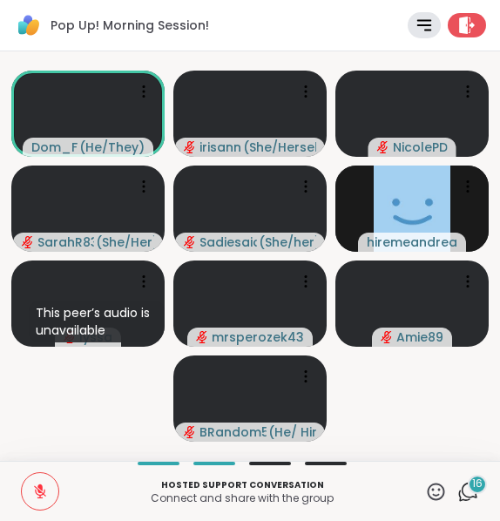
click at [40, 480] on button at bounding box center [40, 491] width 37 height 37
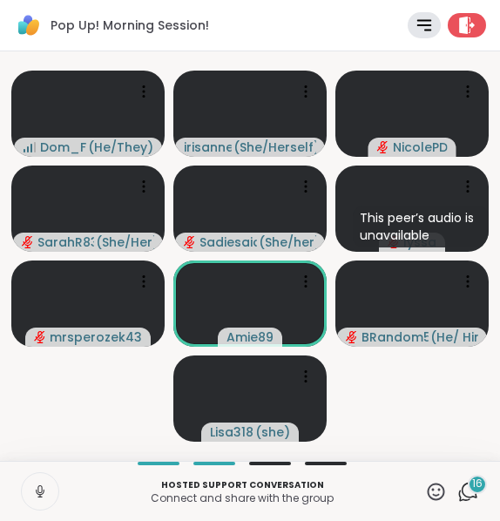
click at [40, 480] on button at bounding box center [40, 491] width 37 height 37
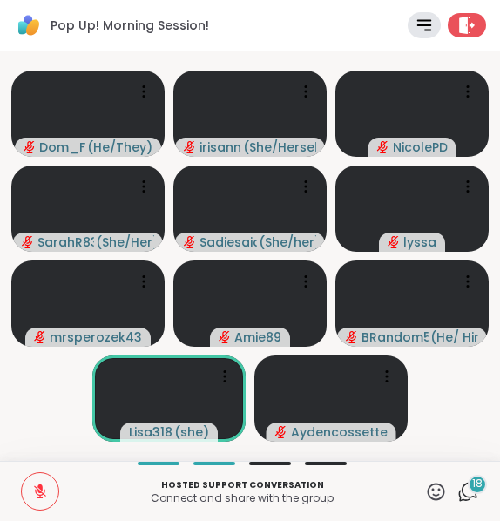
click at [425, 484] on icon at bounding box center [436, 492] width 22 height 22
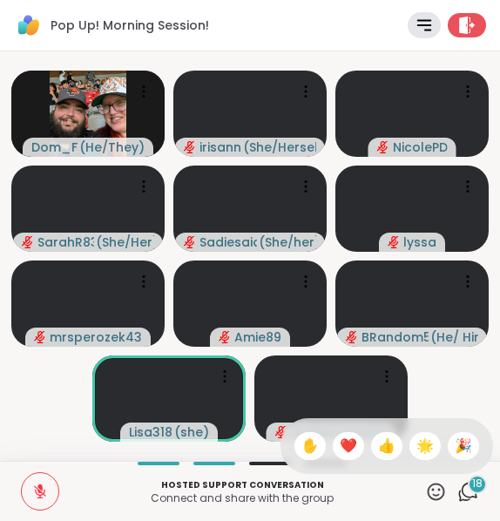
click at [340, 449] on span "❤️" at bounding box center [348, 446] width 17 height 21
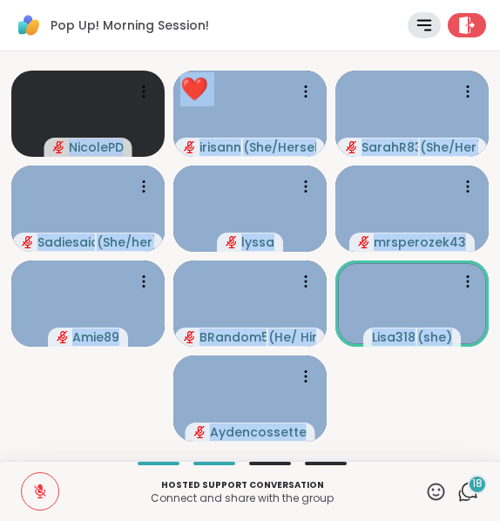
drag, startPoint x: 58, startPoint y: 406, endPoint x: 44, endPoint y: 494, distance: 89.0
click at [44, 494] on div "Pop Up! Morning Session! Rules Agenda Leave NicolePD ❤️ irisanne ( She/Herself …" at bounding box center [250, 260] width 500 height 521
click at [44, 494] on icon at bounding box center [40, 492] width 16 height 16
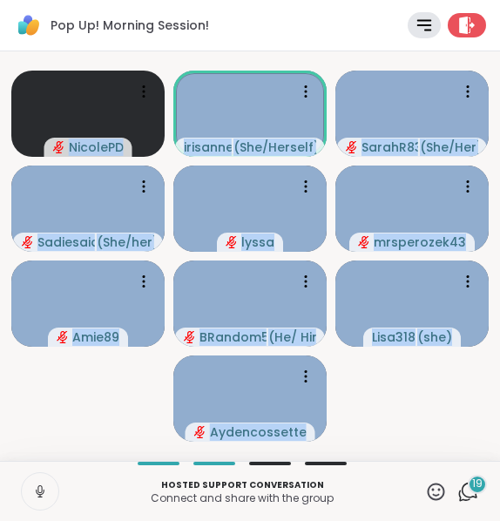
click at [44, 494] on icon at bounding box center [40, 492] width 16 height 16
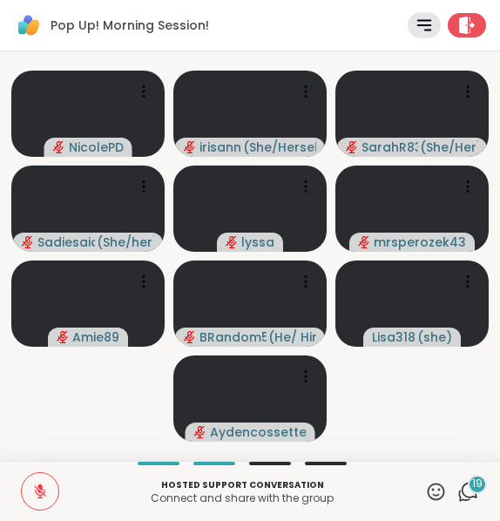
click at [85, 446] on video-player-container "NicolePD irisanne ( She/Herself ) SarahR83 ( She/Her ) Sadiesaid ( She/her ) ly…" at bounding box center [250, 256] width 480 height 396
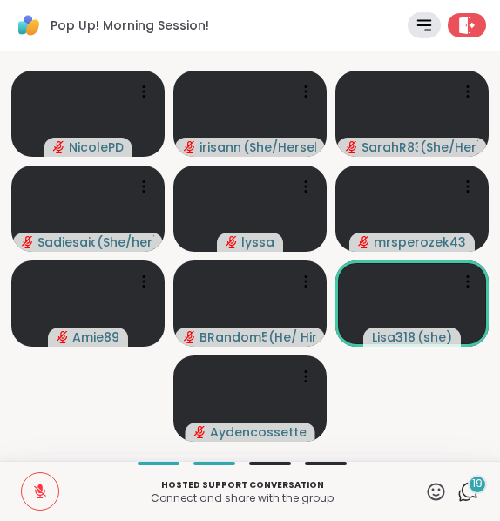
click at [411, 440] on video-player-container "NicolePD irisanne ( She/Herself ) SarahR83 ( She/Her ) Sadiesaid ( She/her ) ly…" at bounding box center [250, 256] width 480 height 396
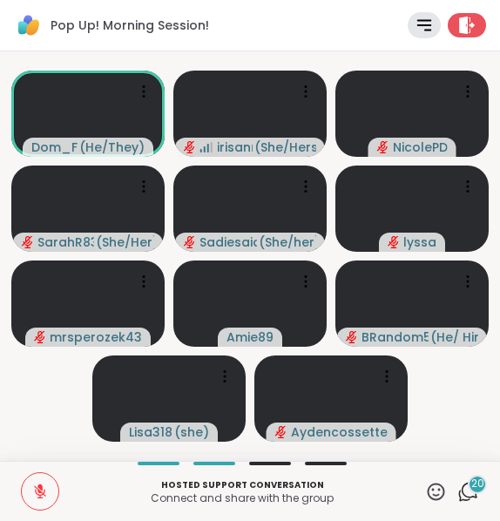
click at [61, 397] on video-player-container "Dom_F ( He/They ) irisanne ( She/Herself ) NicolePD SarahR83 ( She/Her ) Sadies…" at bounding box center [250, 256] width 480 height 396
click at [38, 491] on icon at bounding box center [40, 493] width 12 height 12
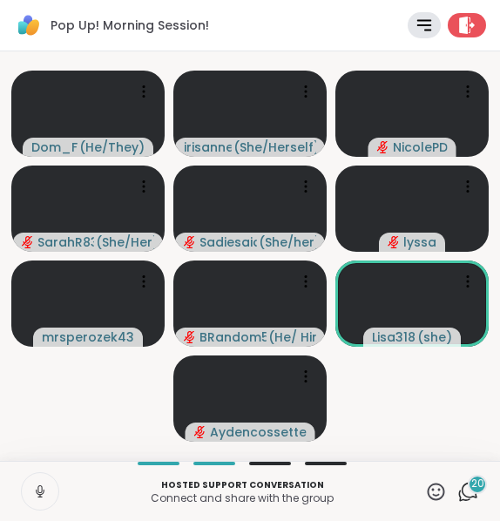
click at [38, 491] on icon at bounding box center [39, 490] width 4 height 8
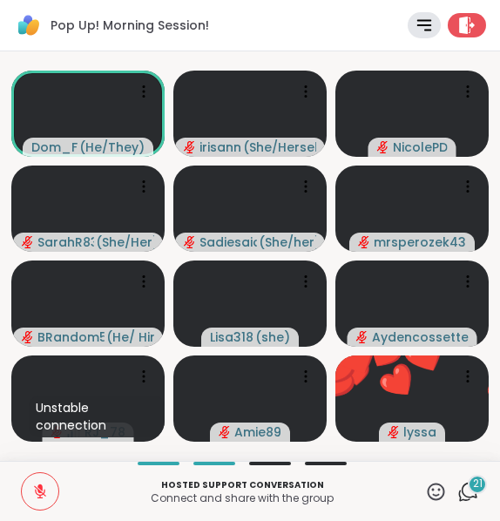
click at [425, 491] on icon at bounding box center [436, 492] width 22 height 22
click at [363, 492] on p "Connect and share with the group" at bounding box center [242, 499] width 345 height 14
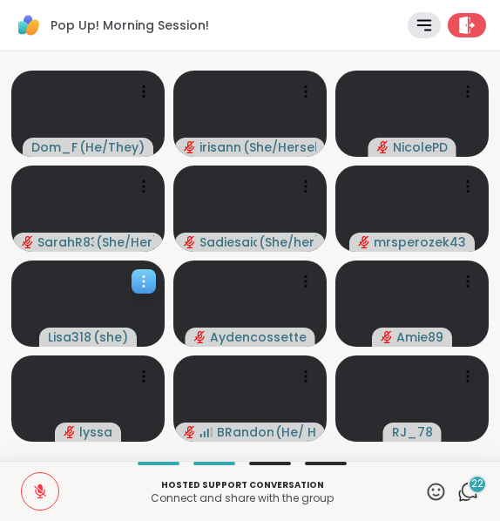
click at [148, 274] on icon at bounding box center [143, 281] width 17 height 17
click at [41, 494] on icon at bounding box center [40, 492] width 16 height 16
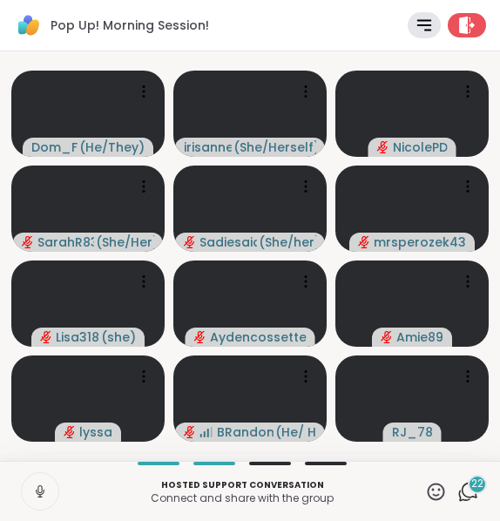
click at [41, 494] on icon at bounding box center [40, 492] width 16 height 16
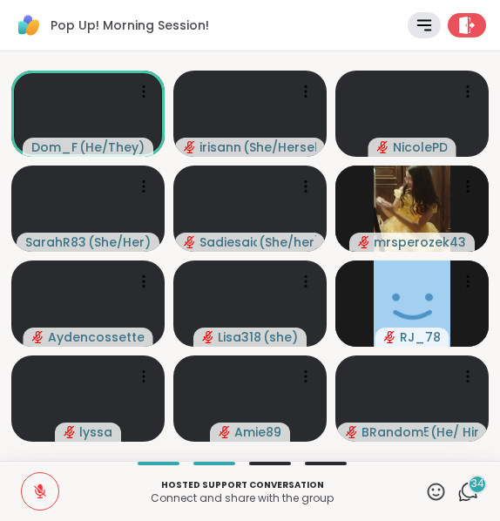
click at [30, 480] on button at bounding box center [40, 491] width 37 height 37
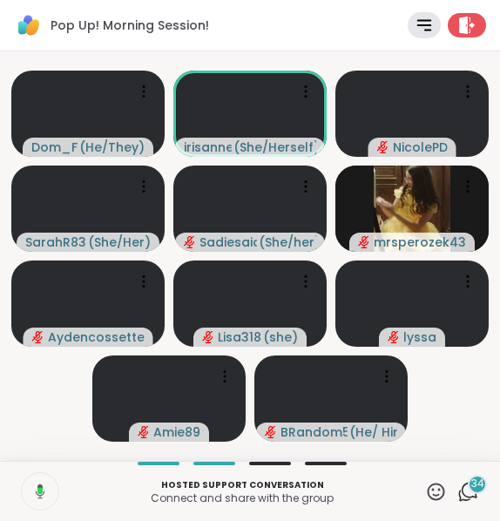
click at [30, 480] on button at bounding box center [38, 491] width 39 height 37
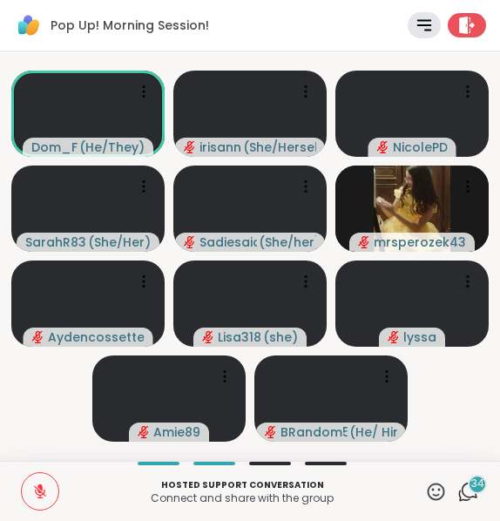
scroll to position [0, 13]
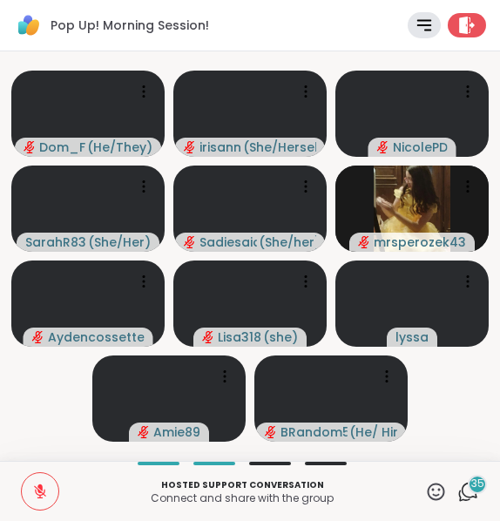
click at [458, 486] on icon at bounding box center [469, 492] width 22 height 22
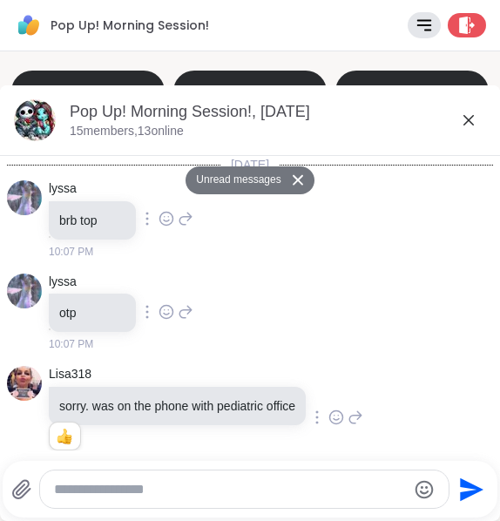
scroll to position [5515, 0]
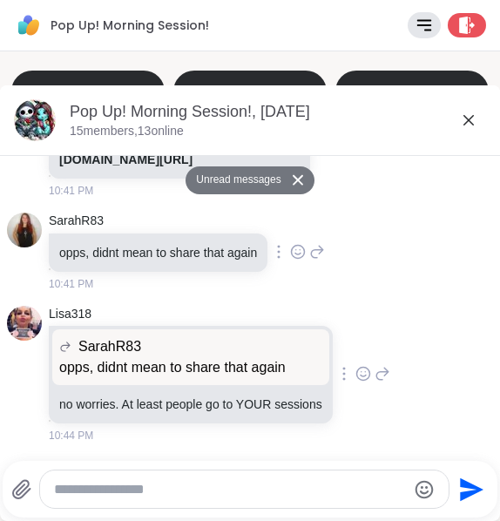
click at [330, 471] on div "Send" at bounding box center [250, 489] width 495 height 57
click at [296, 496] on textarea "Type your message" at bounding box center [230, 489] width 352 height 17
type textarea "*"
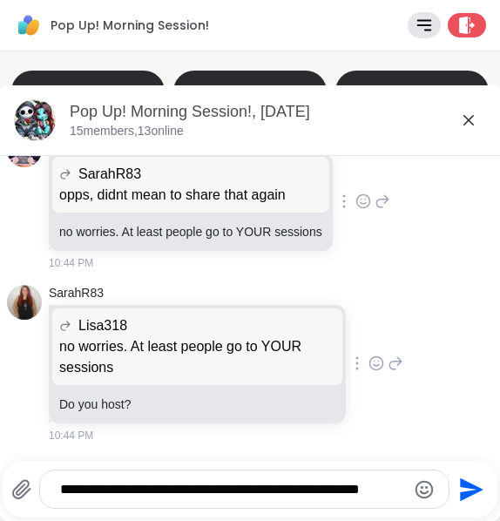
scroll to position [5647, 0]
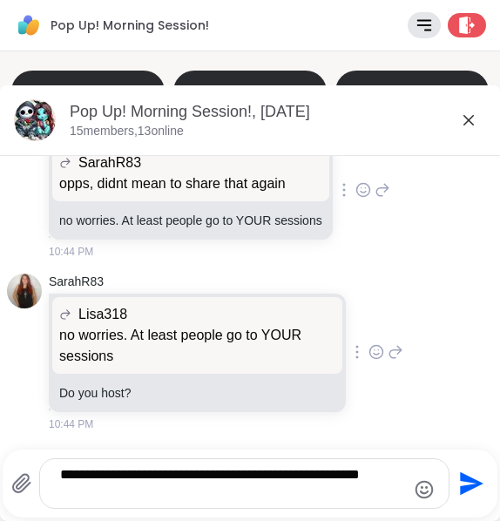
type textarea "**********"
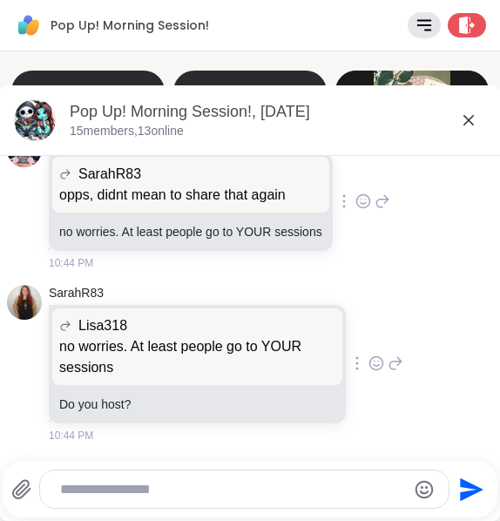
scroll to position [5757, 0]
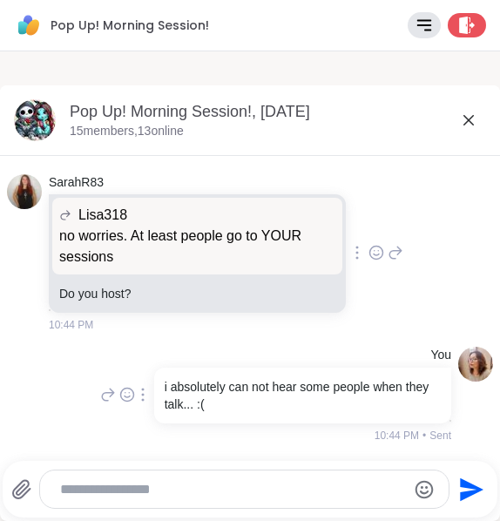
click at [459, 111] on icon at bounding box center [469, 120] width 21 height 21
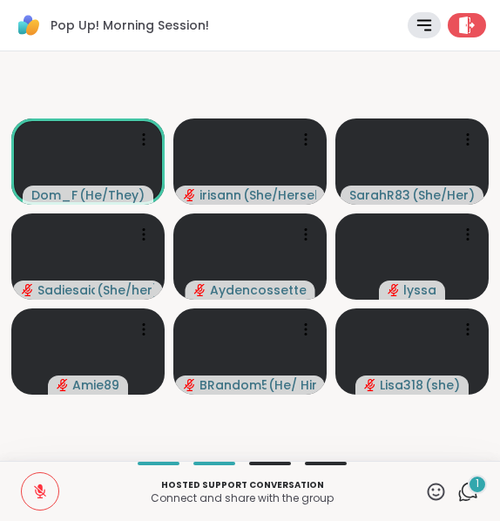
click at [458, 493] on icon at bounding box center [469, 492] width 22 height 22
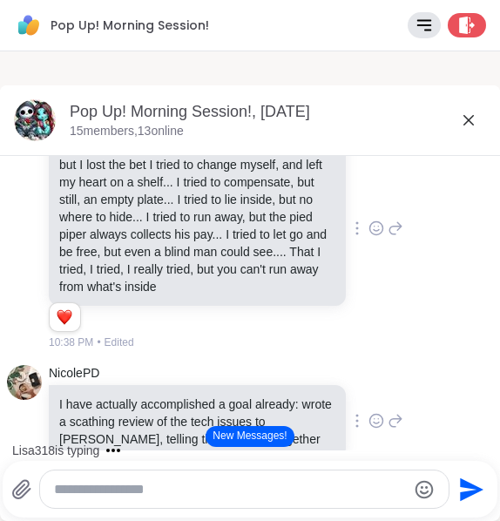
scroll to position [4197, 0]
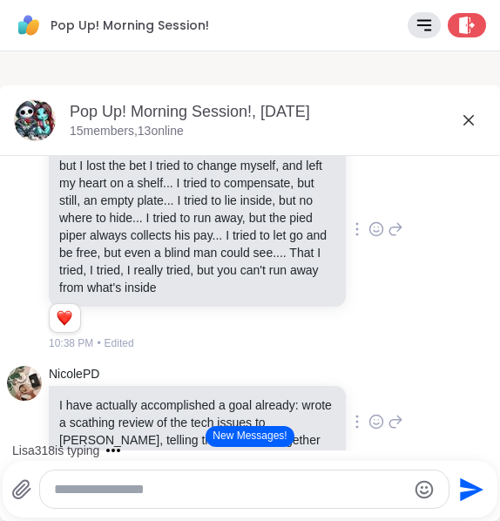
click at [371, 235] on icon at bounding box center [377, 228] width 13 height 13
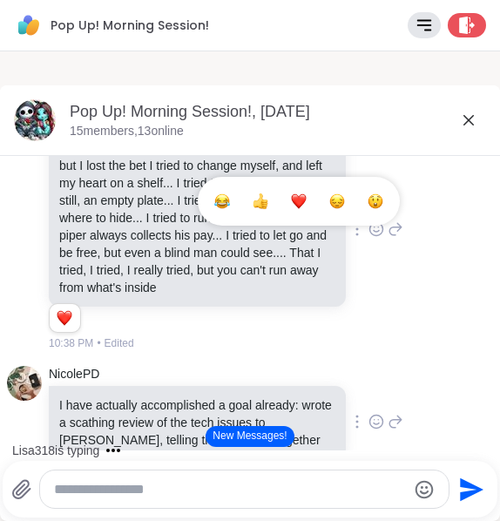
click at [291, 209] on div "Select Reaction: Heart" at bounding box center [299, 202] width 16 height 16
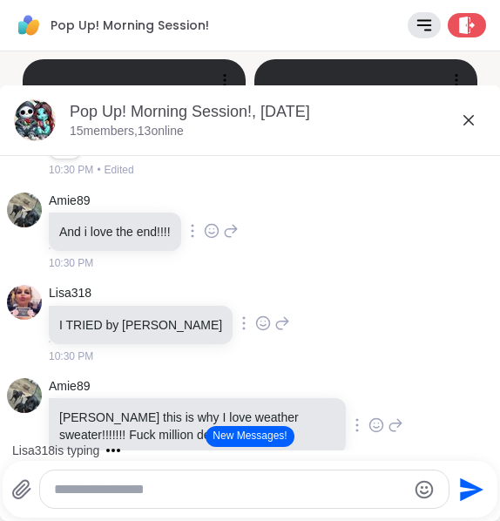
scroll to position [2919, 0]
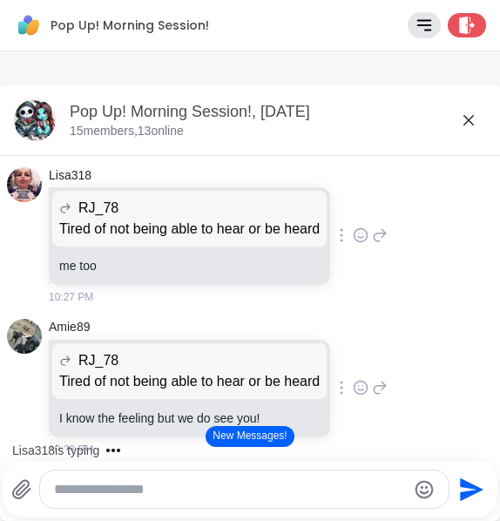
click at [289, 219] on div "RJ_78" at bounding box center [189, 208] width 261 height 21
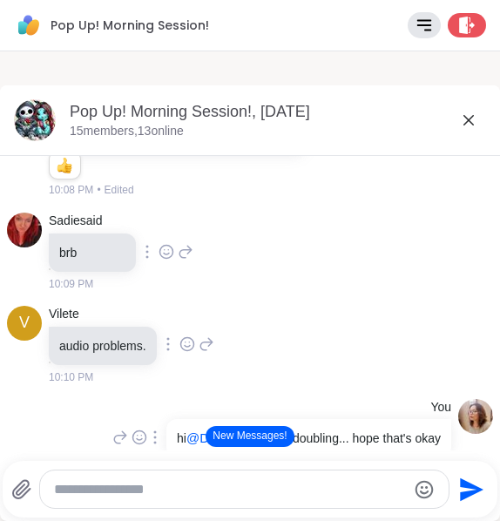
scroll to position [0, 0]
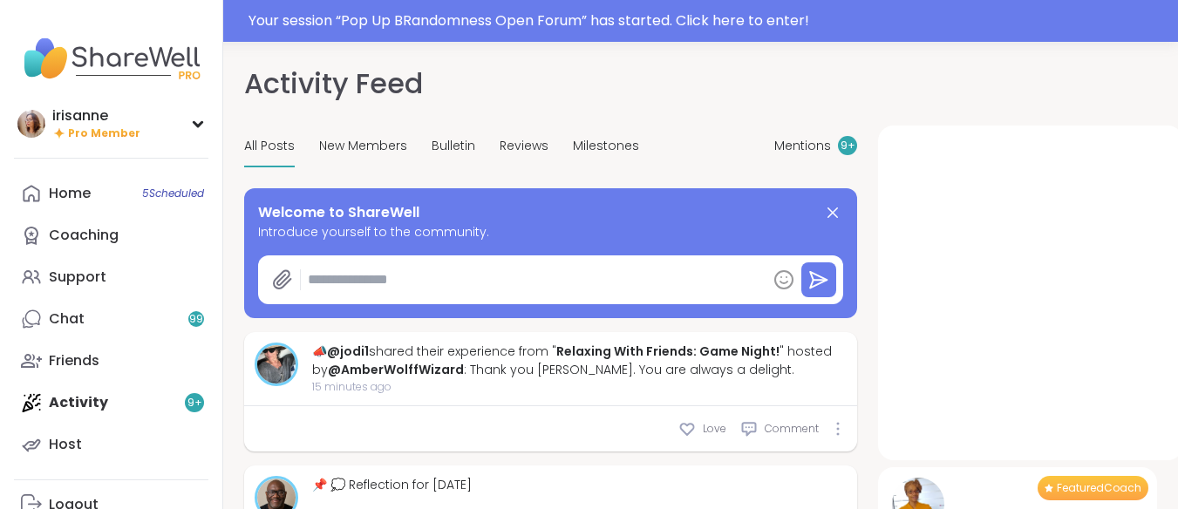
type textarea "*"
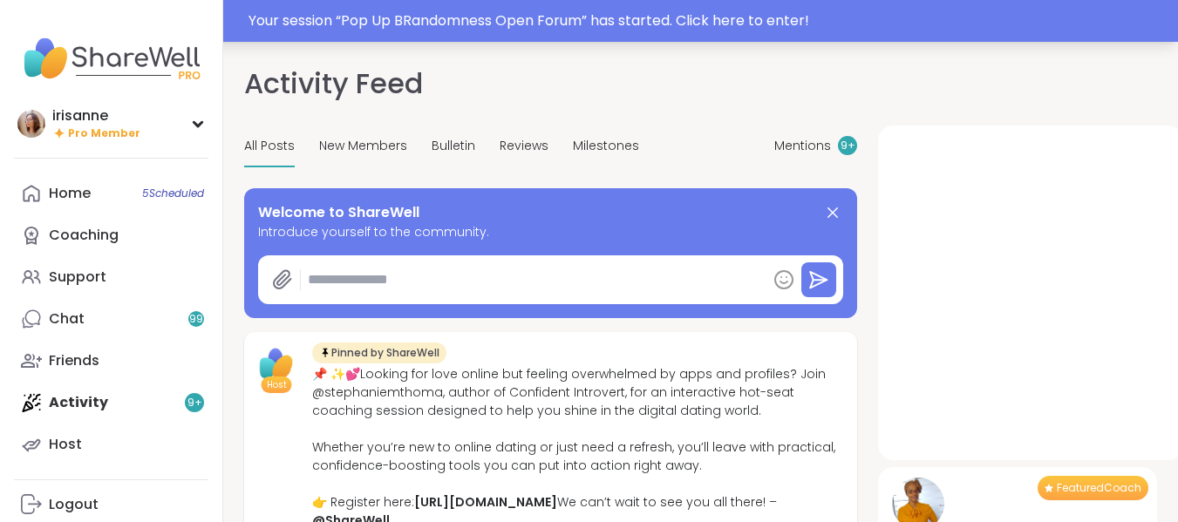
click at [623, 37] on div "Your session “ Pop Up BRandomness Open Forum ” has started. Click here to enter!" at bounding box center [589, 21] width 1178 height 42
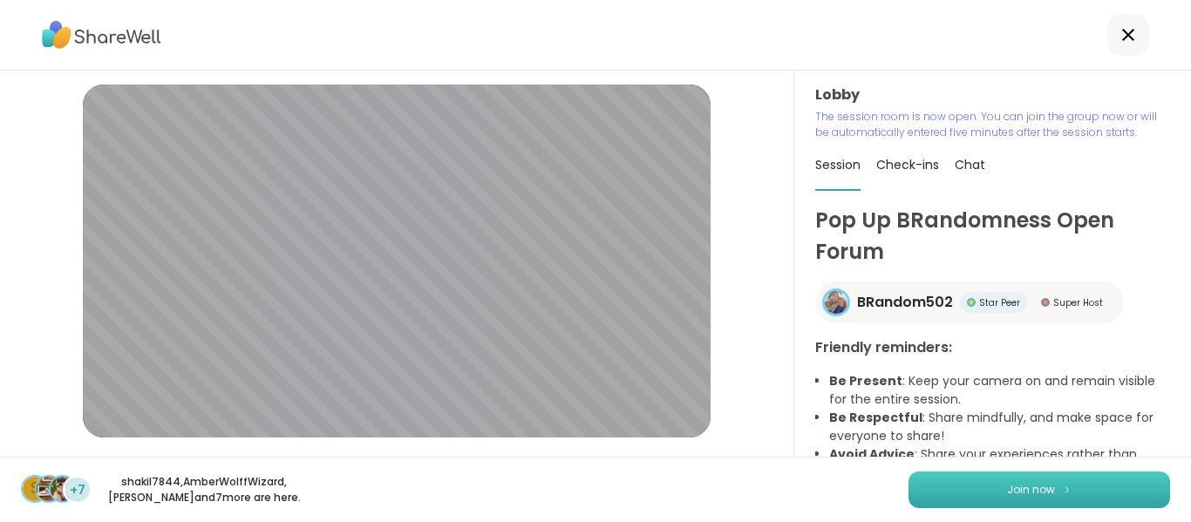
click at [933, 475] on button "Join now" at bounding box center [1040, 490] width 262 height 37
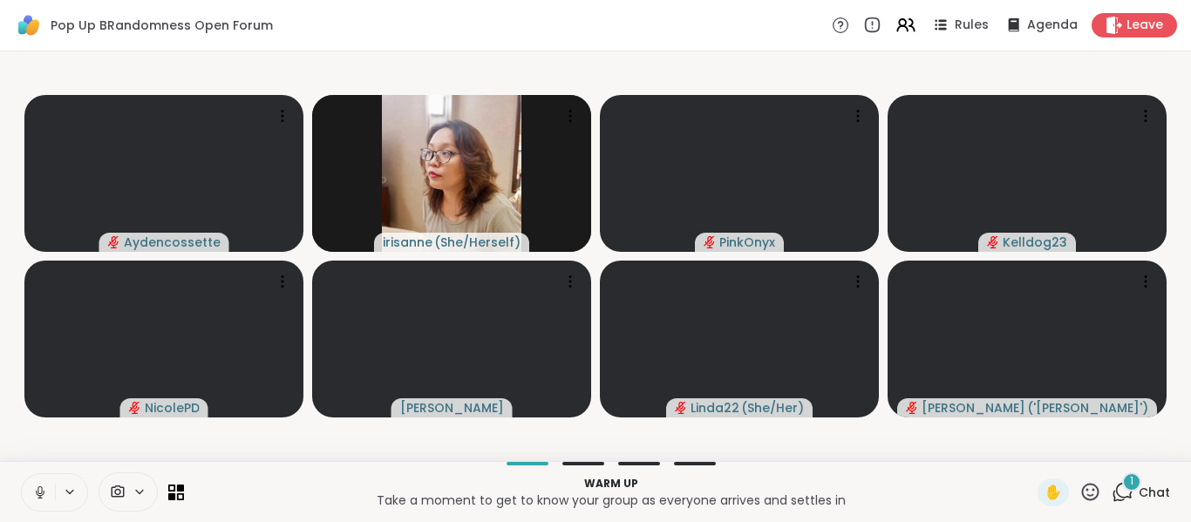
click at [38, 493] on icon at bounding box center [39, 491] width 4 height 8
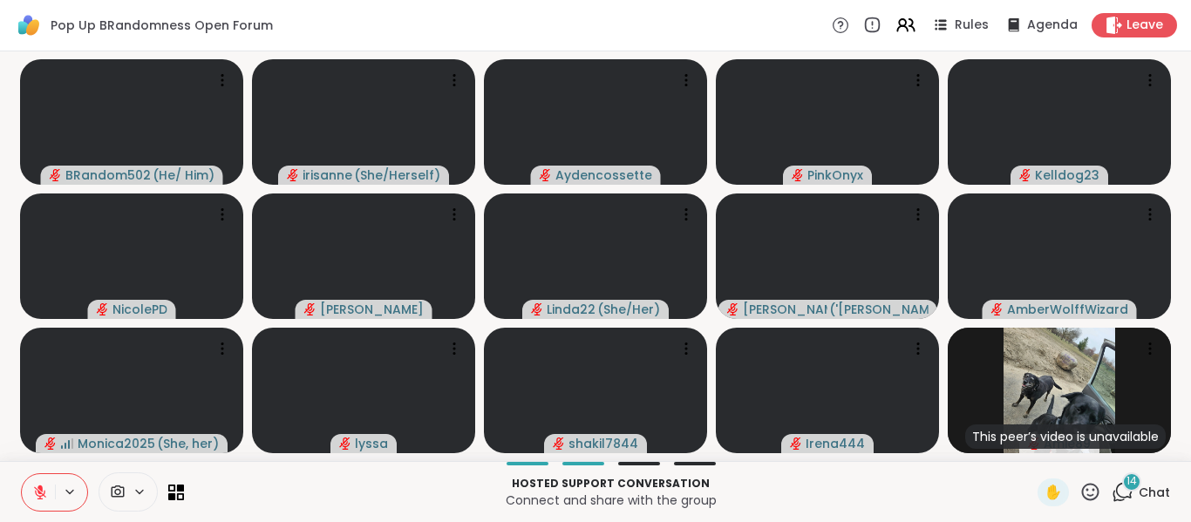
click at [1112, 489] on icon at bounding box center [1123, 492] width 22 height 22
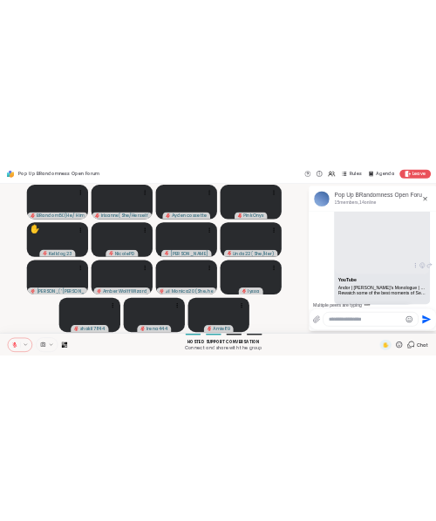
scroll to position [89, 0]
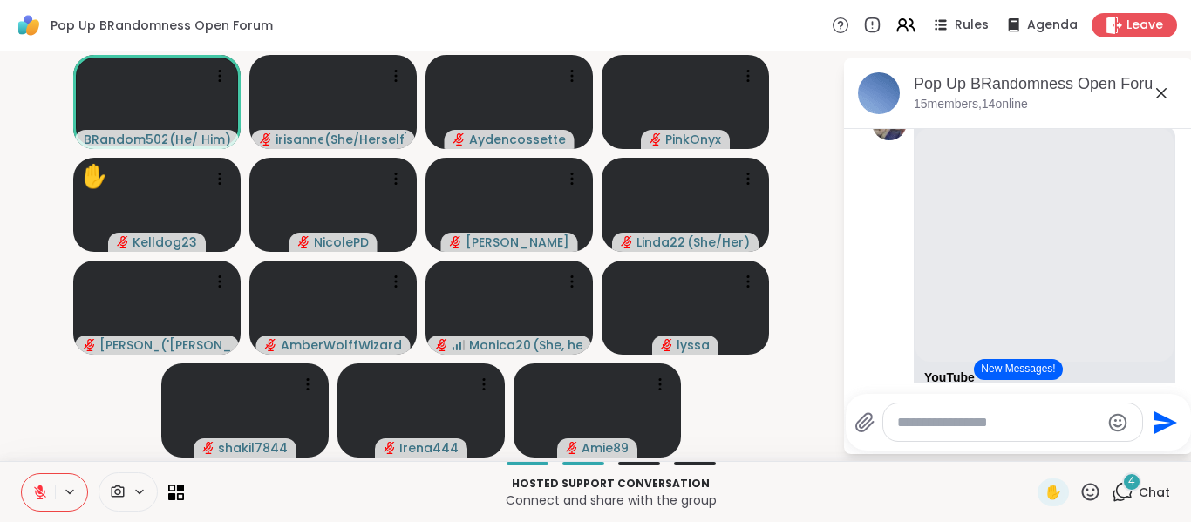
click at [1160, 101] on icon at bounding box center [1161, 93] width 21 height 21
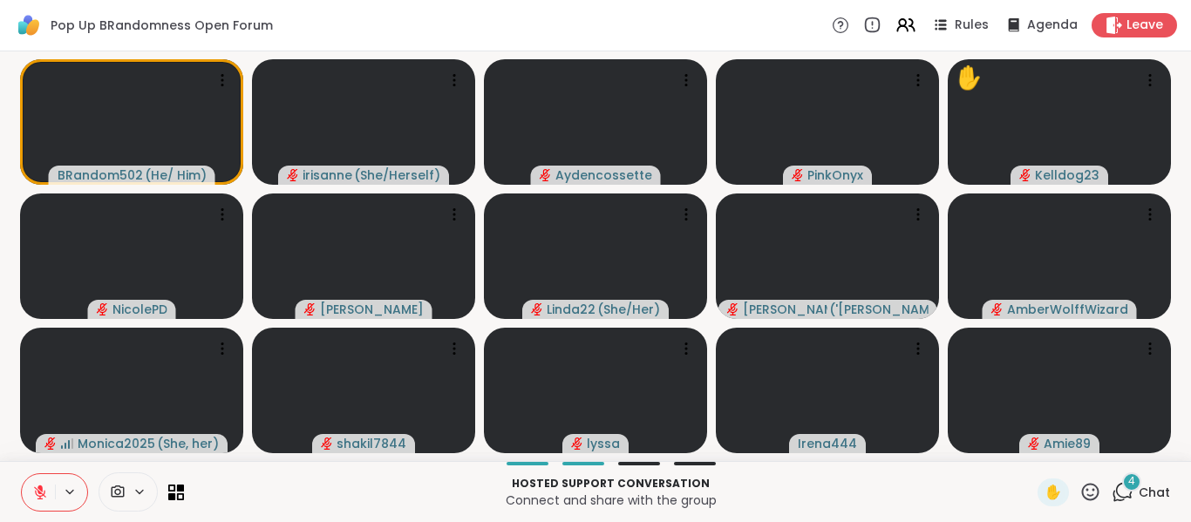
click at [650, 11] on div "Pop Up BRandomness Open Forum Rules Agenda Leave" at bounding box center [595, 25] width 1191 height 51
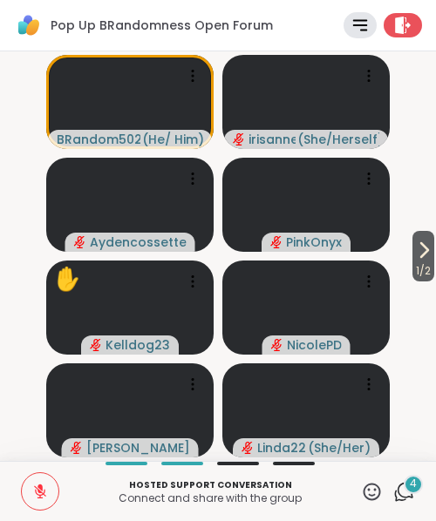
click at [393, 484] on icon at bounding box center [404, 492] width 22 height 22
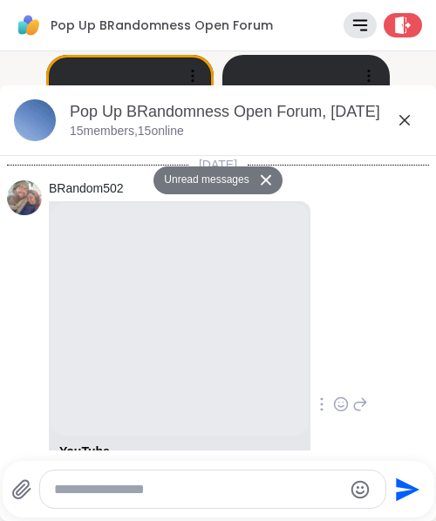
scroll to position [3358, 0]
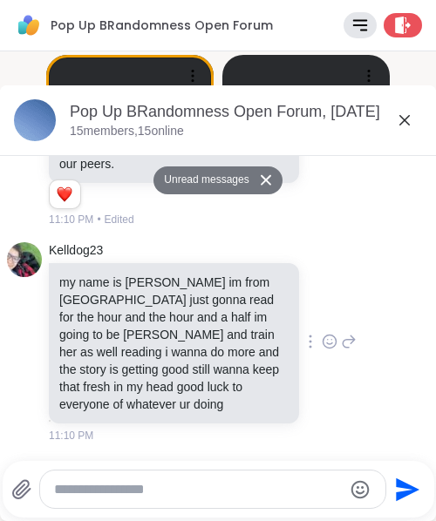
click at [250, 473] on div at bounding box center [212, 489] width 345 height 37
click at [222, 489] on textarea "*" at bounding box center [198, 489] width 289 height 17
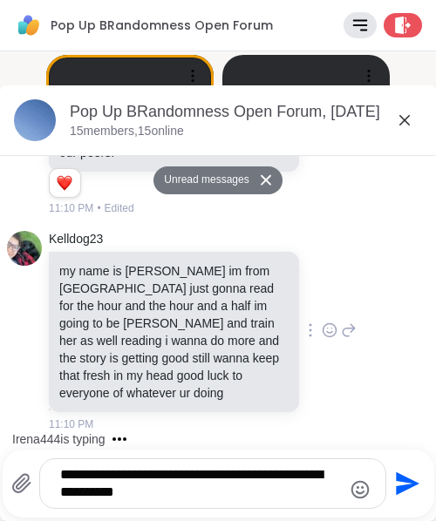
type textarea "**********"
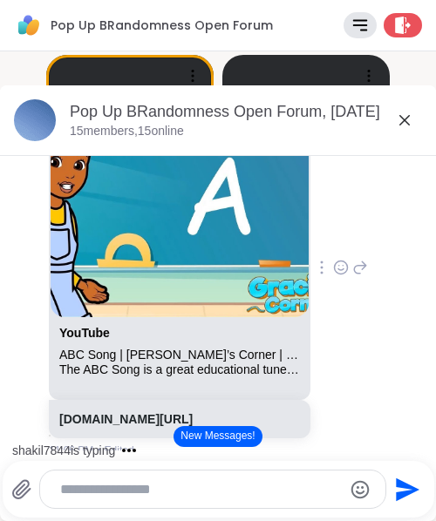
scroll to position [1926, 0]
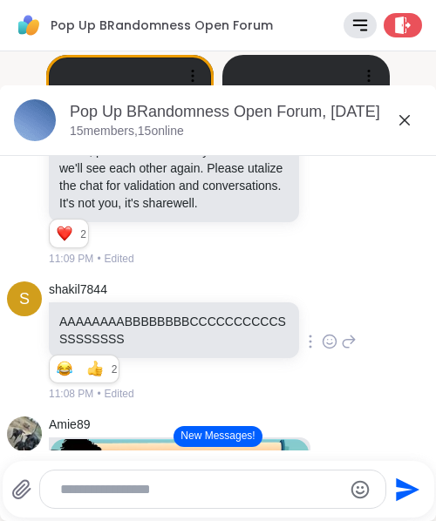
drag, startPoint x: 363, startPoint y: 221, endPoint x: 286, endPoint y: 278, distance: 95.9
click at [286, 268] on div "BRandom502 As we all know, ShareWell is in a full on mental health crisis causi…" at bounding box center [203, 129] width 308 height 278
click at [394, 126] on icon at bounding box center [404, 120] width 21 height 21
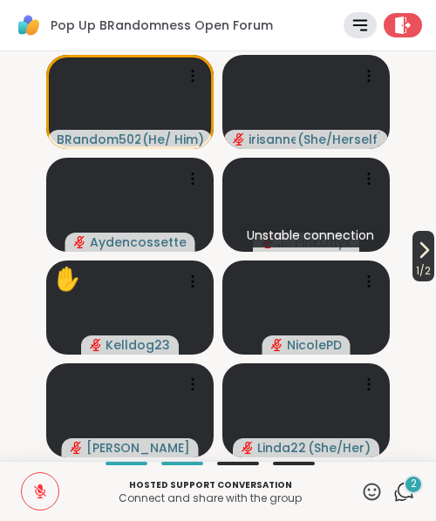
click at [412, 261] on span "1 / 2" at bounding box center [423, 271] width 22 height 21
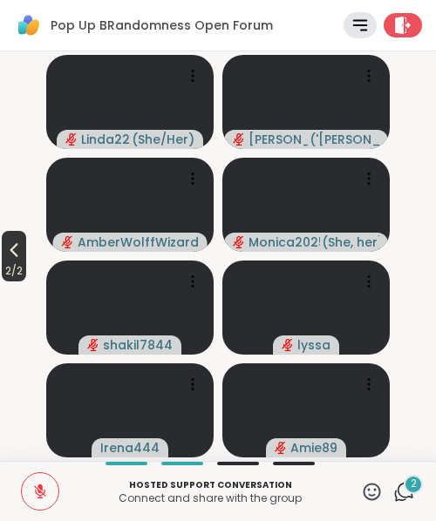
click at [13, 277] on span "2 / 2" at bounding box center [14, 271] width 24 height 21
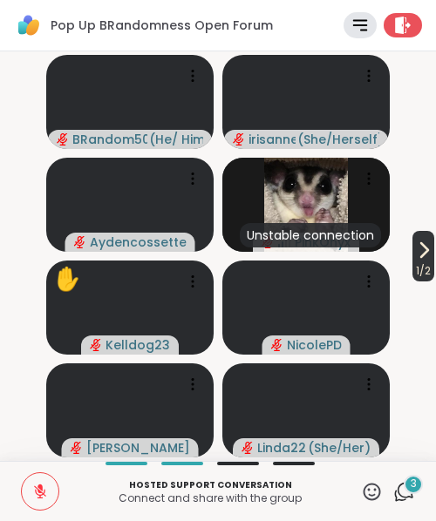
click at [416, 262] on span "1 / 2" at bounding box center [423, 271] width 22 height 21
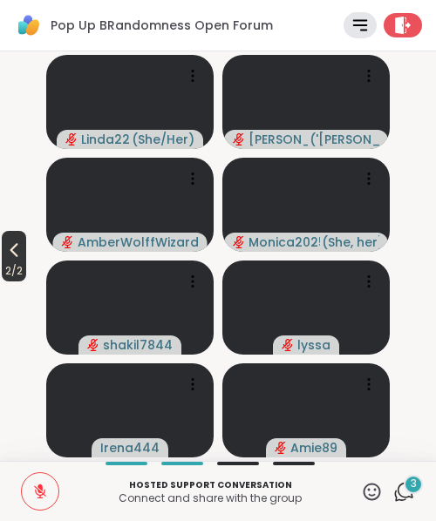
click at [12, 267] on span "2 / 2" at bounding box center [14, 271] width 24 height 21
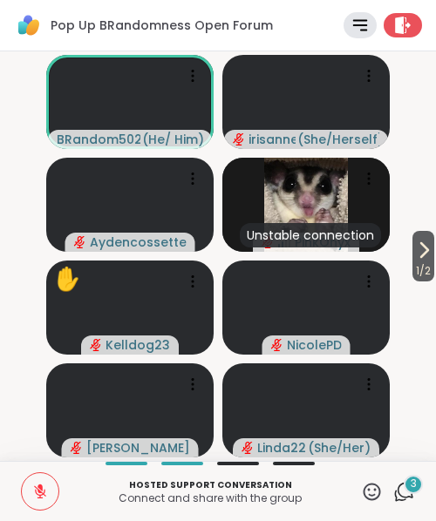
click at [12, 267] on video-player-container "1 / 2 BRandom502 ( He/ Him ) irisanne ( She/Herself ) Aydencossette Unstable co…" at bounding box center [217, 256] width 415 height 396
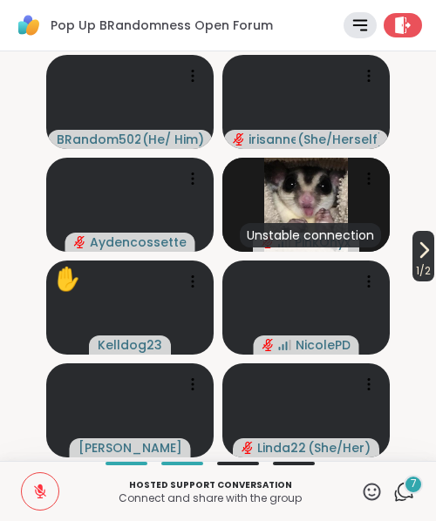
click at [412, 263] on span "1 / 2" at bounding box center [423, 271] width 22 height 21
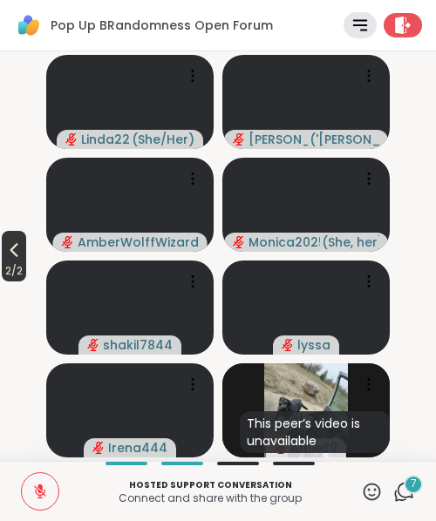
click at [17, 263] on span "2 / 2" at bounding box center [14, 271] width 24 height 21
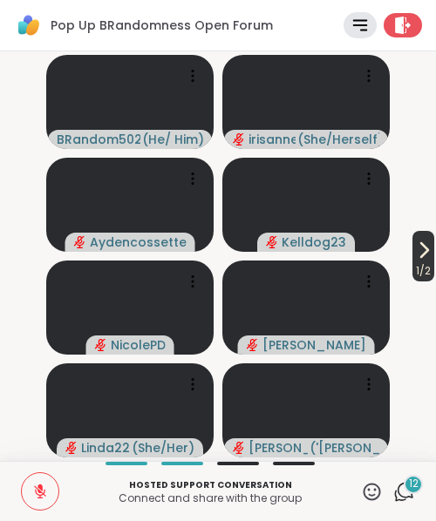
click at [414, 266] on span "1 / 2" at bounding box center [423, 271] width 22 height 21
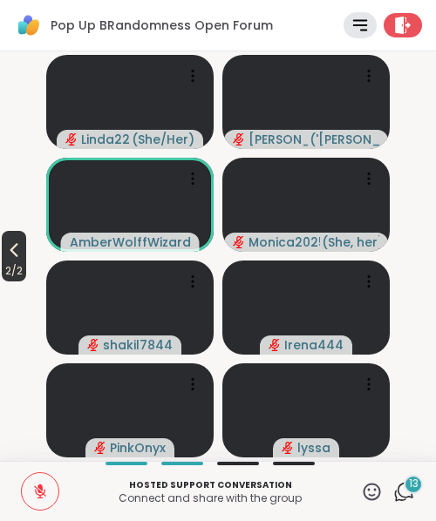
click at [24, 270] on span "2 / 2" at bounding box center [14, 271] width 24 height 21
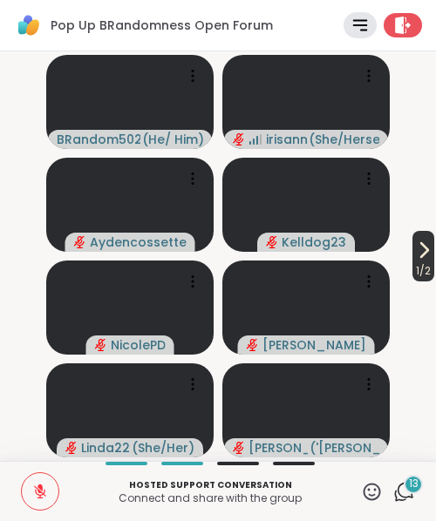
click at [412, 257] on button "1 / 2" at bounding box center [423, 256] width 22 height 51
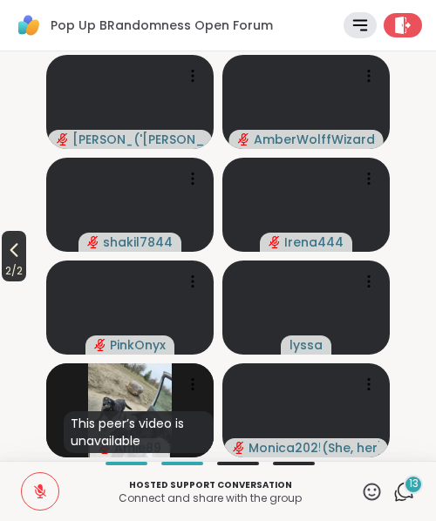
click at [24, 250] on icon at bounding box center [13, 250] width 21 height 21
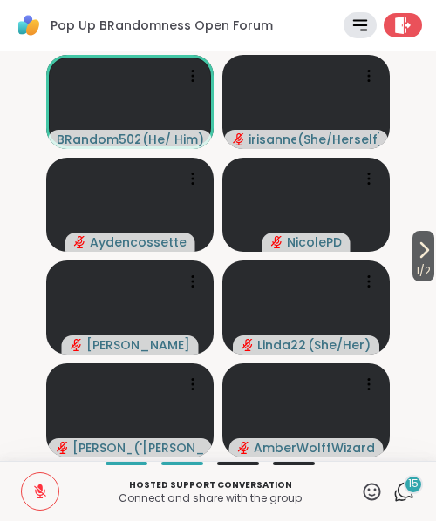
click at [36, 493] on icon at bounding box center [40, 493] width 12 height 12
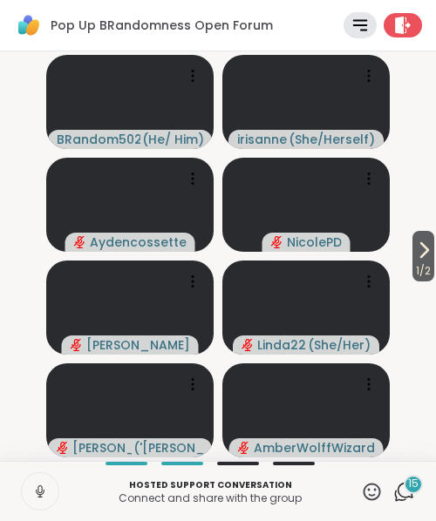
click at [36, 493] on icon at bounding box center [40, 492] width 16 height 16
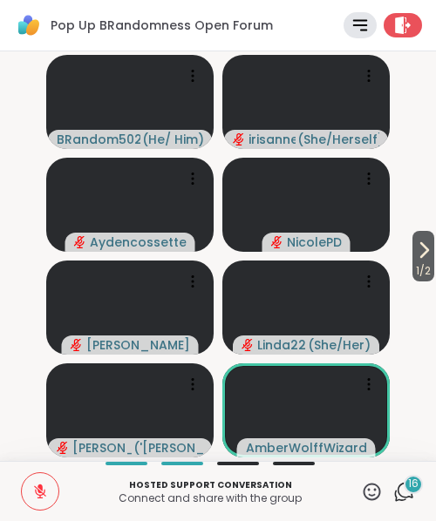
click at [37, 500] on button at bounding box center [40, 491] width 37 height 37
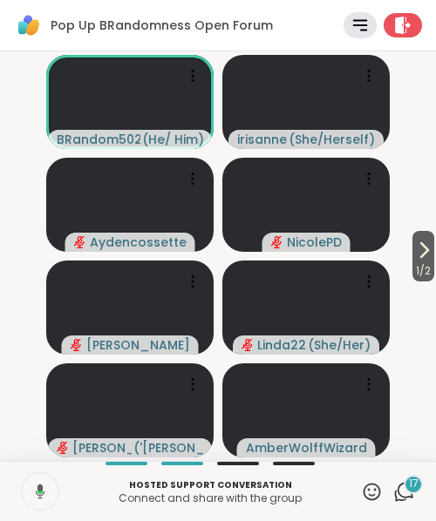
click at [37, 500] on button at bounding box center [38, 491] width 39 height 37
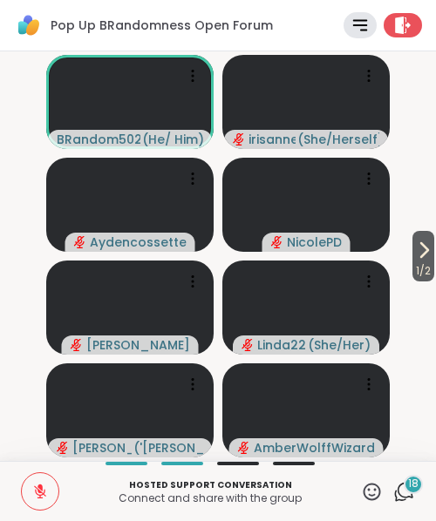
click at [36, 507] on button at bounding box center [40, 491] width 37 height 37
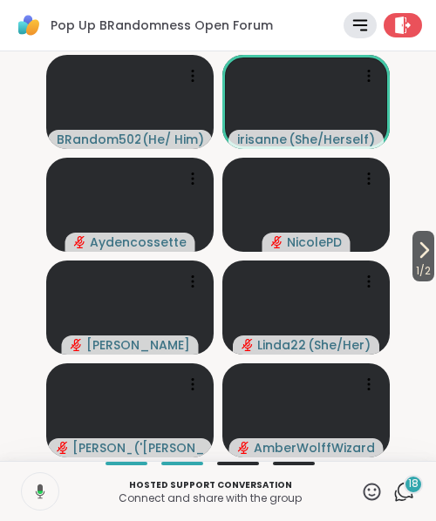
click at [36, 507] on button at bounding box center [38, 491] width 39 height 37
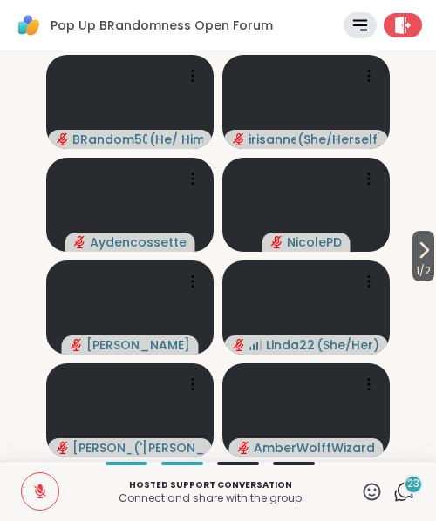
click at [26, 504] on button at bounding box center [40, 491] width 37 height 37
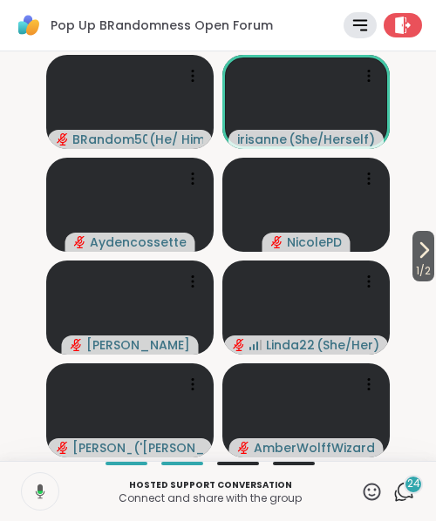
click at [26, 504] on button at bounding box center [38, 491] width 39 height 37
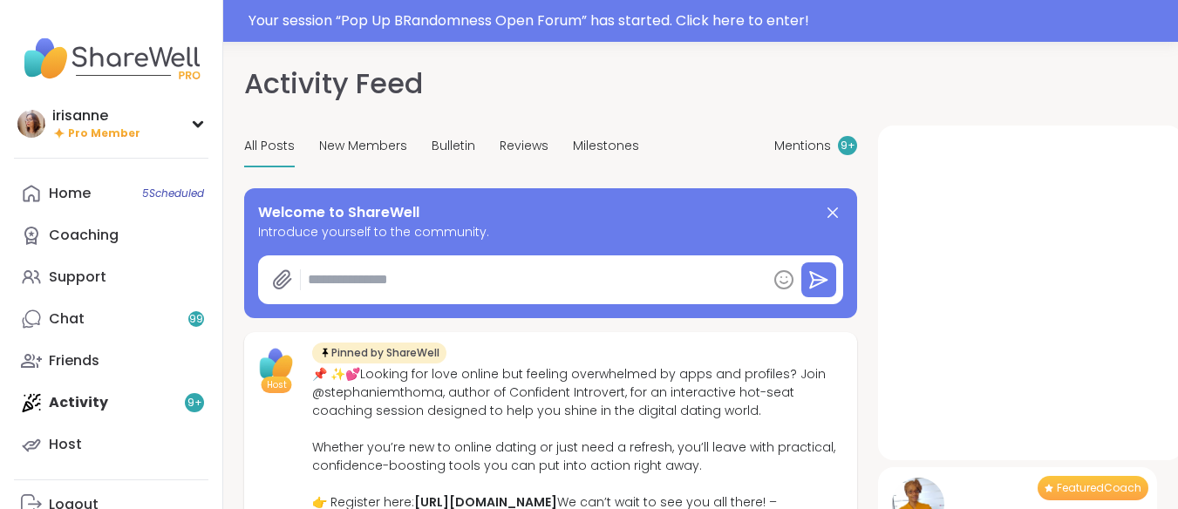
type textarea "*"
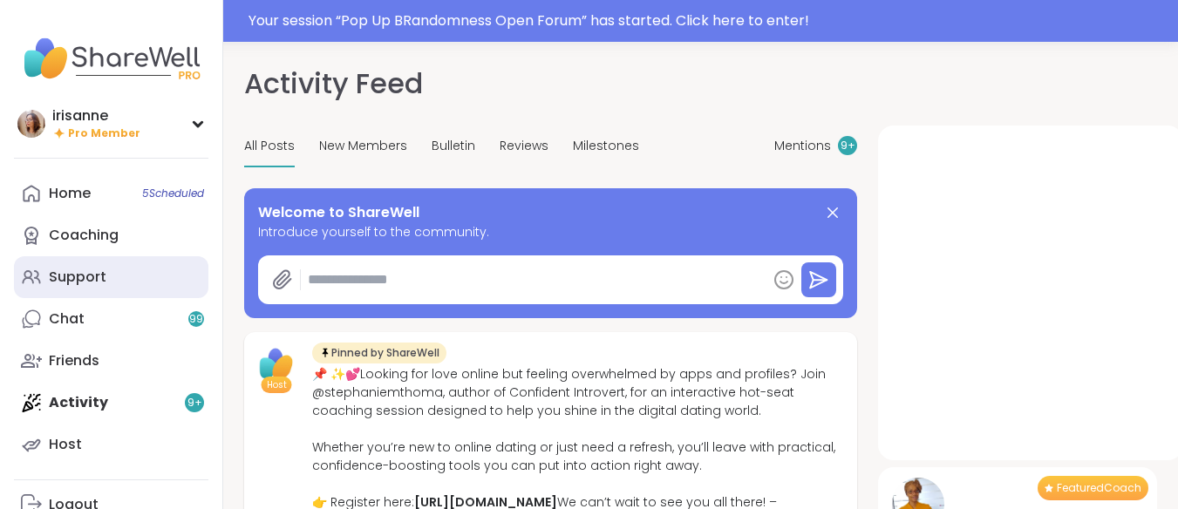
click at [119, 276] on link "Support" at bounding box center [111, 277] width 194 height 42
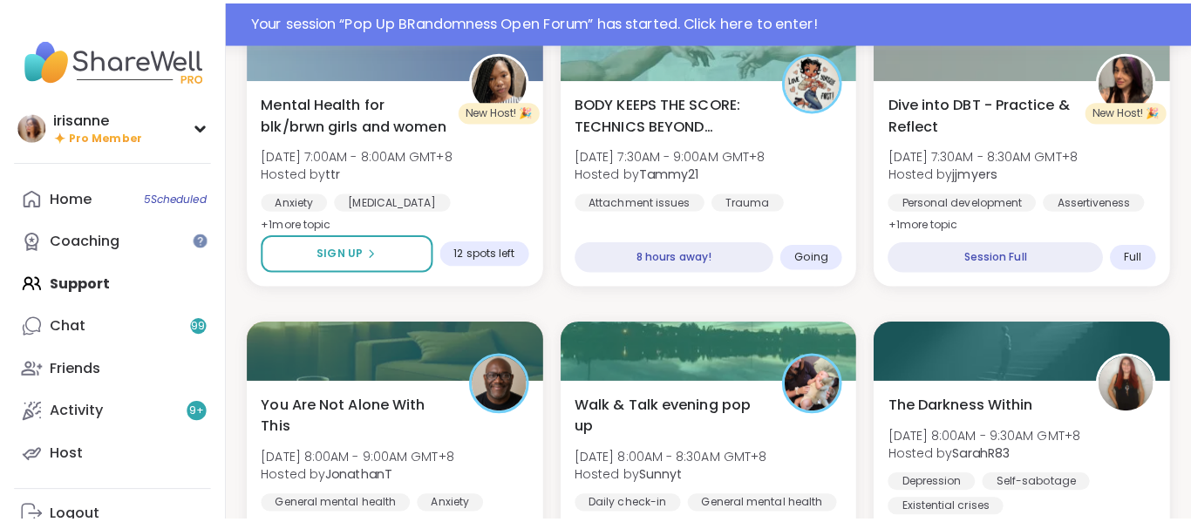
scroll to position [2675, 0]
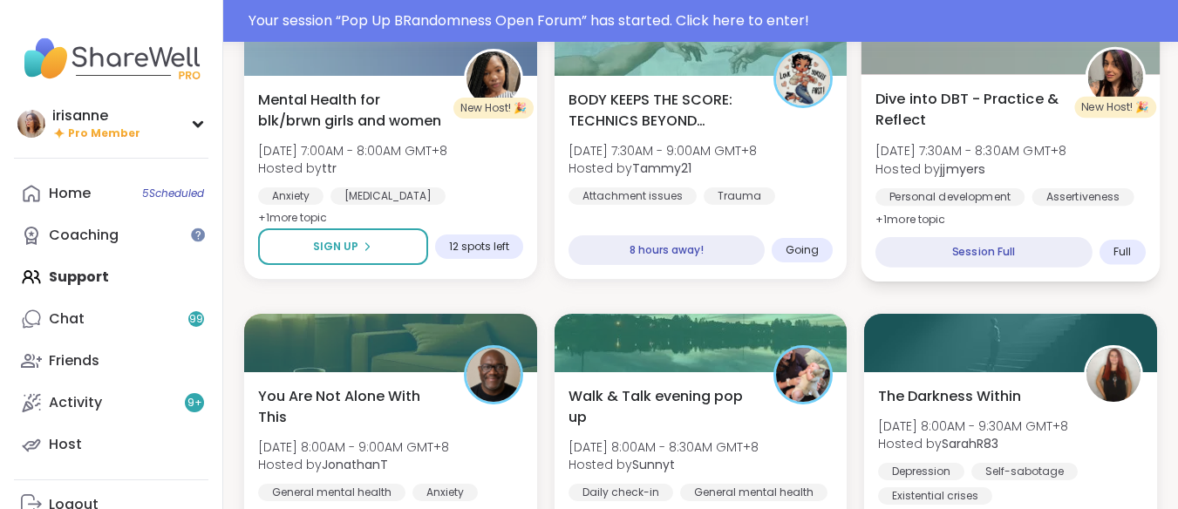
click at [978, 171] on b "jjmyers" at bounding box center [963, 168] width 44 height 17
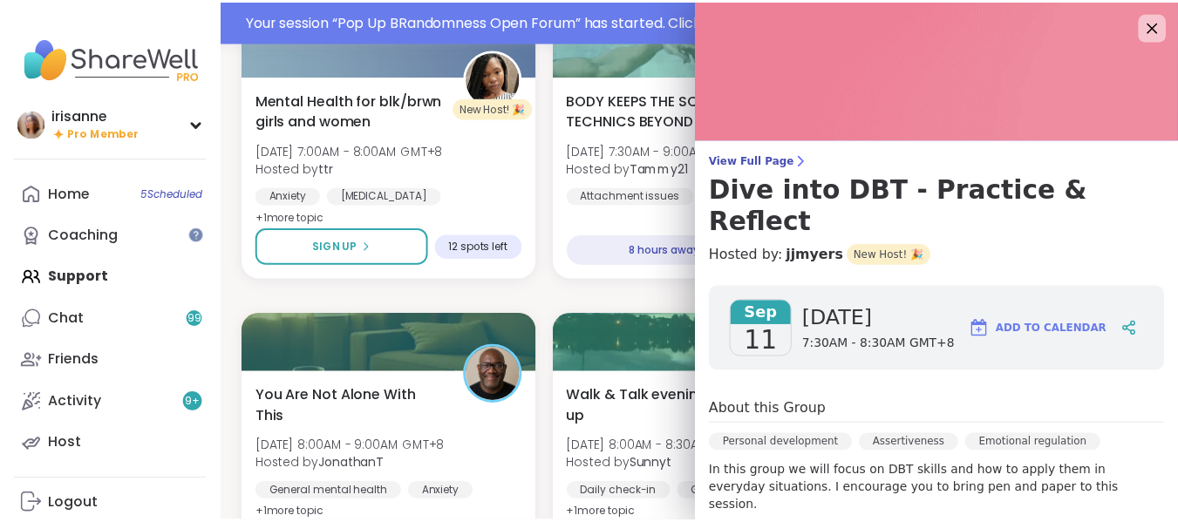
scroll to position [84, 0]
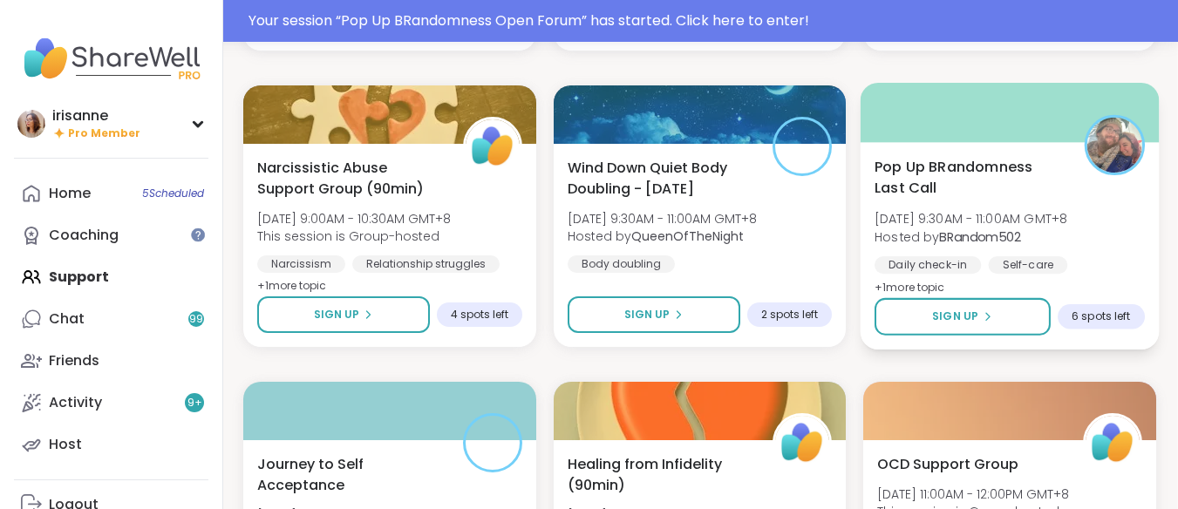
scroll to position [3406, 1]
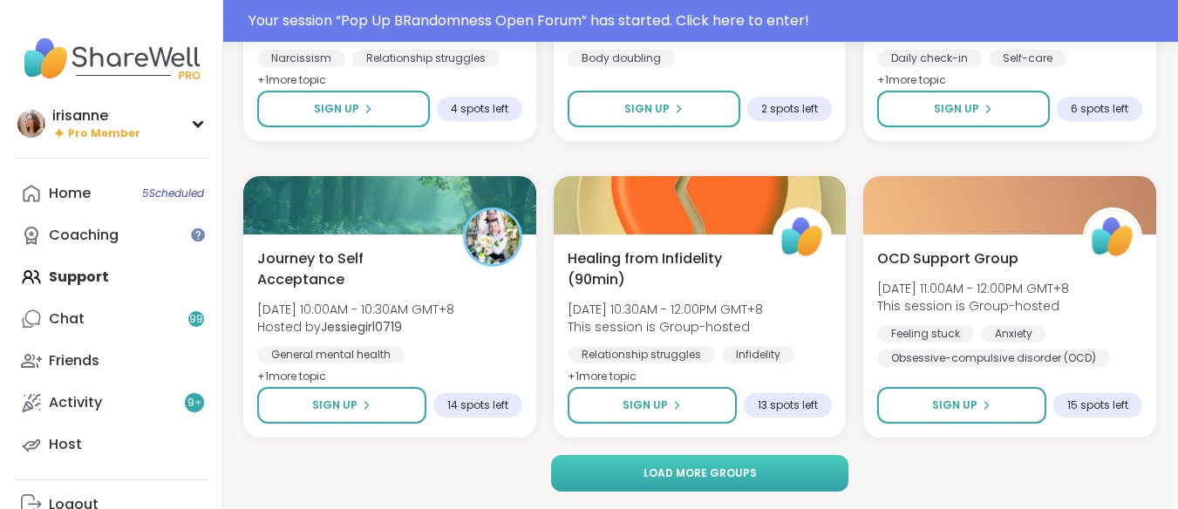
click at [745, 463] on button "Load more groups" at bounding box center [699, 473] width 297 height 37
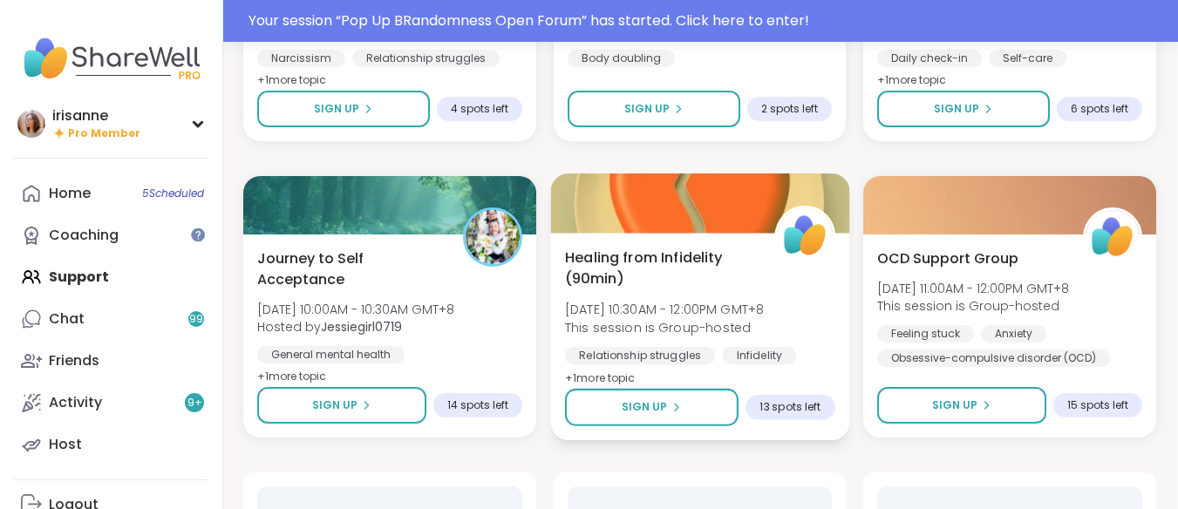
scroll to position [3462, 1]
